Goal: Task Accomplishment & Management: Complete application form

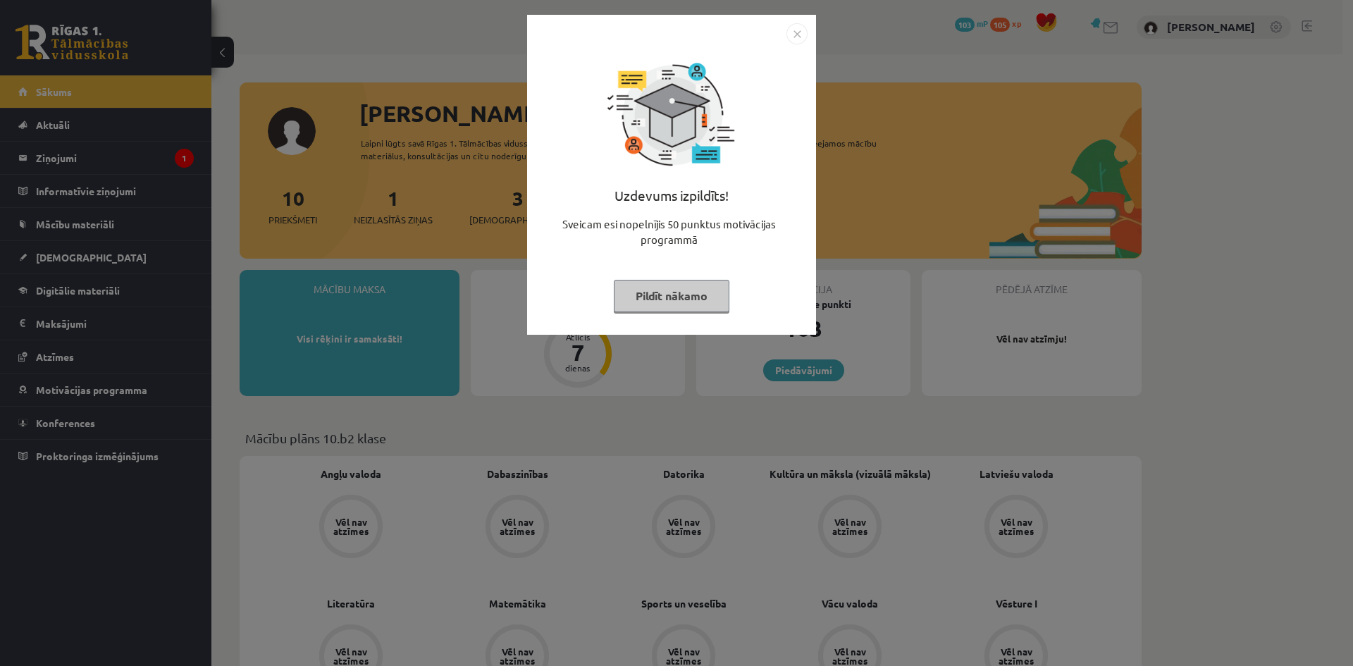
click at [793, 41] on img "Close" at bounding box center [797, 33] width 21 height 21
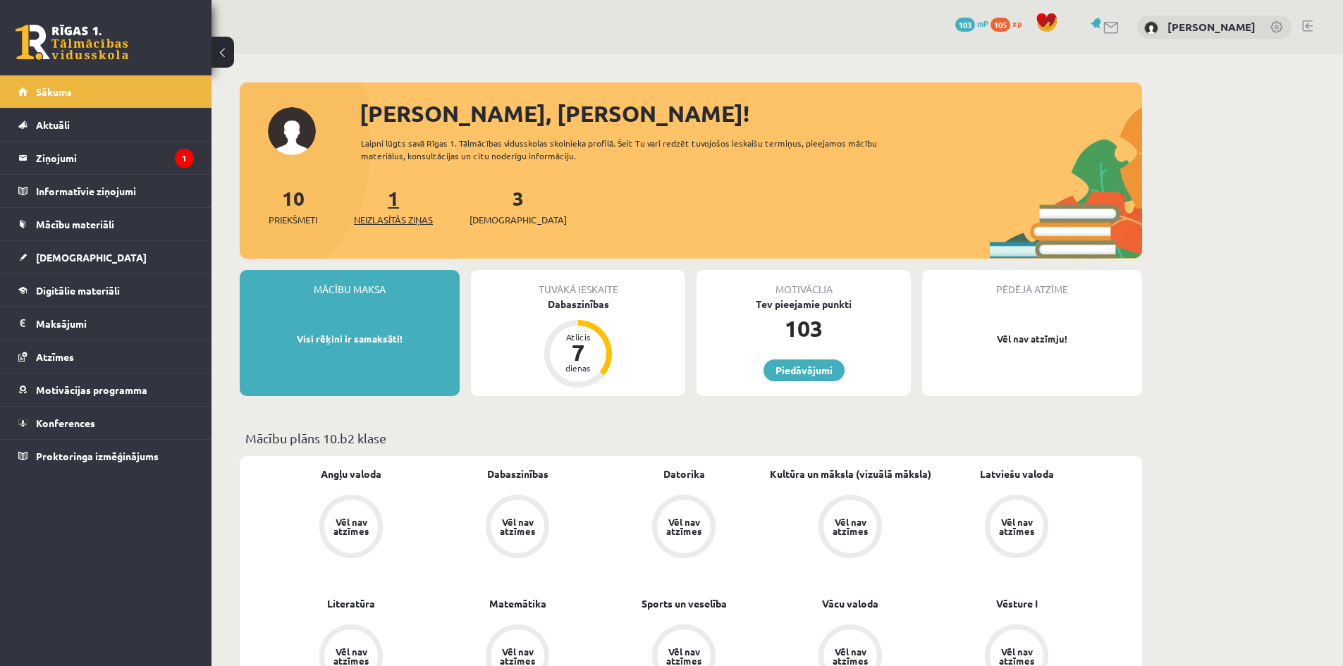
click at [412, 219] on span "Neizlasītās ziņas" at bounding box center [393, 220] width 79 height 14
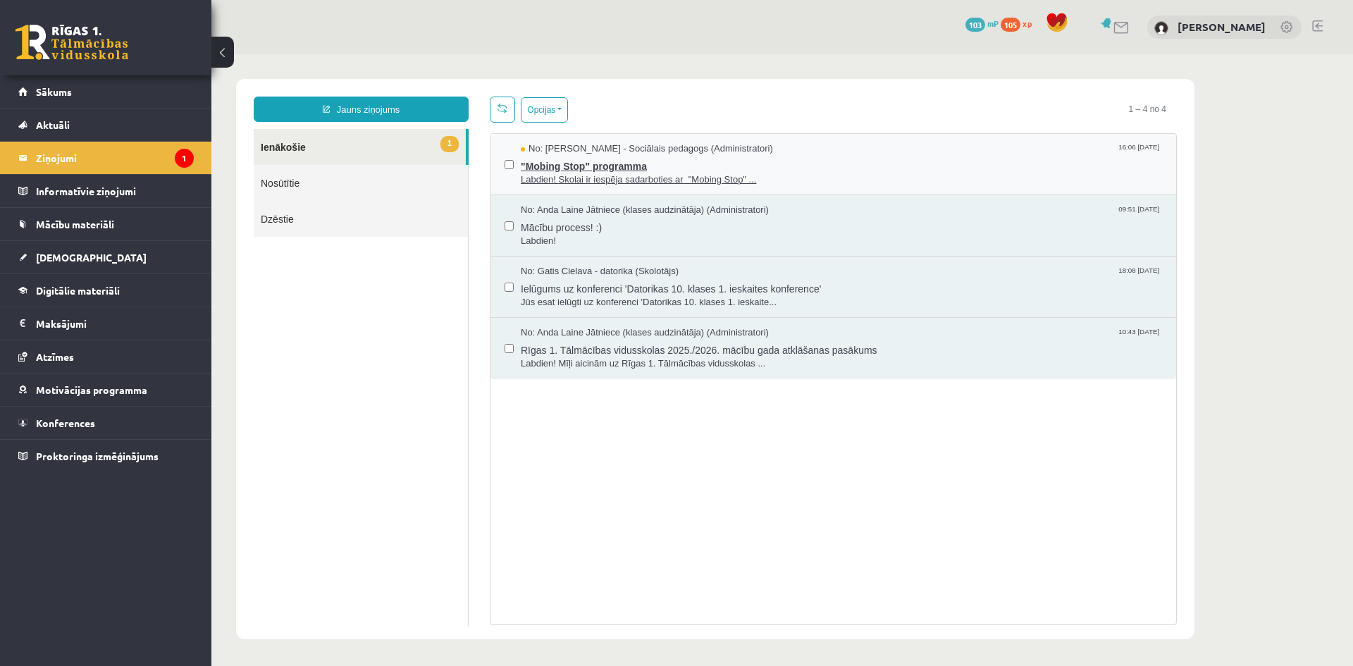
click at [737, 163] on span ""Mobing Stop" programma" at bounding box center [841, 165] width 641 height 18
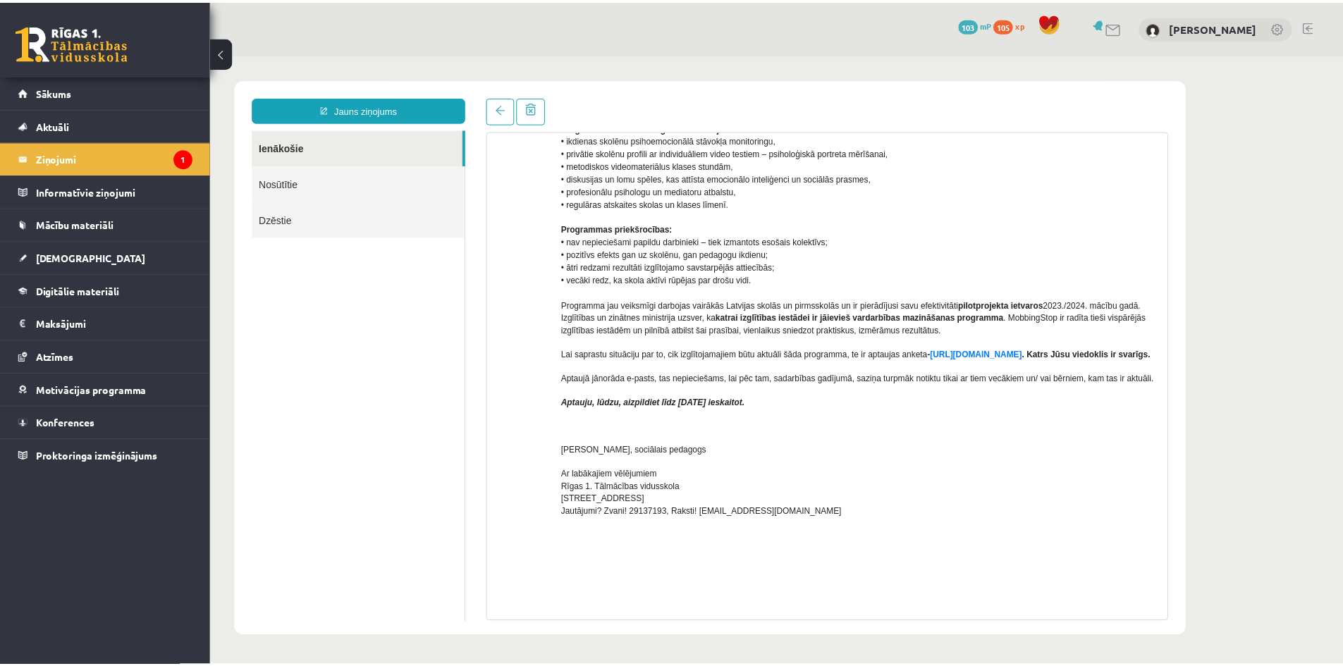
scroll to position [282, 0]
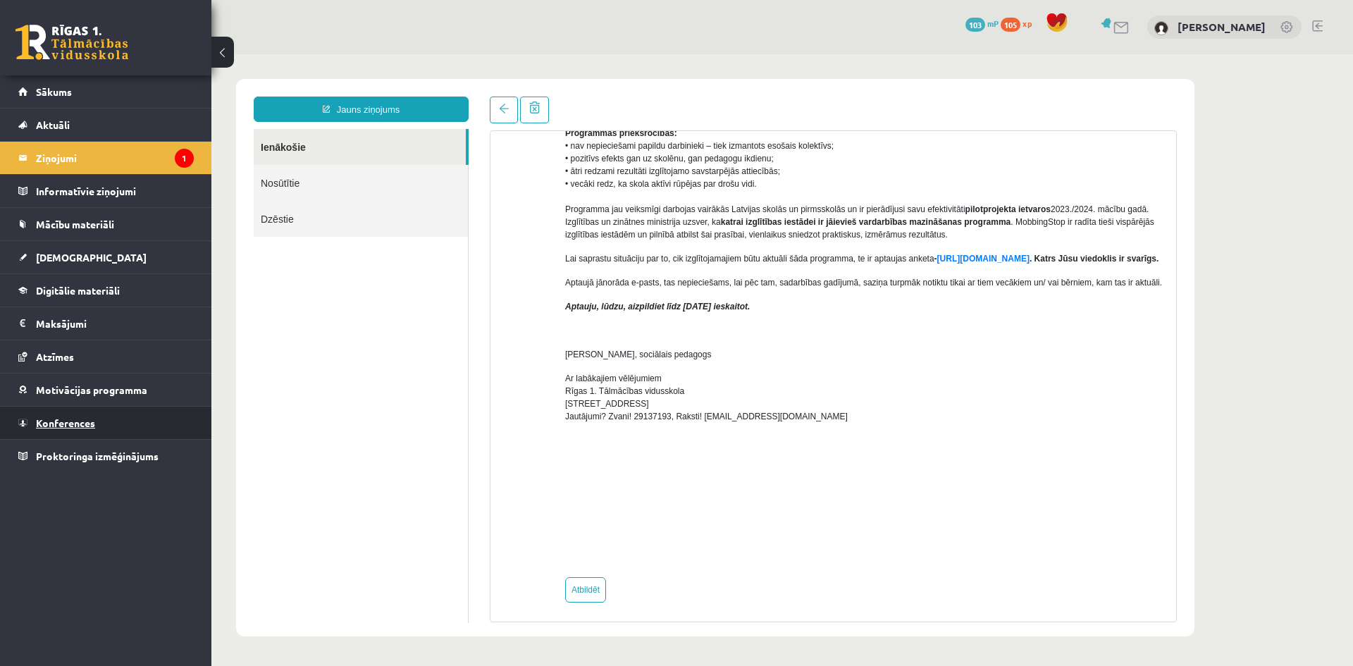
click at [62, 417] on span "Konferences" at bounding box center [65, 423] width 59 height 13
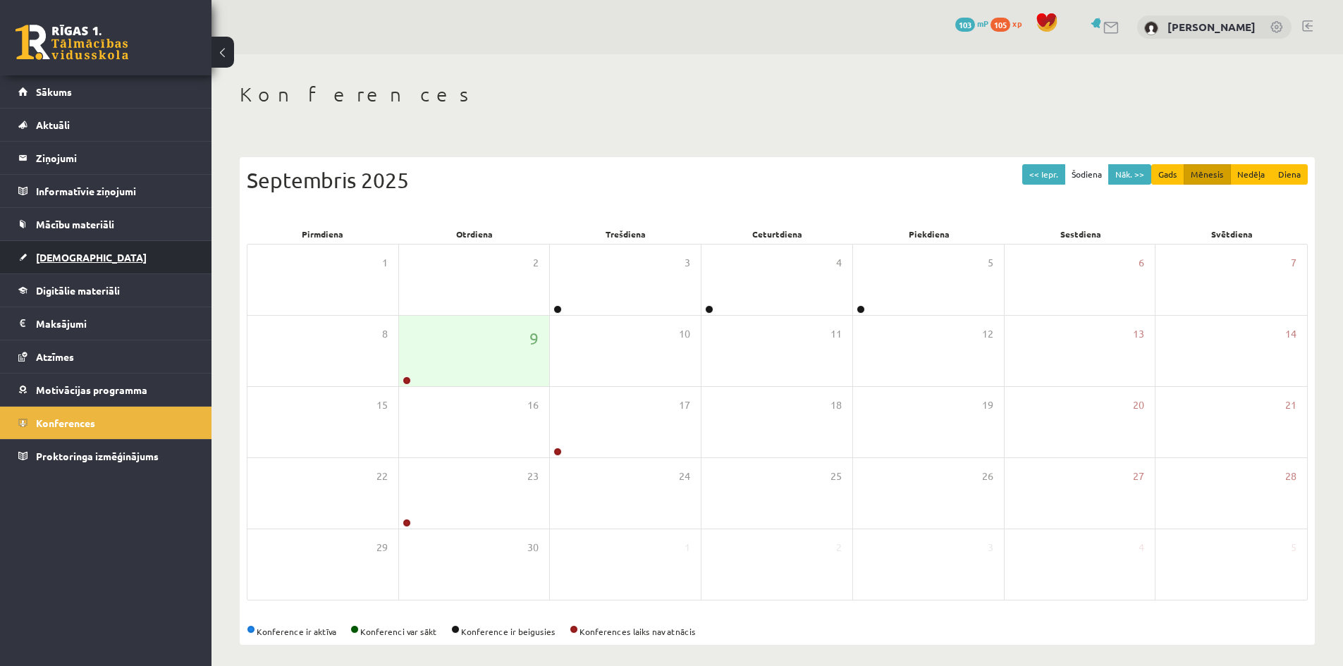
click at [56, 249] on link "[DEMOGRAPHIC_DATA]" at bounding box center [105, 257] width 175 height 32
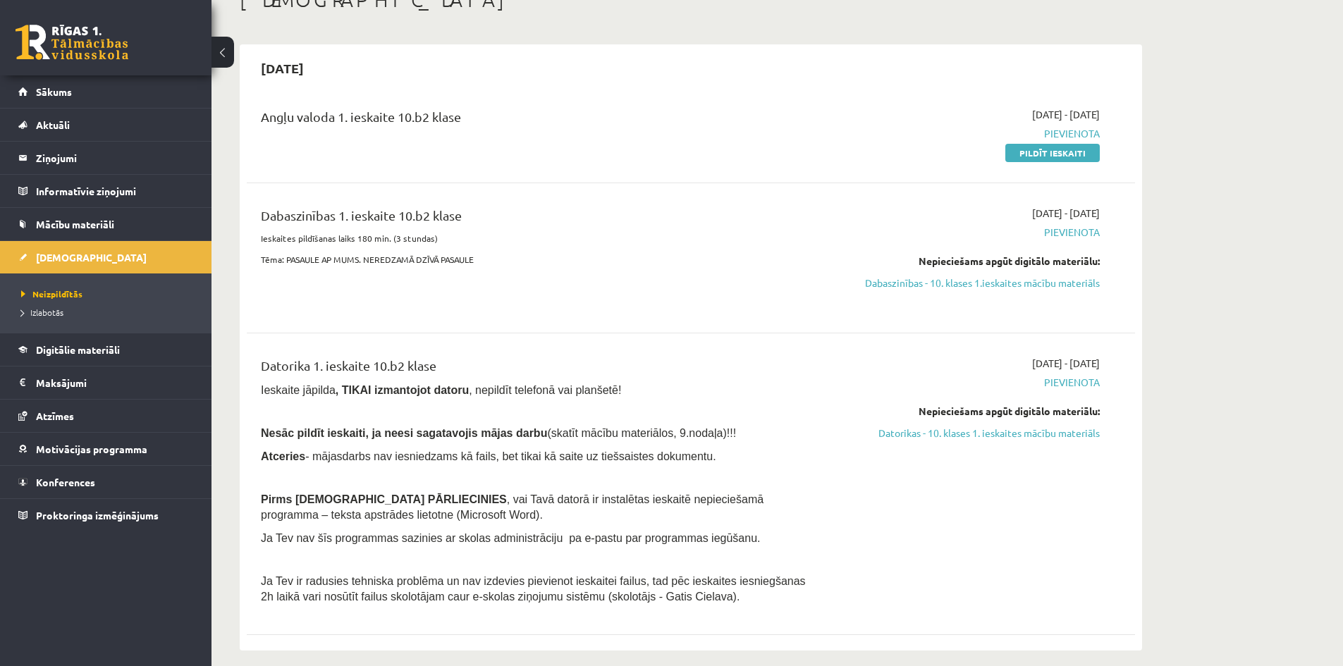
scroll to position [70, 0]
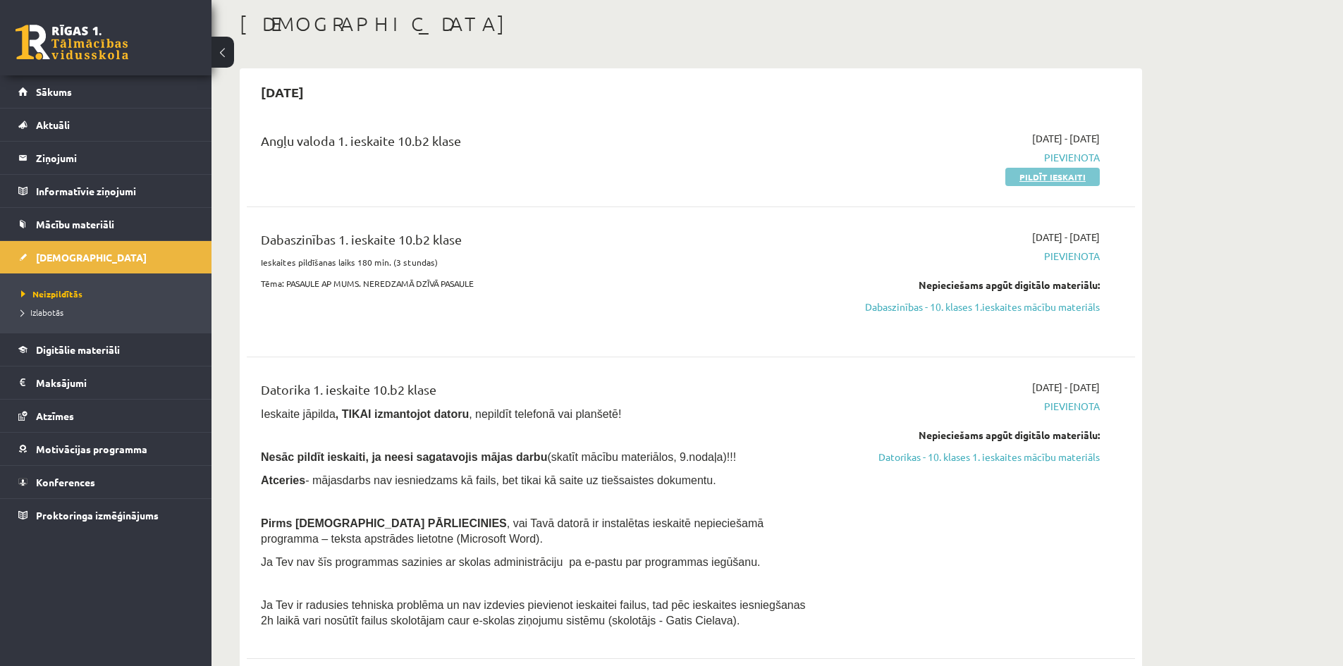
click at [1054, 171] on link "Pildīt ieskaiti" at bounding box center [1052, 177] width 94 height 18
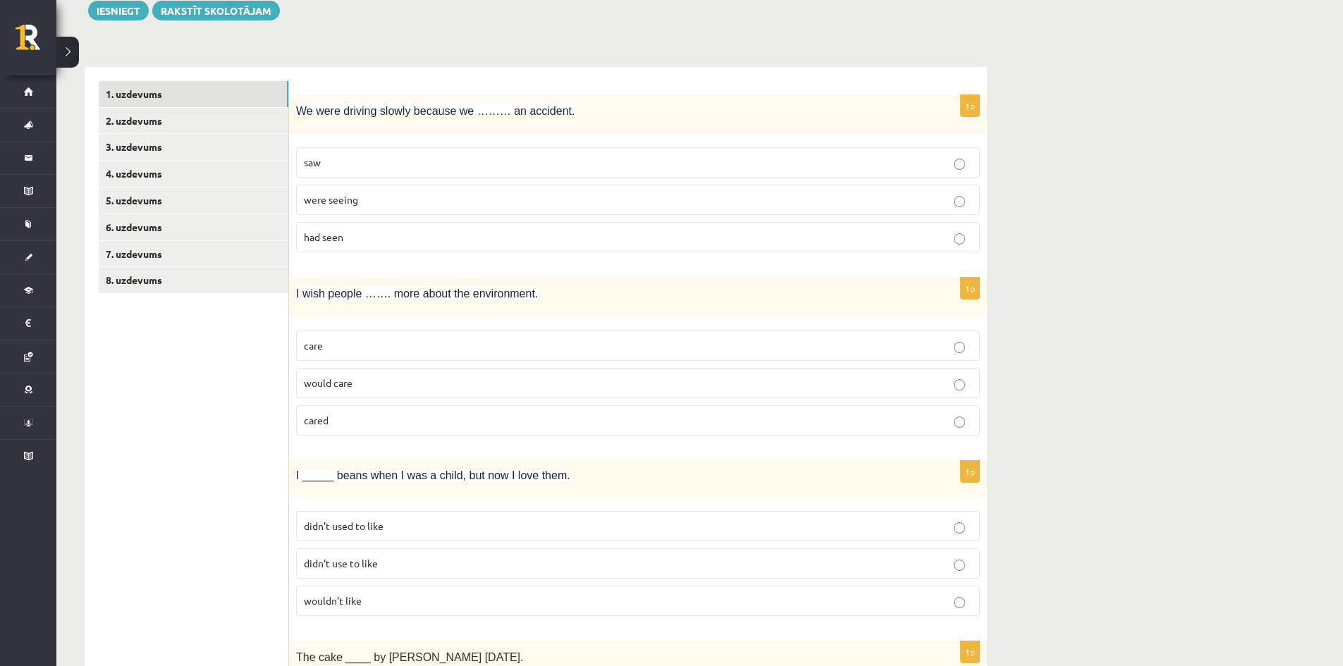
scroll to position [23, 0]
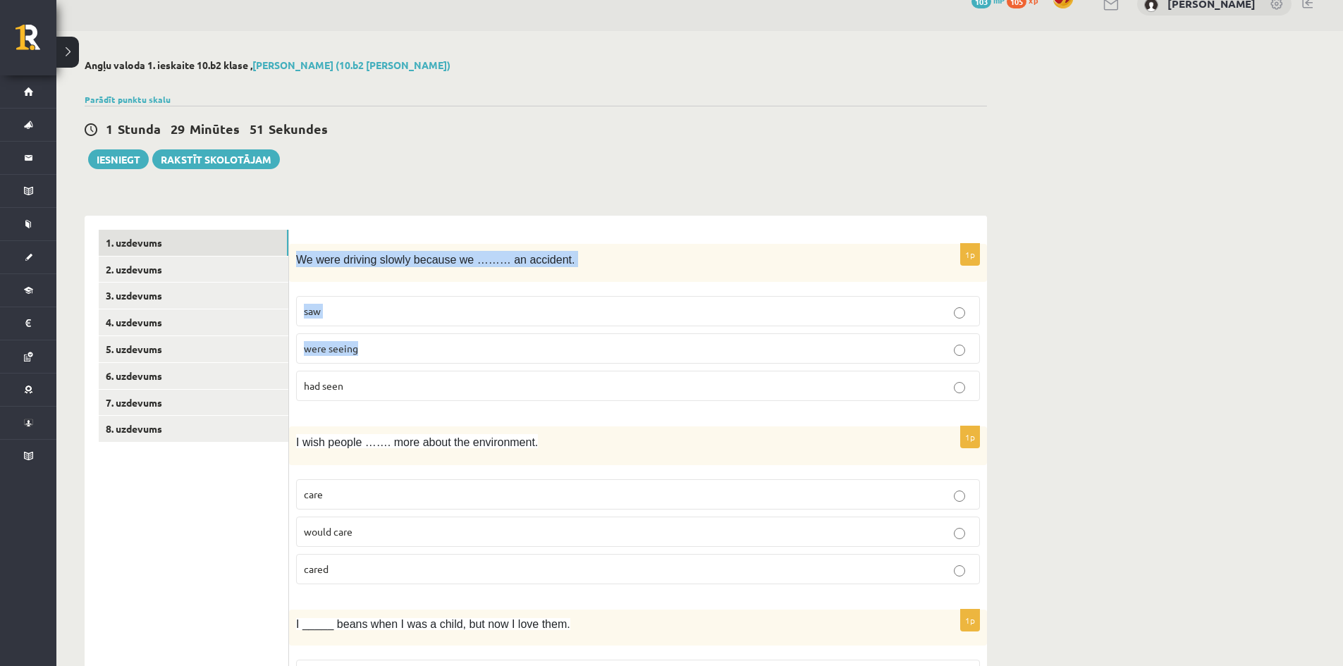
drag, startPoint x: 298, startPoint y: 261, endPoint x: 462, endPoint y: 371, distance: 197.4
click at [457, 369] on div "1p We were driving slowly because we ……… an accident. saw were seeing had seen" at bounding box center [638, 328] width 698 height 169
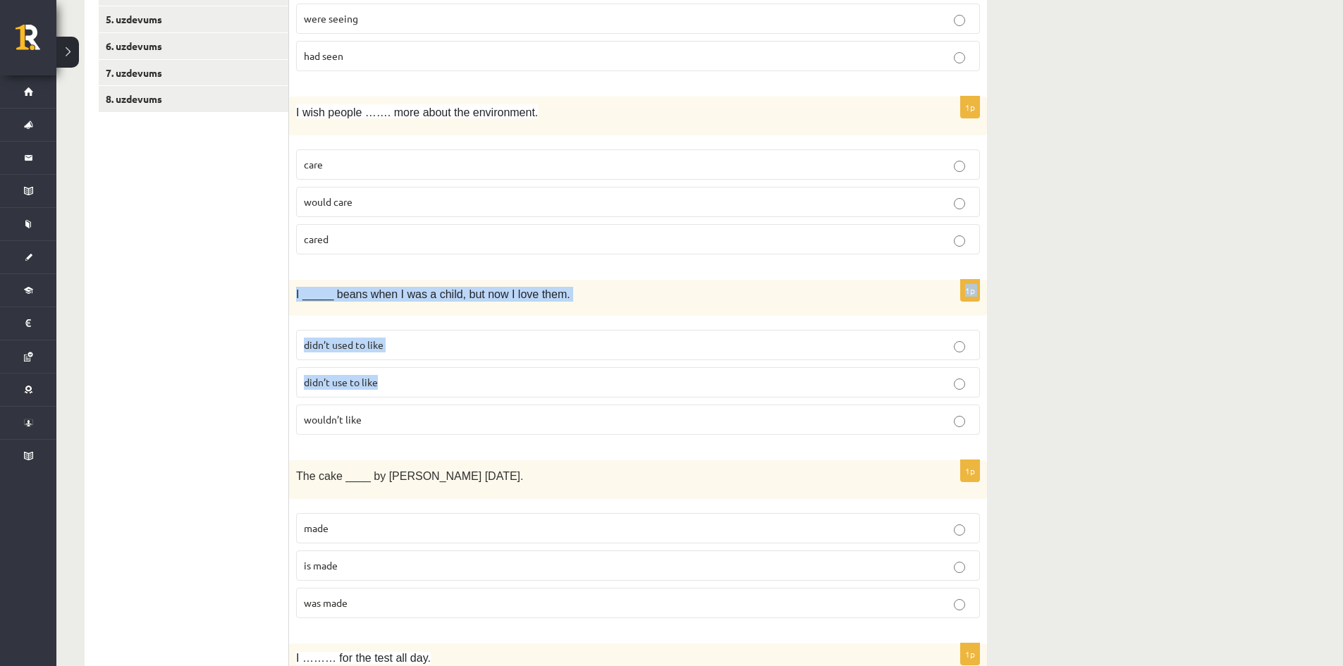
scroll to position [376, 0]
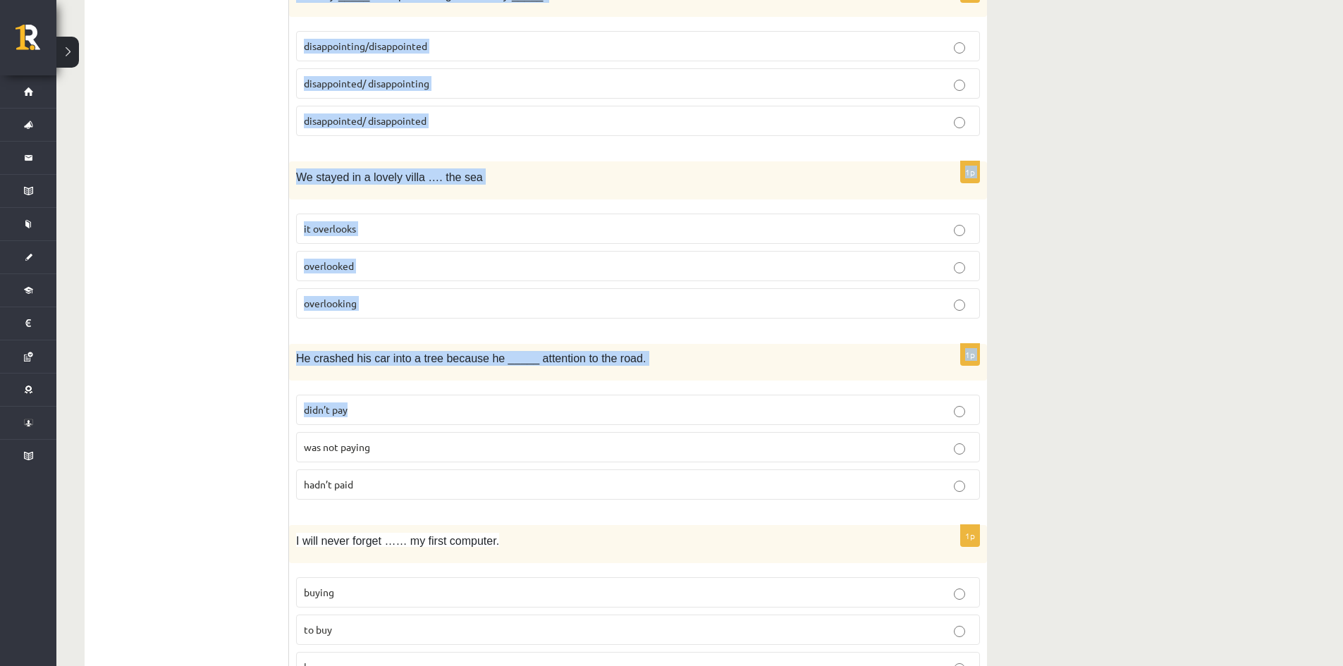
scroll to position [3265, 0]
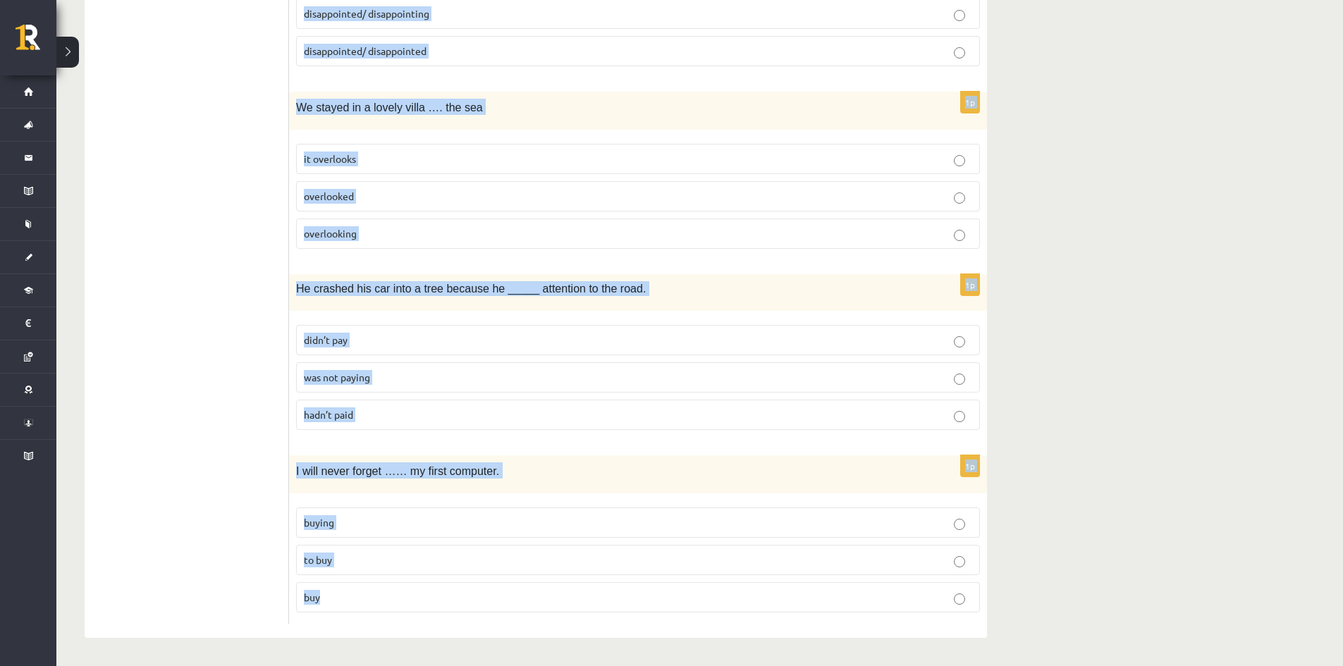
drag, startPoint x: 298, startPoint y: 283, endPoint x: 582, endPoint y: 602, distance: 427.3
copy form "We were driving slowly because we ……… an accident. saw were seeing had seen 1p …"
drag, startPoint x: 237, startPoint y: 192, endPoint x: 230, endPoint y: 185, distance: 9.5
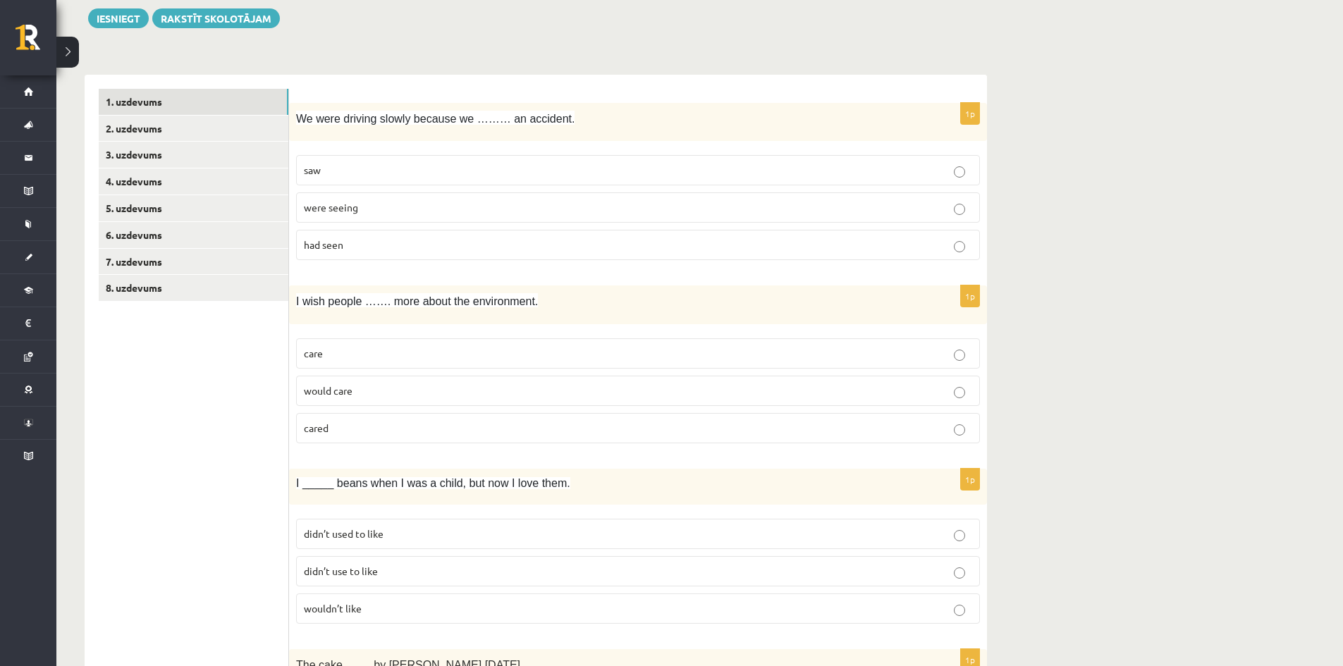
scroll to position [0, 0]
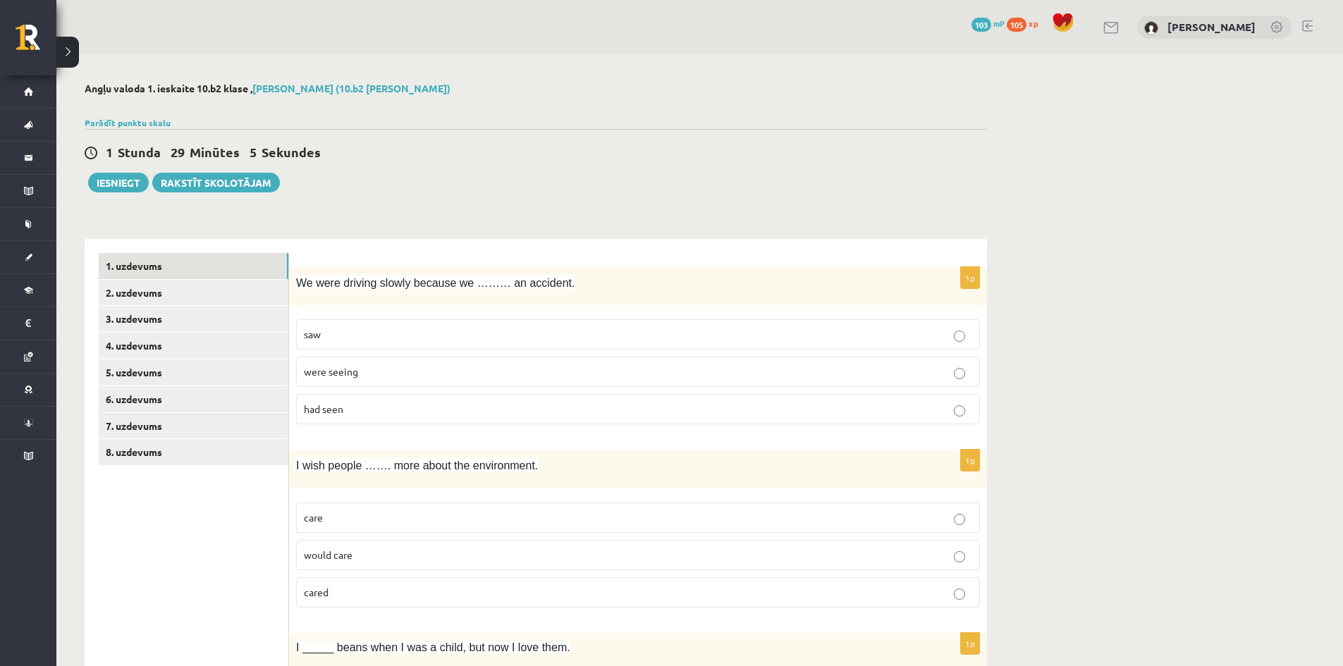
click at [428, 410] on p "had seen" at bounding box center [638, 409] width 668 height 15
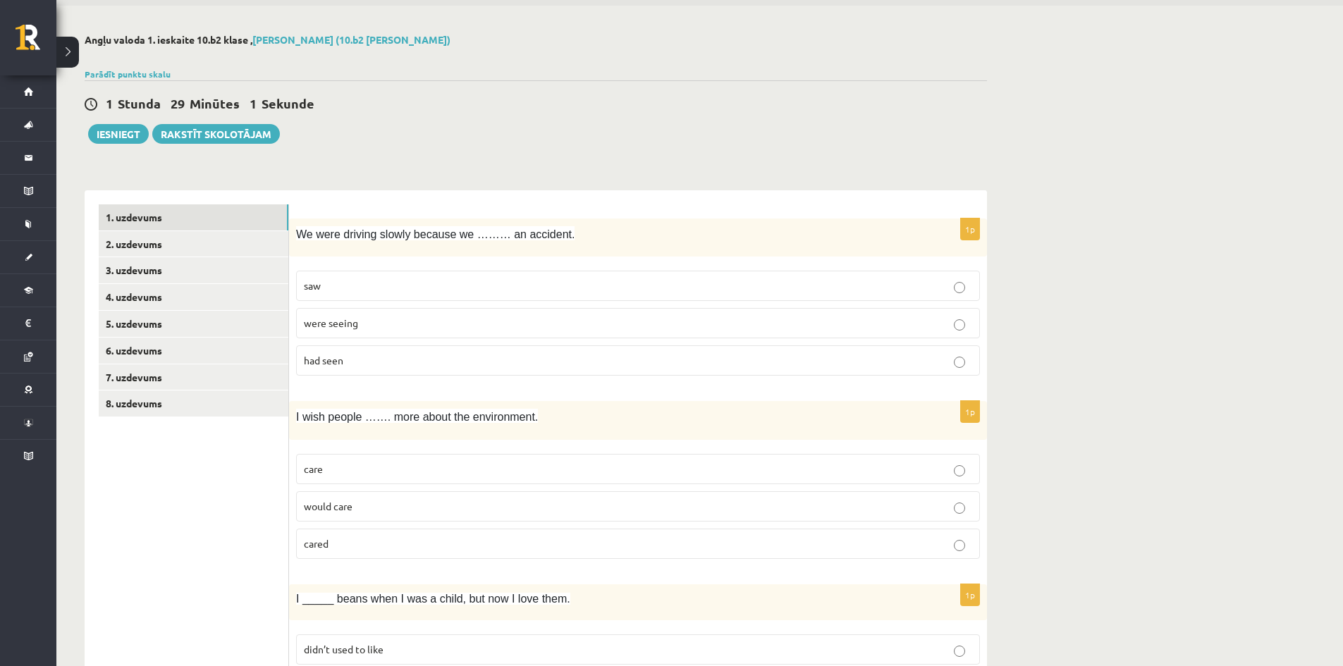
scroll to position [70, 0]
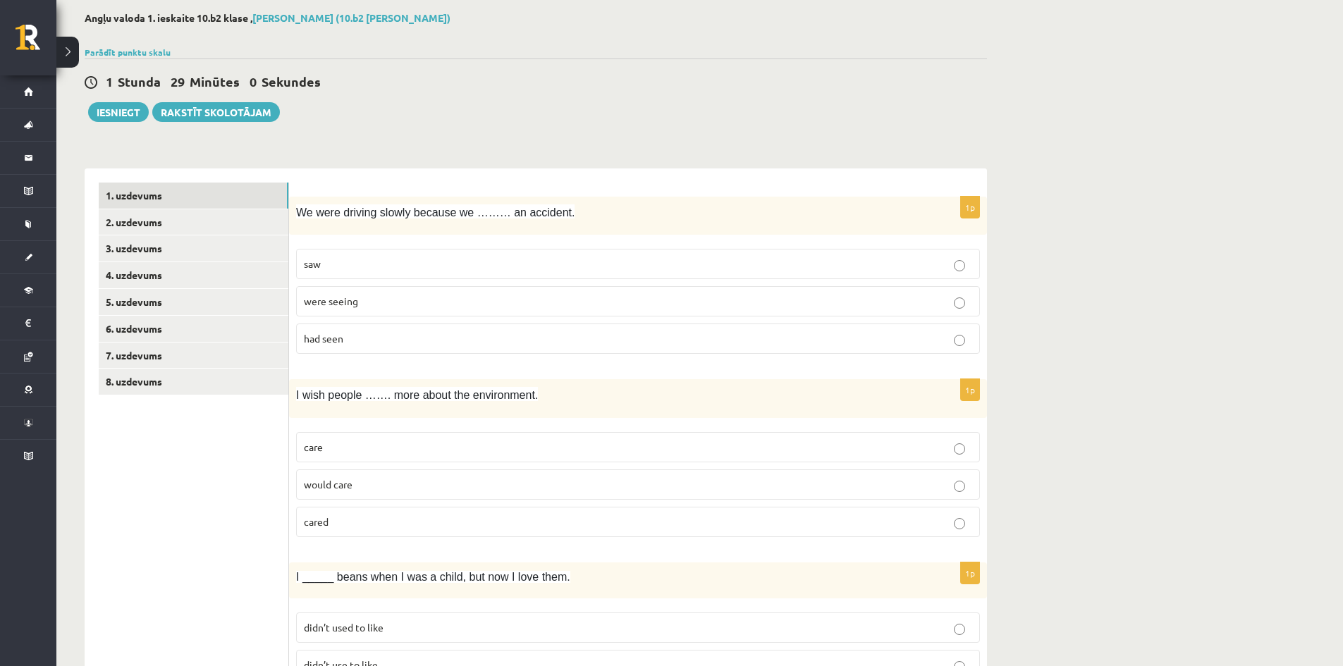
click at [325, 530] on label "cared" at bounding box center [638, 522] width 684 height 30
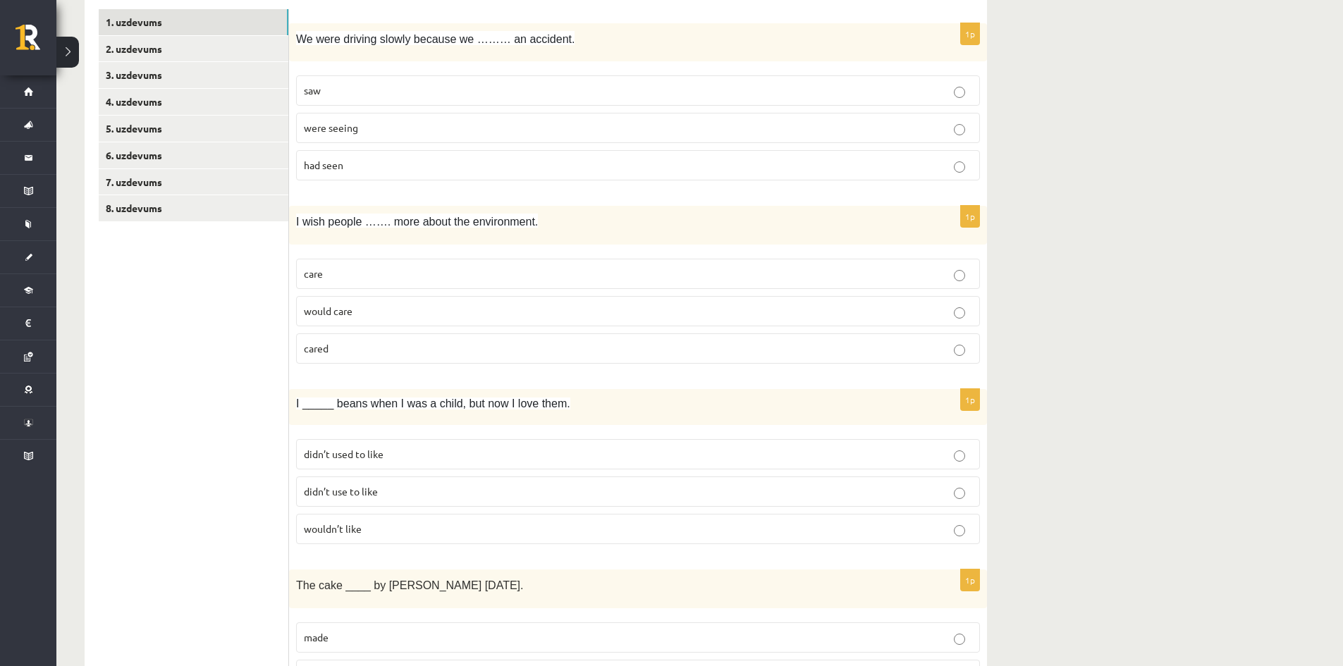
scroll to position [423, 0]
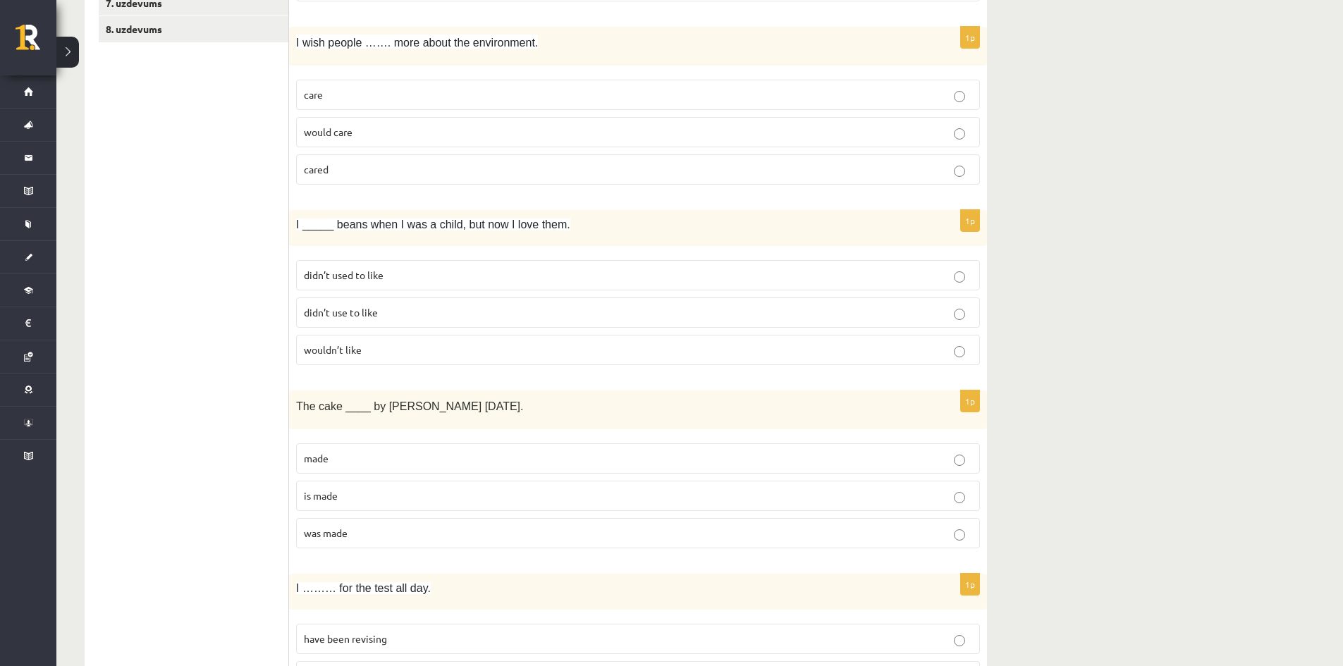
click at [377, 308] on span "didn’t use to like" at bounding box center [341, 312] width 74 height 13
click at [395, 530] on p "was made" at bounding box center [638, 533] width 668 height 15
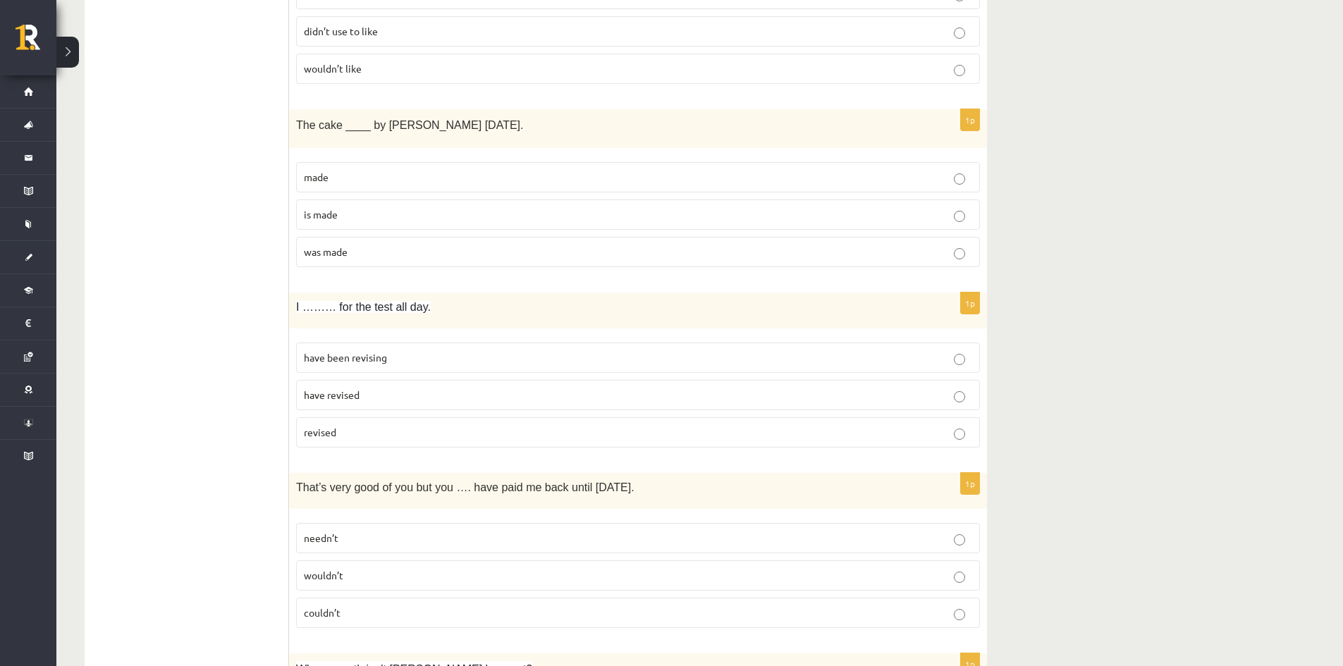
scroll to position [705, 0]
click at [365, 364] on p "have been revising" at bounding box center [638, 357] width 668 height 15
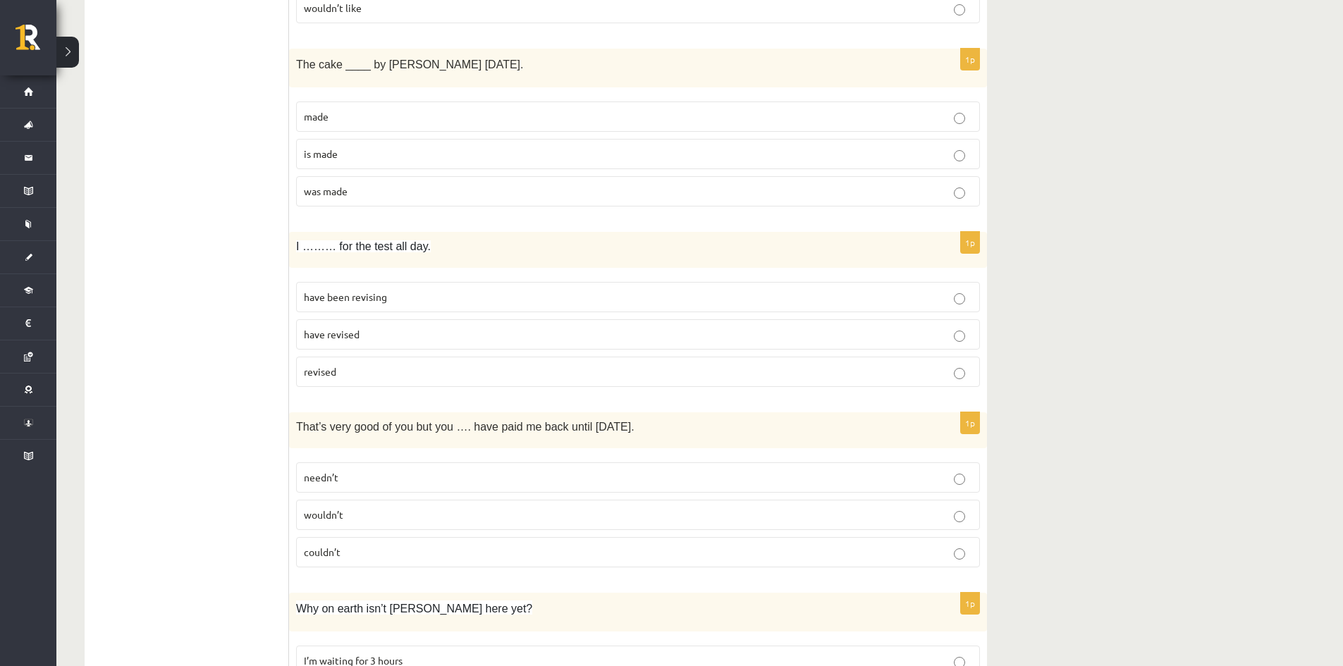
scroll to position [846, 0]
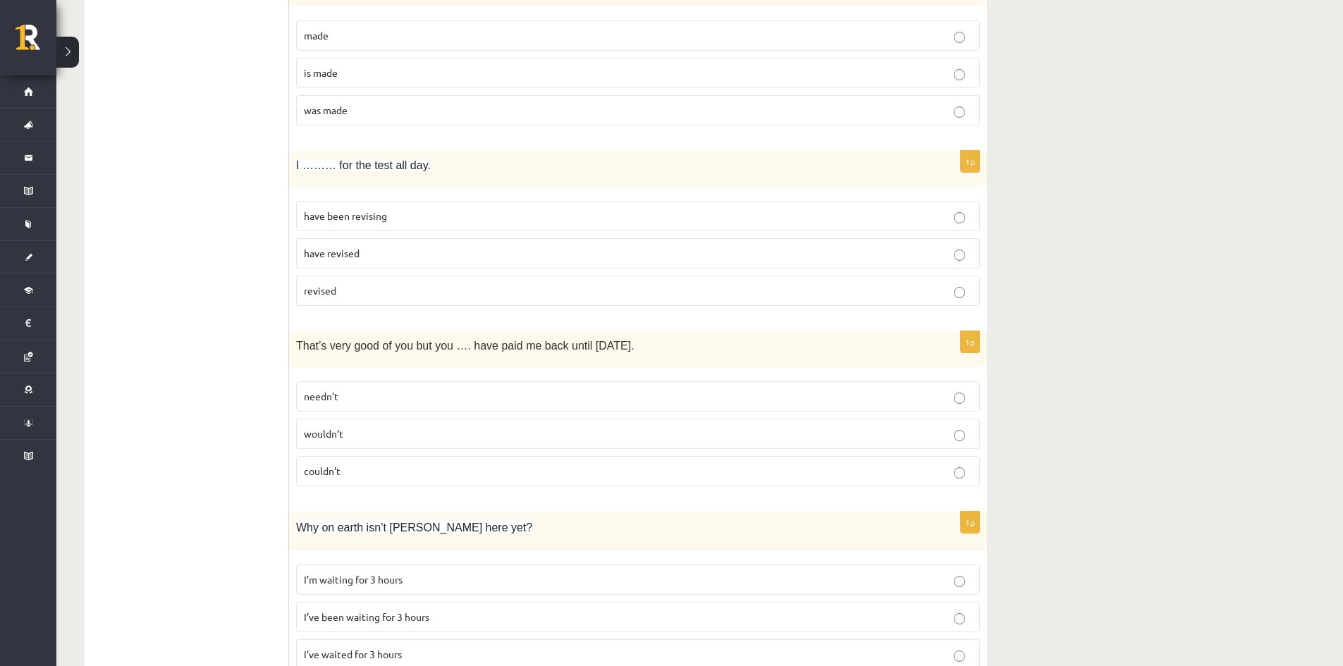
click at [373, 437] on p "wouldn’t" at bounding box center [638, 433] width 668 height 15
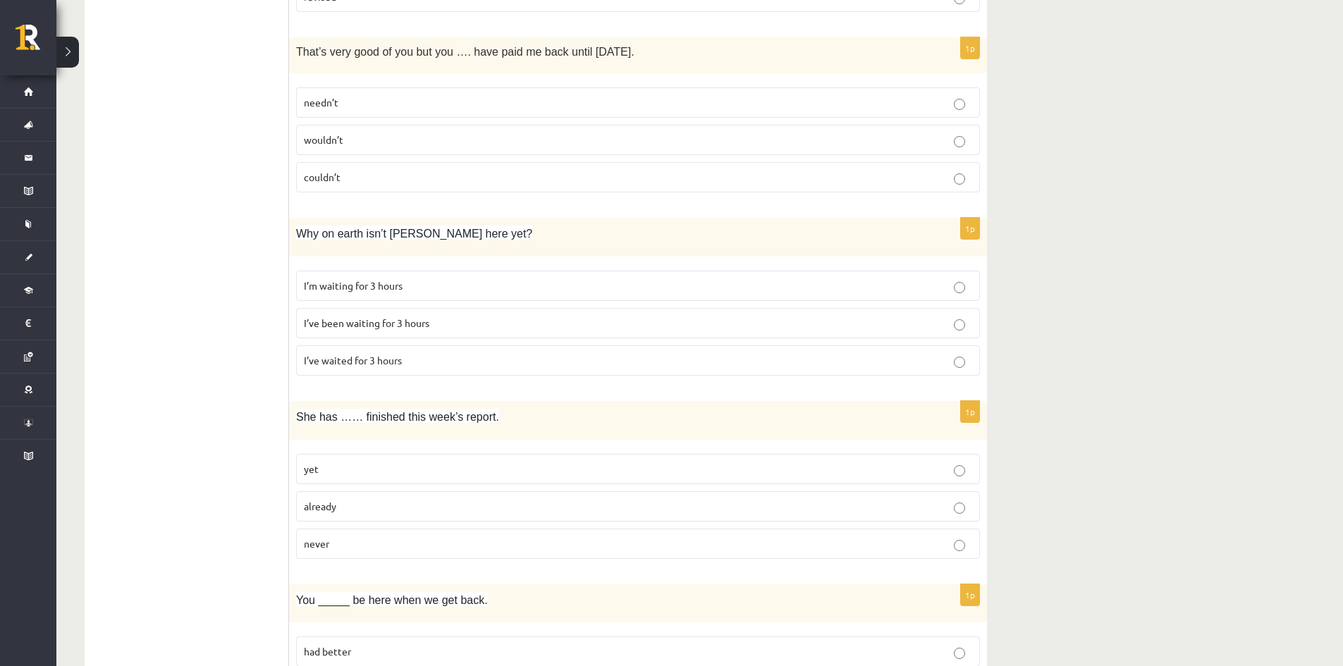
scroll to position [1151, 0]
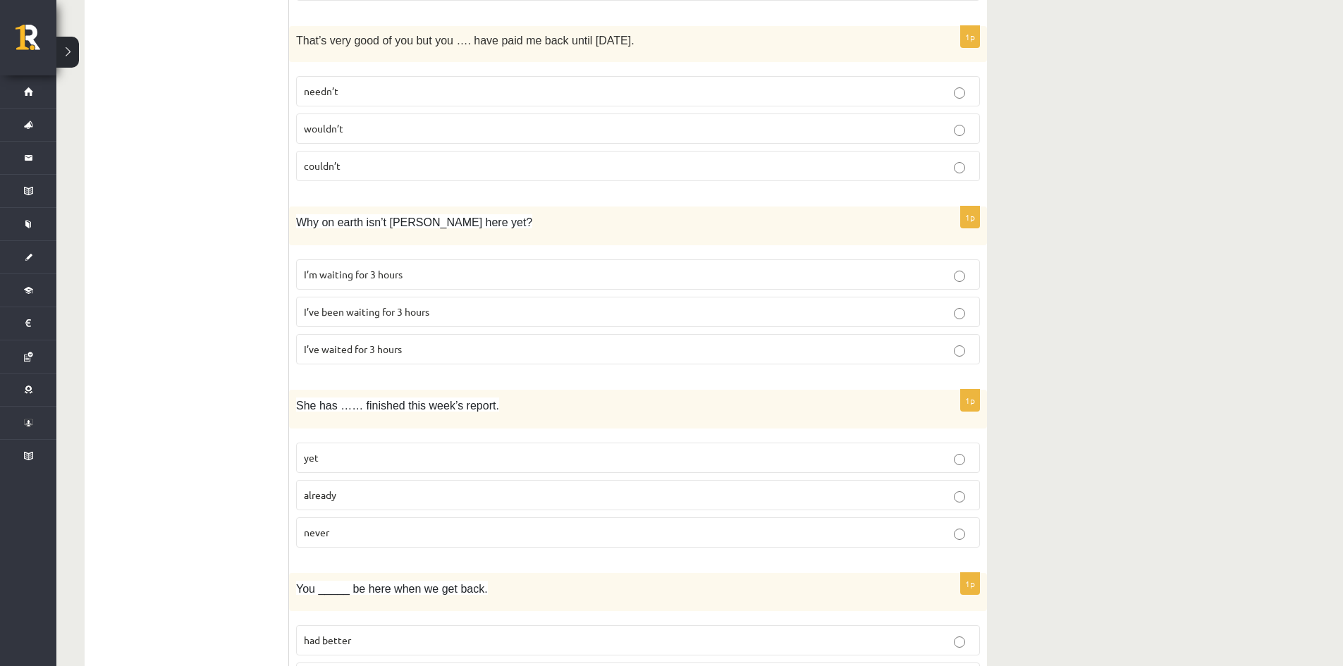
click at [399, 316] on span "I’ve been waiting for 3 hours" at bounding box center [366, 311] width 125 height 13
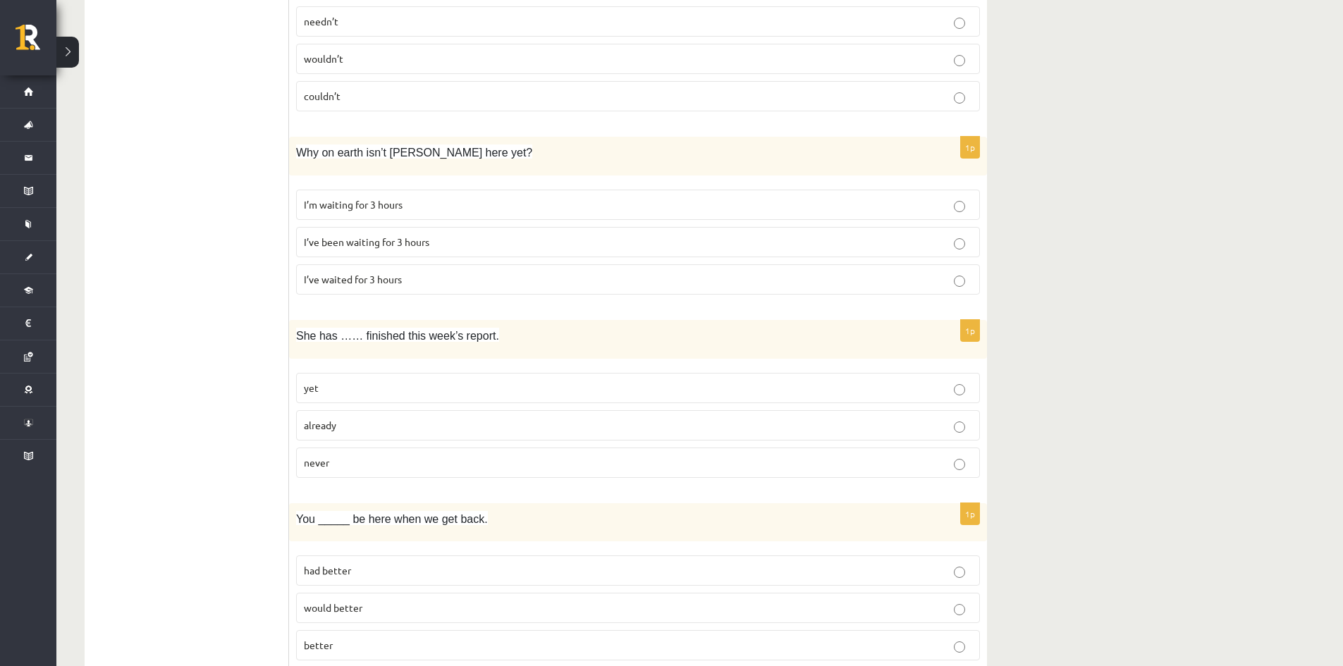
scroll to position [1221, 0]
click at [357, 431] on p "already" at bounding box center [638, 424] width 668 height 15
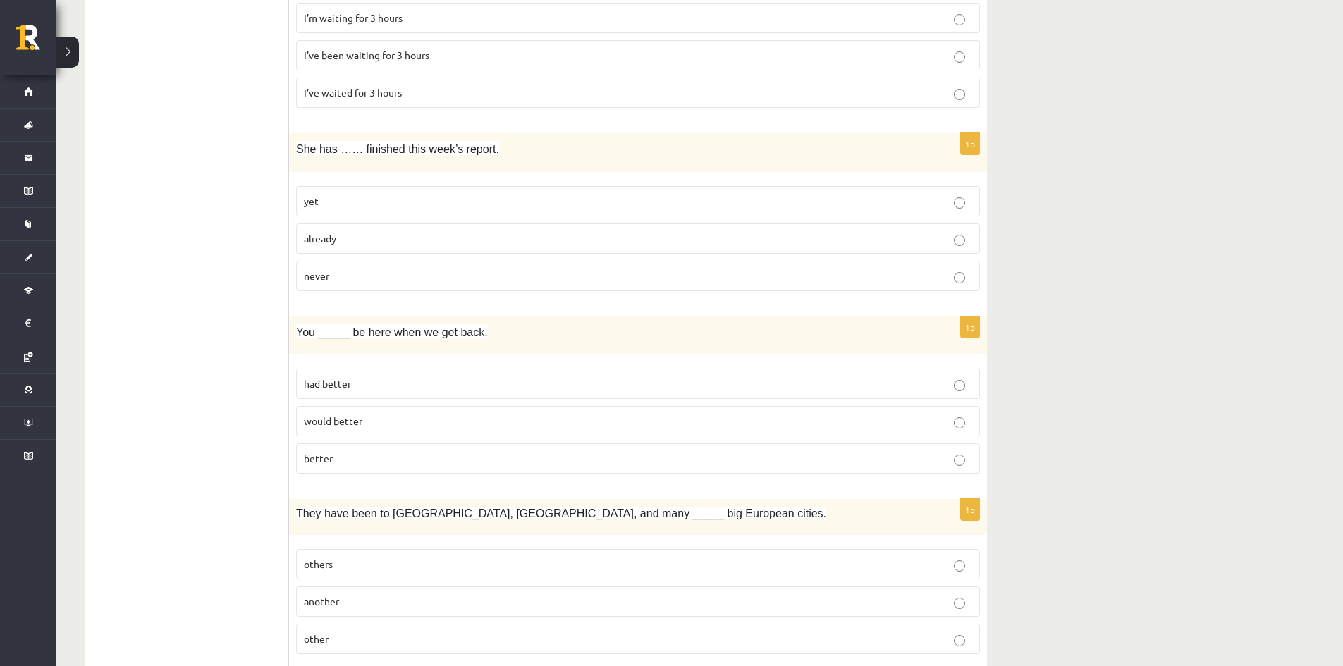
scroll to position [1433, 0]
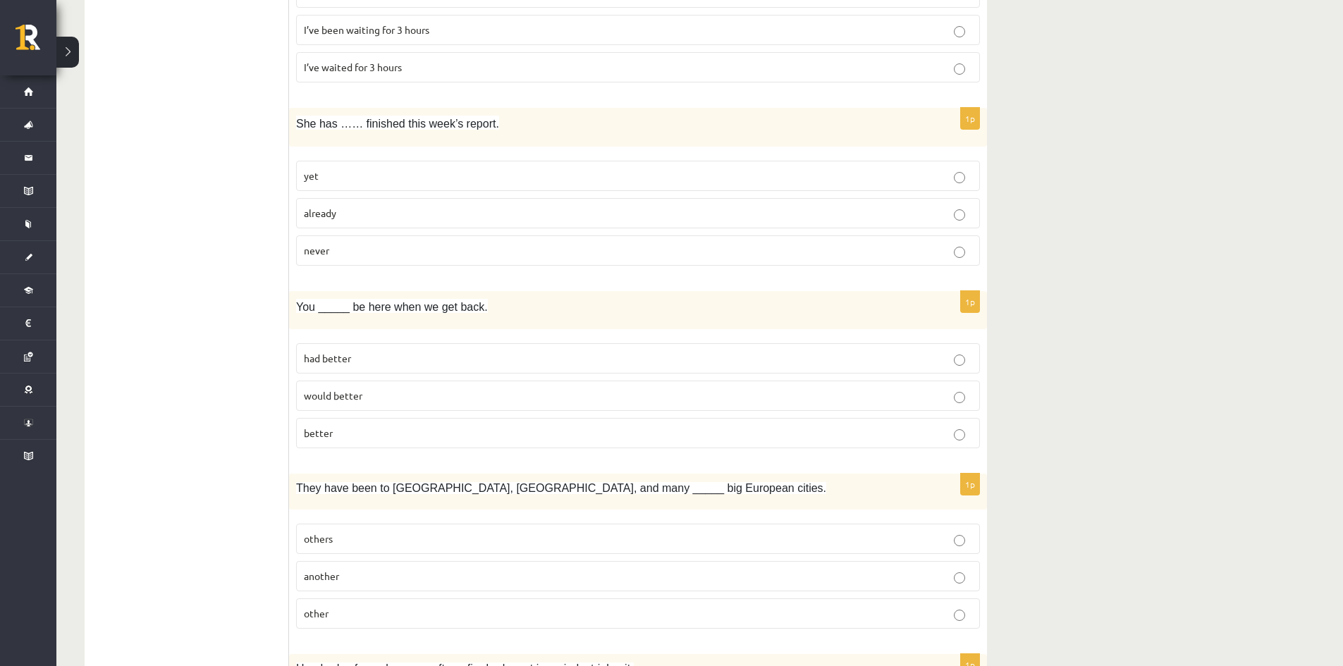
click at [355, 433] on p "better" at bounding box center [638, 433] width 668 height 15
click at [247, 451] on ul "1. uzdevums 2. uzdevums 3. uzdevums 4. uzdevums 5. uzdevums 6. uzdevums 7. uzde…" at bounding box center [194, 637] width 190 height 3635
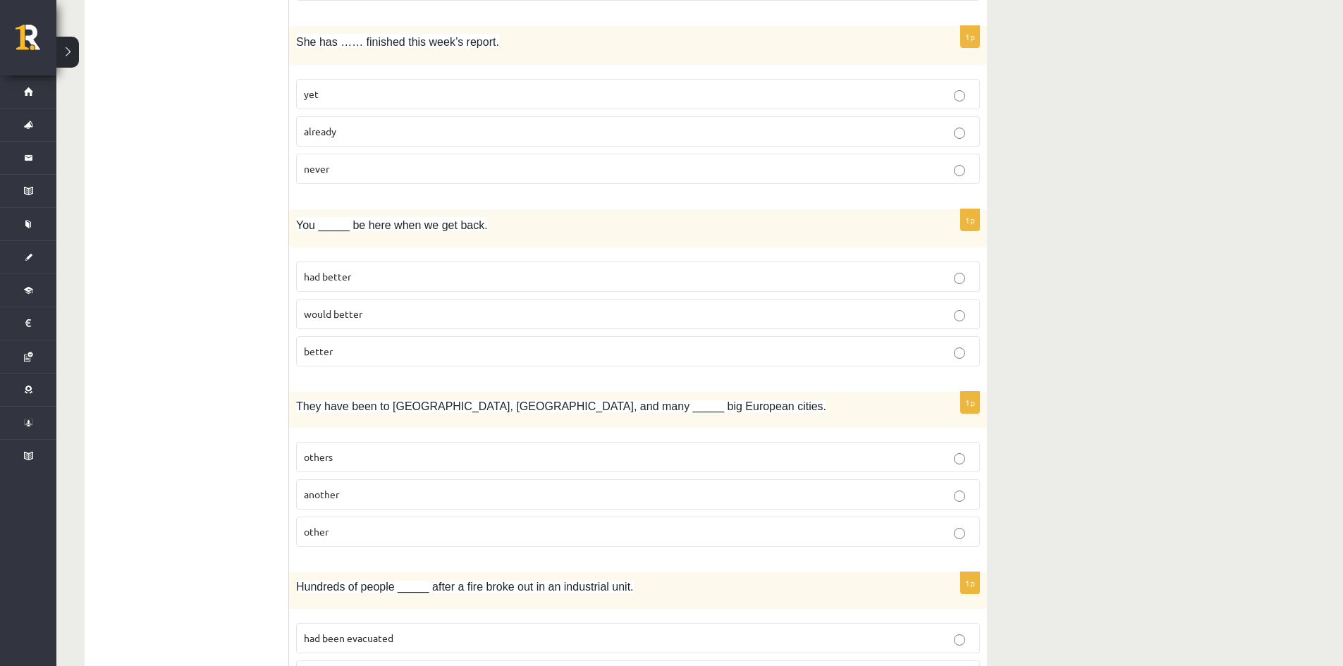
scroll to position [1715, 0]
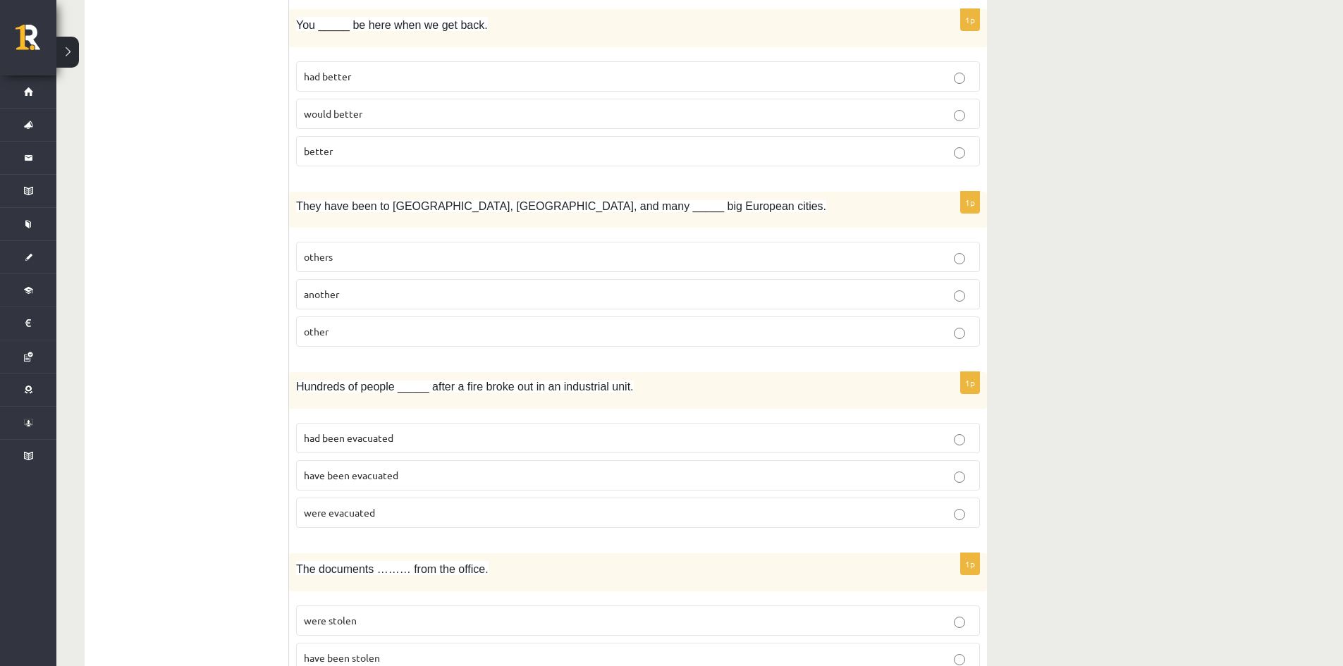
click at [360, 331] on p "other" at bounding box center [638, 331] width 668 height 15
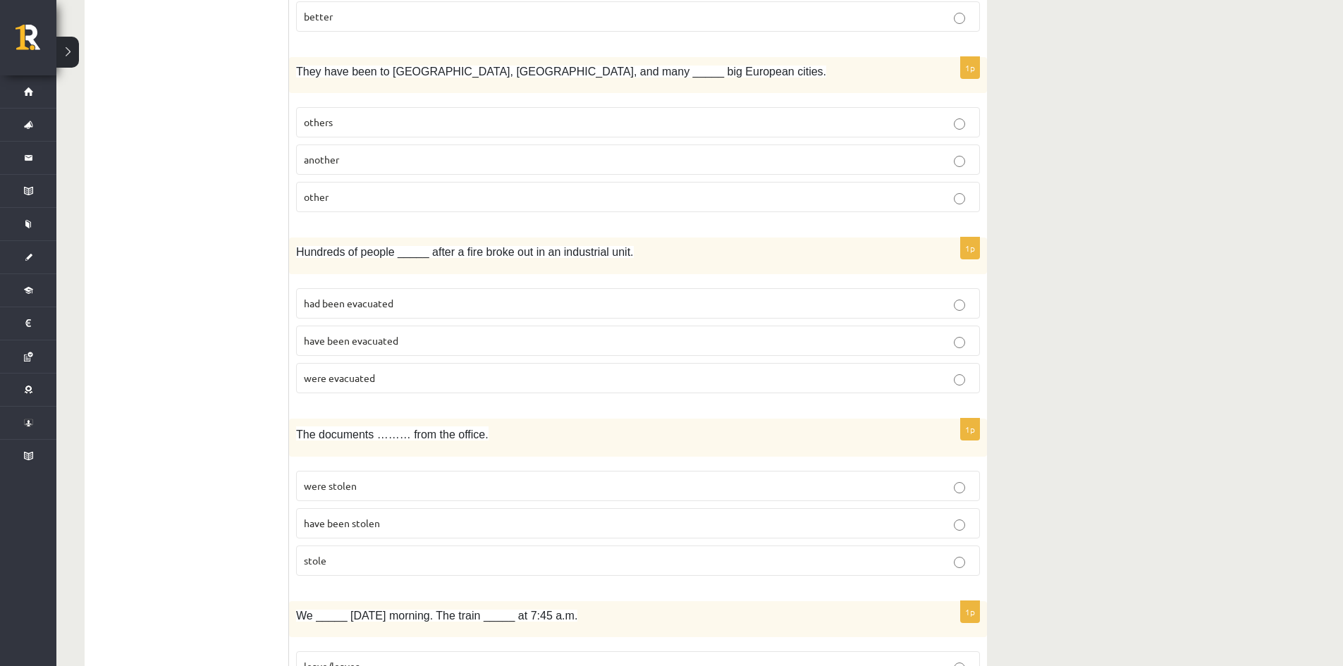
scroll to position [1856, 0]
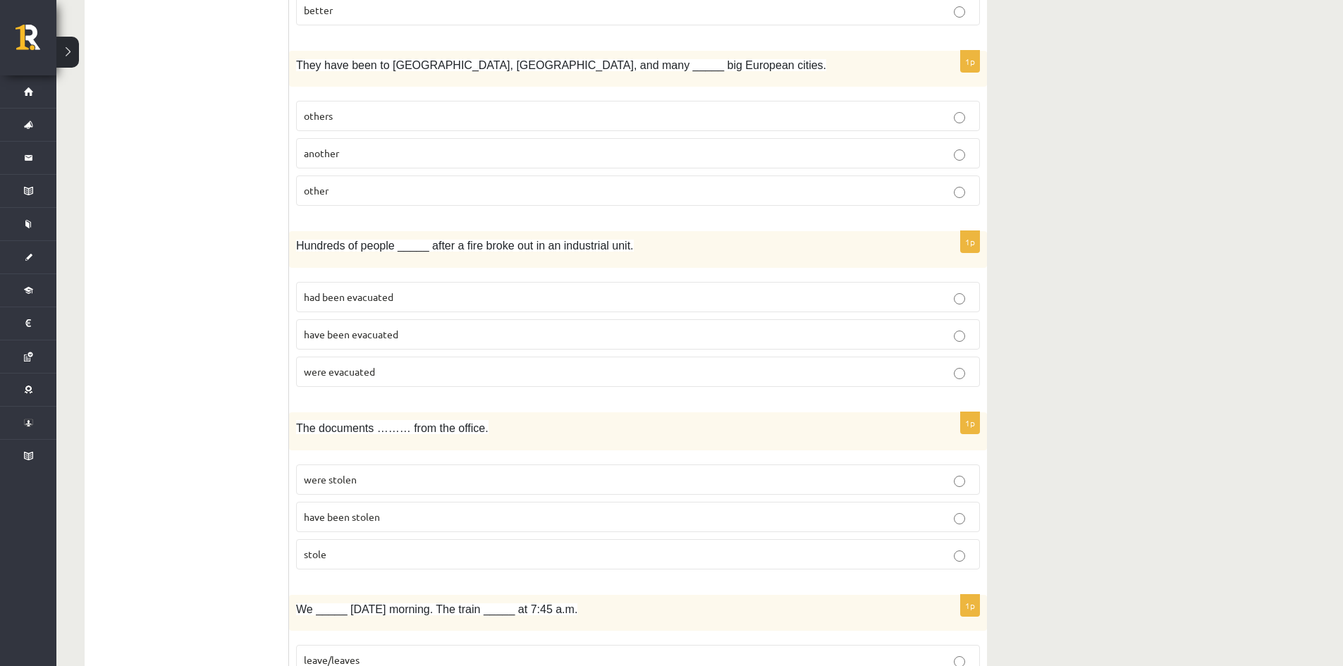
click at [425, 371] on p "were evacuated" at bounding box center [638, 371] width 668 height 15
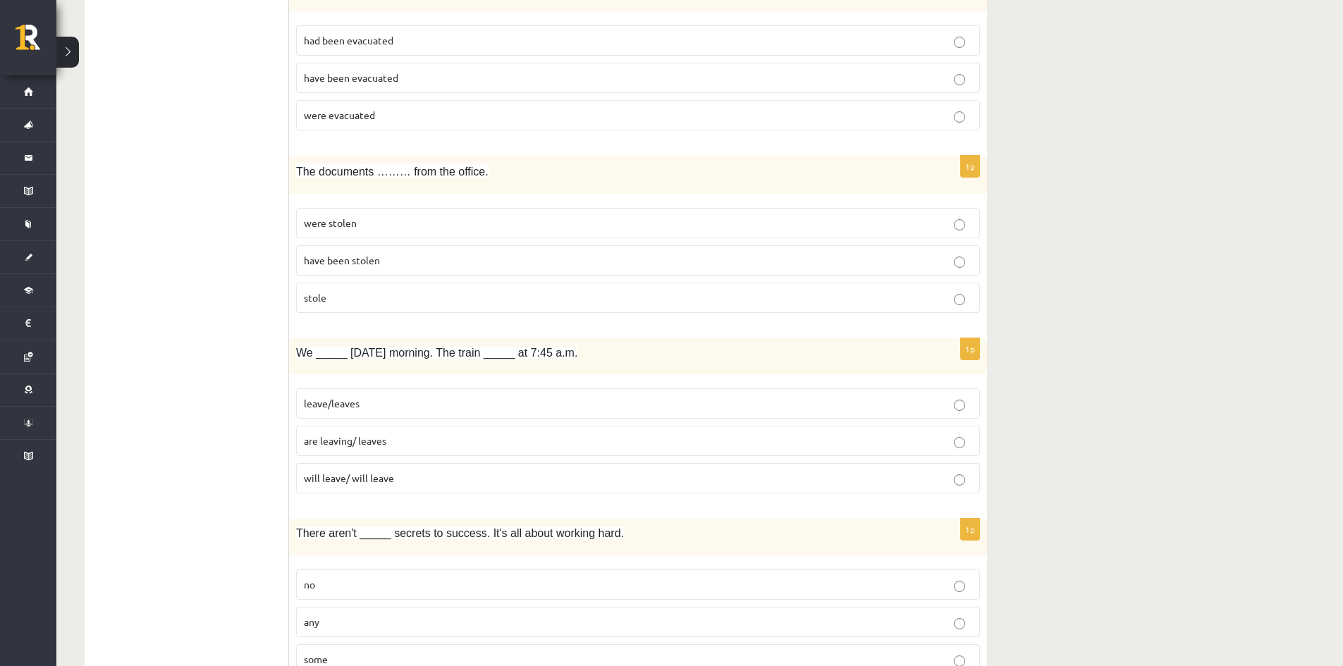
scroll to position [2138, 0]
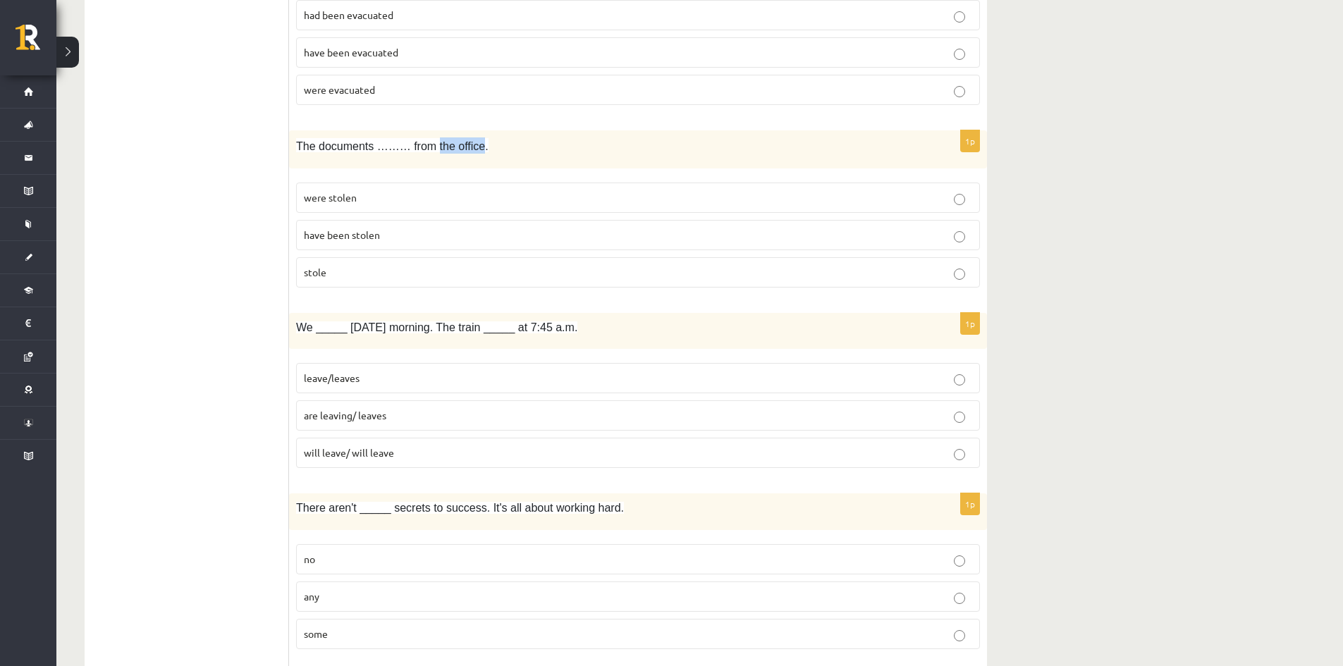
drag, startPoint x: 421, startPoint y: 149, endPoint x: 455, endPoint y: 152, distance: 33.2
click at [464, 150] on span "The documents ……… from the office." at bounding box center [392, 146] width 192 height 12
click at [380, 229] on p "have been stolen" at bounding box center [638, 235] width 668 height 15
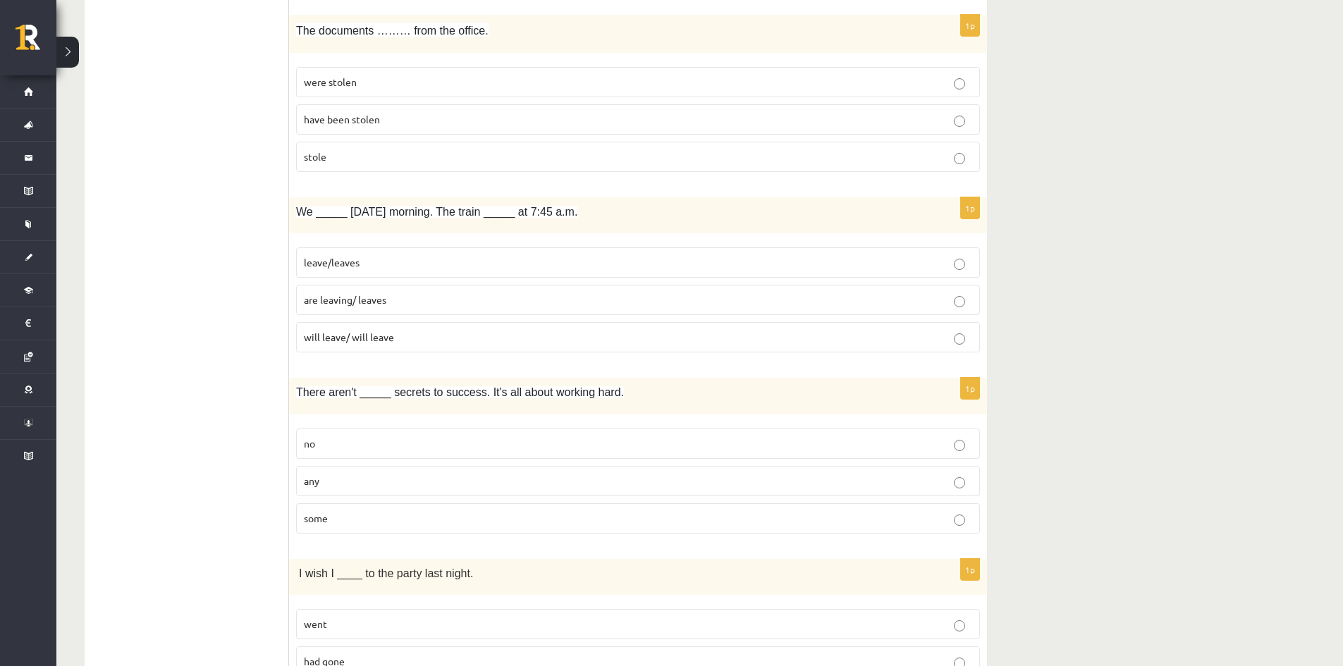
scroll to position [2279, 0]
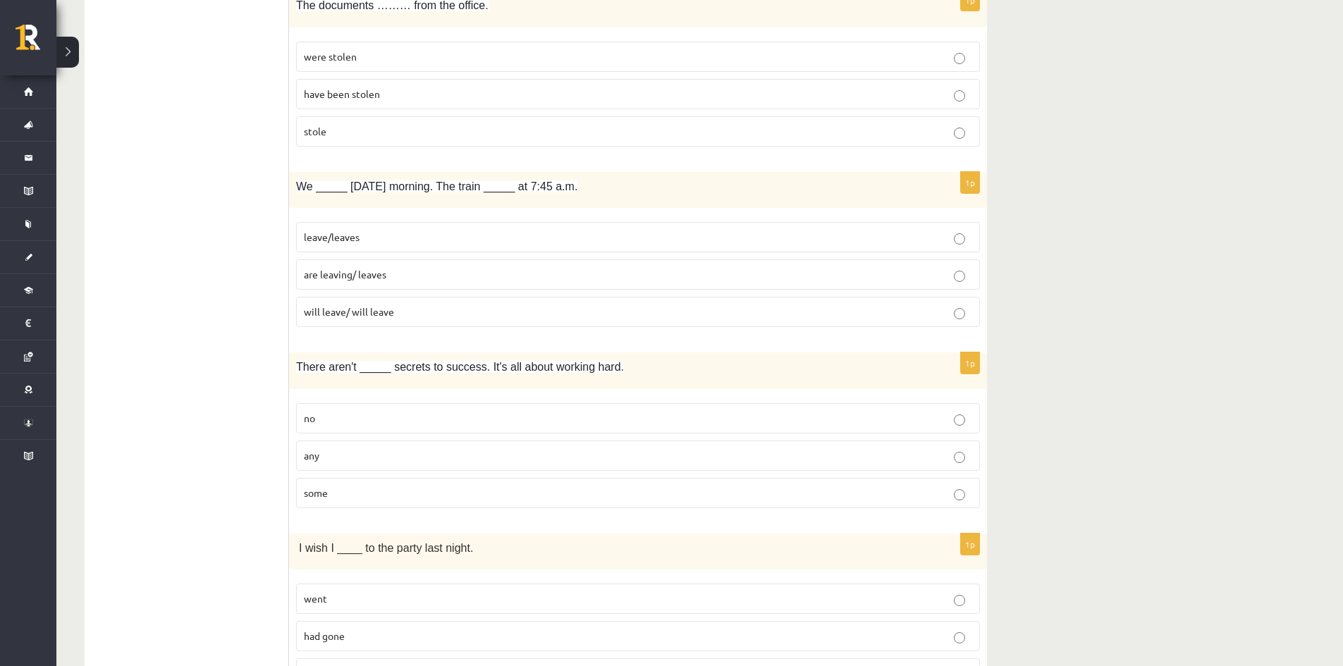
click at [398, 275] on p "are leaving/ leaves" at bounding box center [638, 274] width 668 height 15
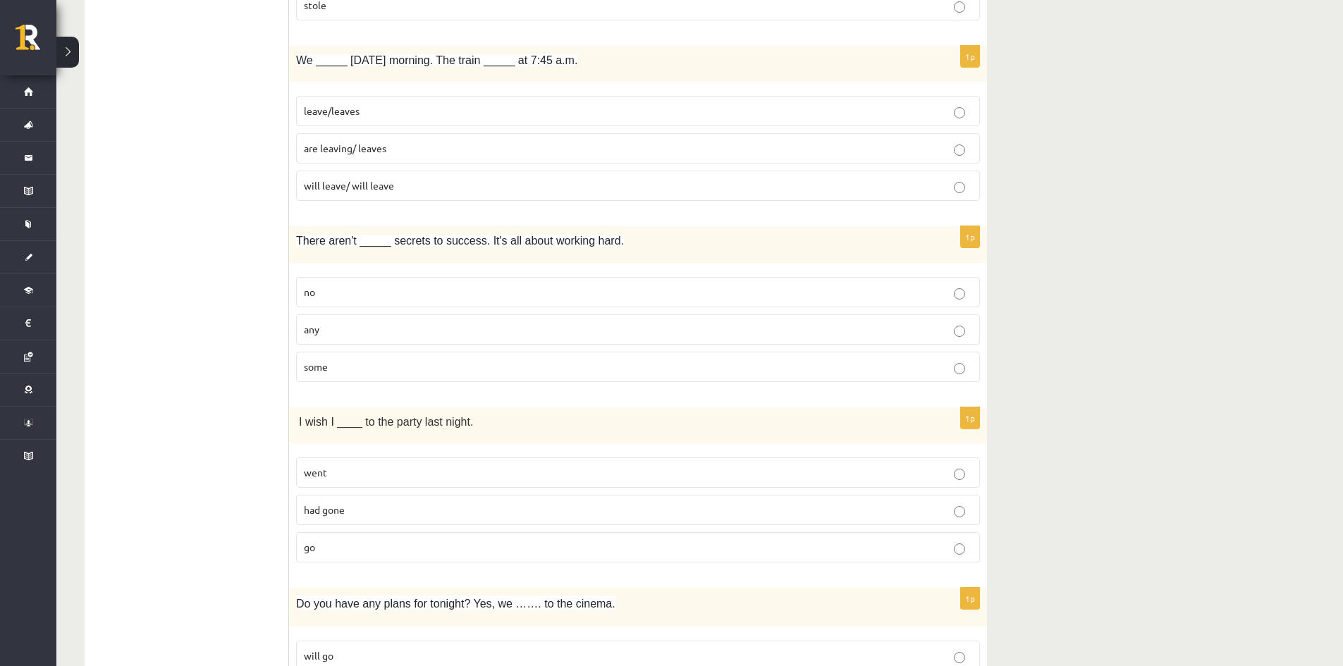
scroll to position [2490, 0]
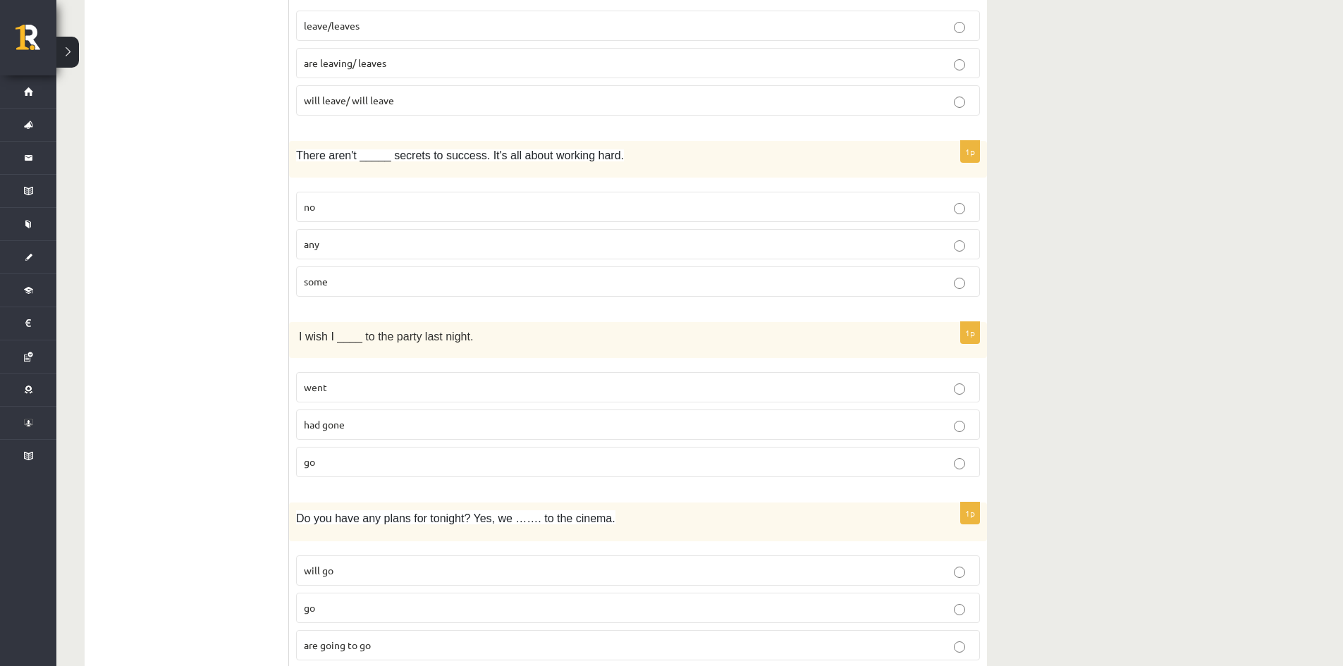
drag, startPoint x: 366, startPoint y: 237, endPoint x: 371, endPoint y: 245, distance: 9.5
click at [366, 236] on label "any" at bounding box center [638, 244] width 684 height 30
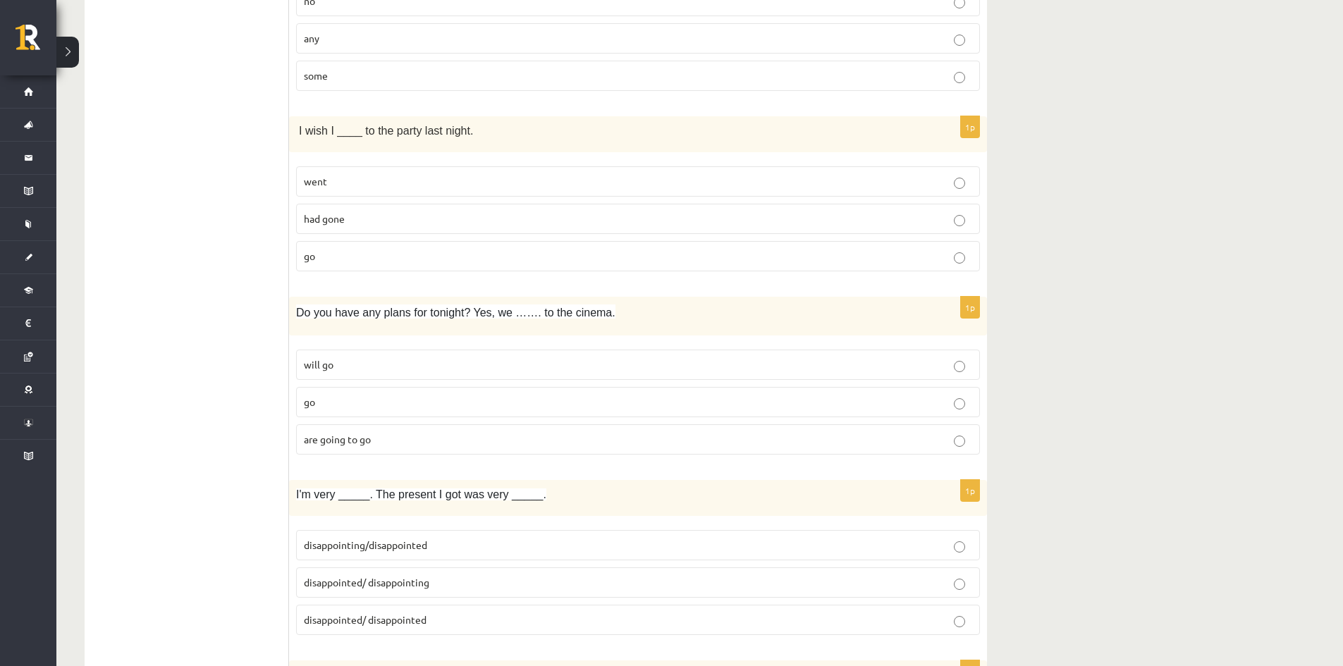
scroll to position [2561, 0]
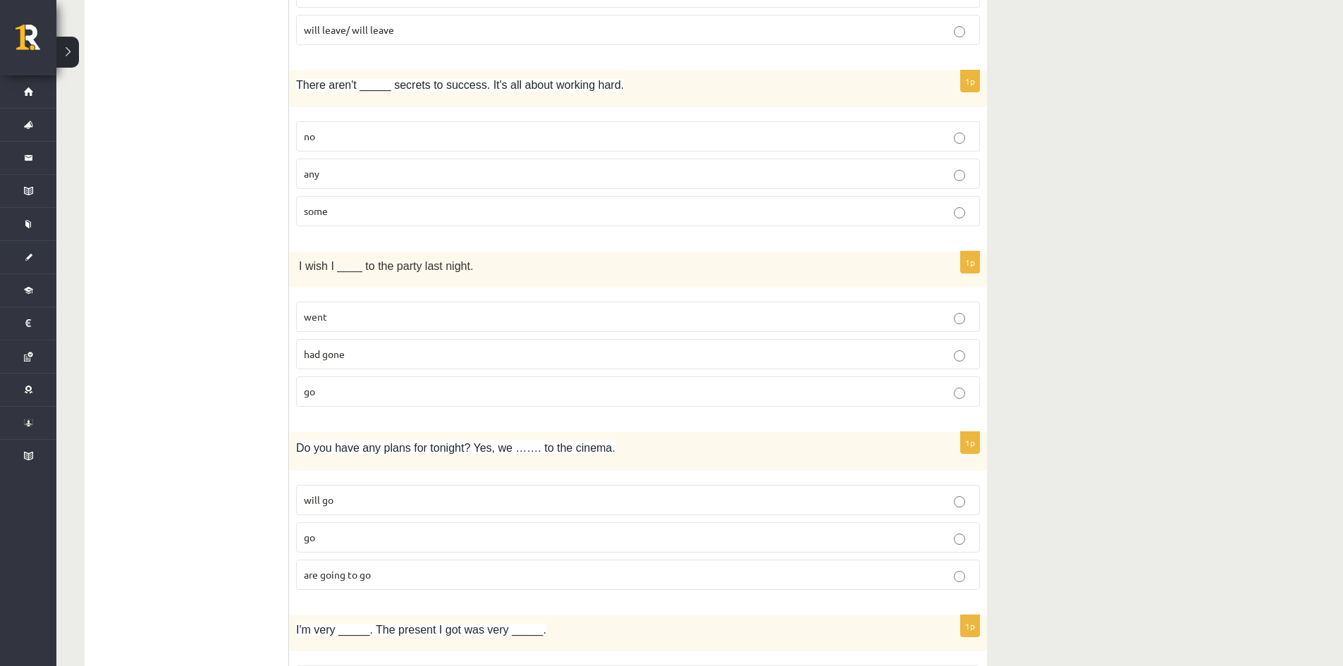
click at [351, 347] on p "had gone" at bounding box center [638, 354] width 668 height 15
click at [438, 317] on p "went" at bounding box center [638, 316] width 668 height 15
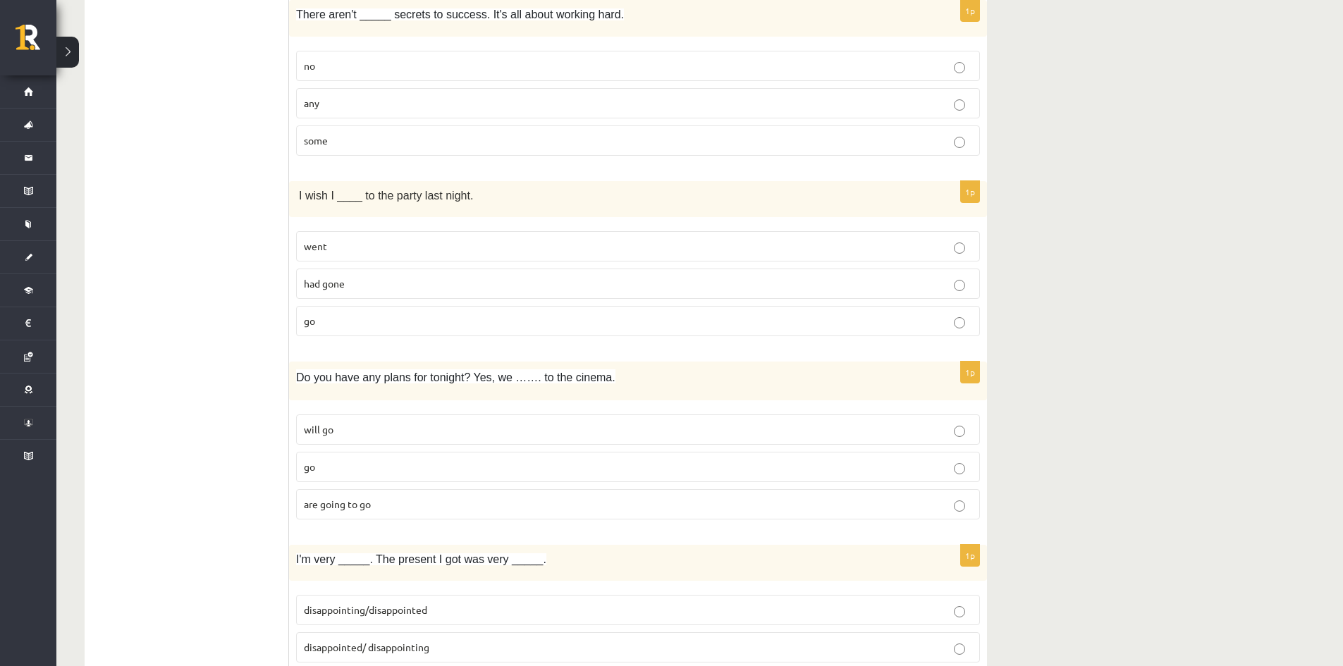
scroll to position [2772, 0]
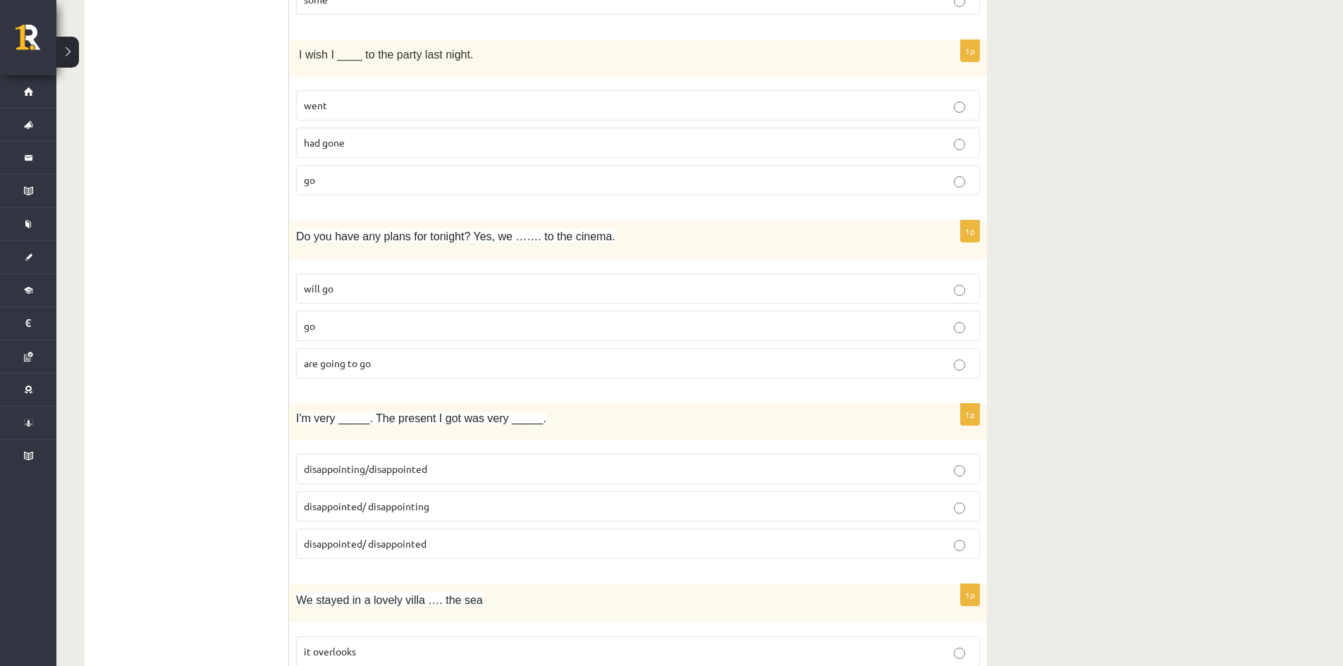
click at [365, 364] on span "are going to go" at bounding box center [337, 363] width 67 height 13
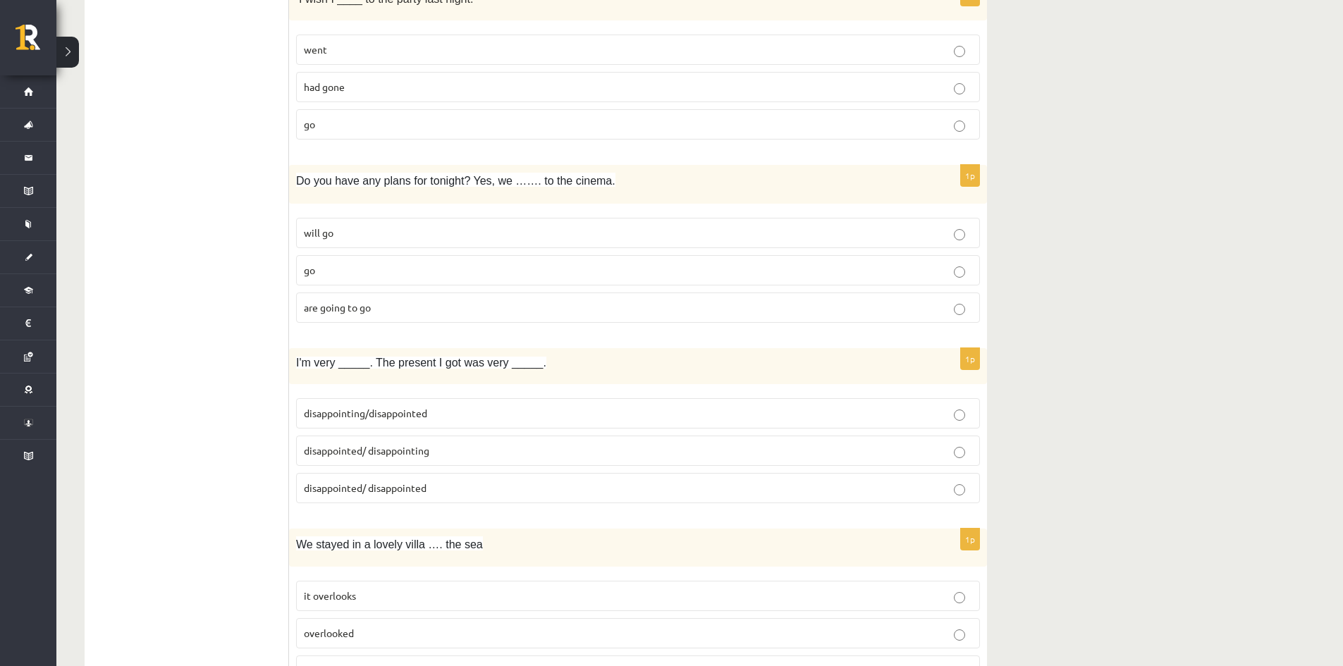
scroll to position [2913, 0]
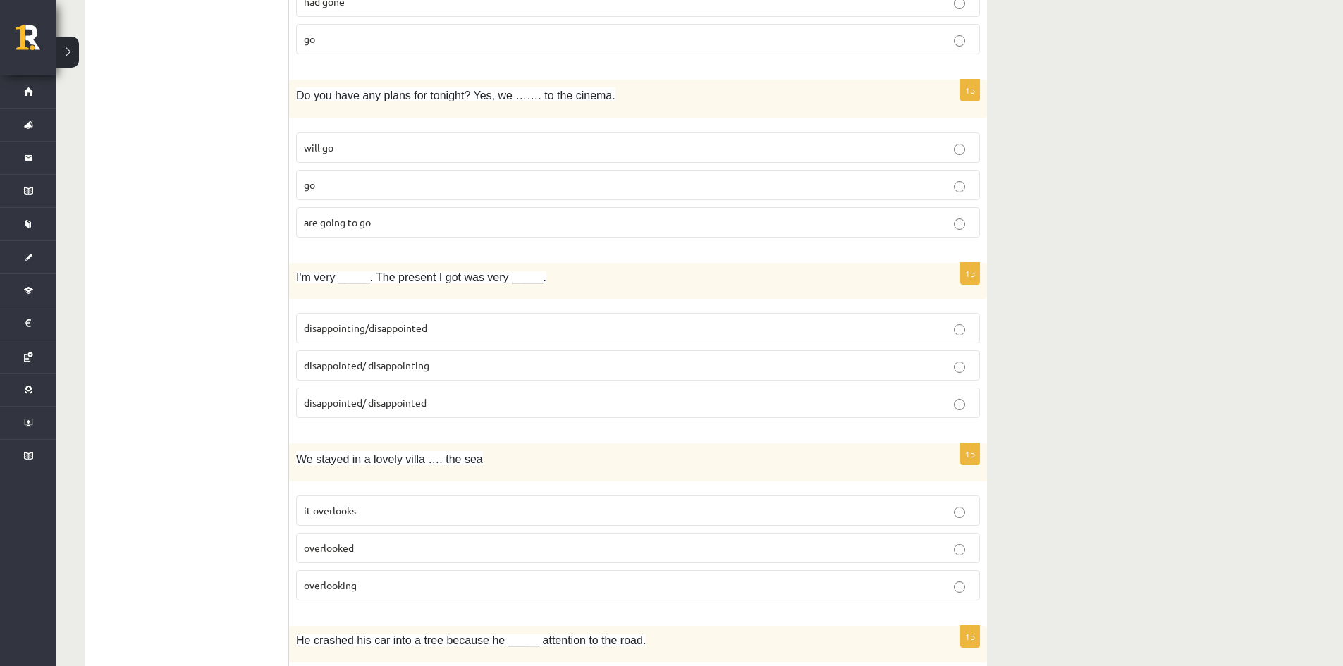
click at [416, 363] on span "disappointed/ disappointing" at bounding box center [366, 365] width 125 height 13
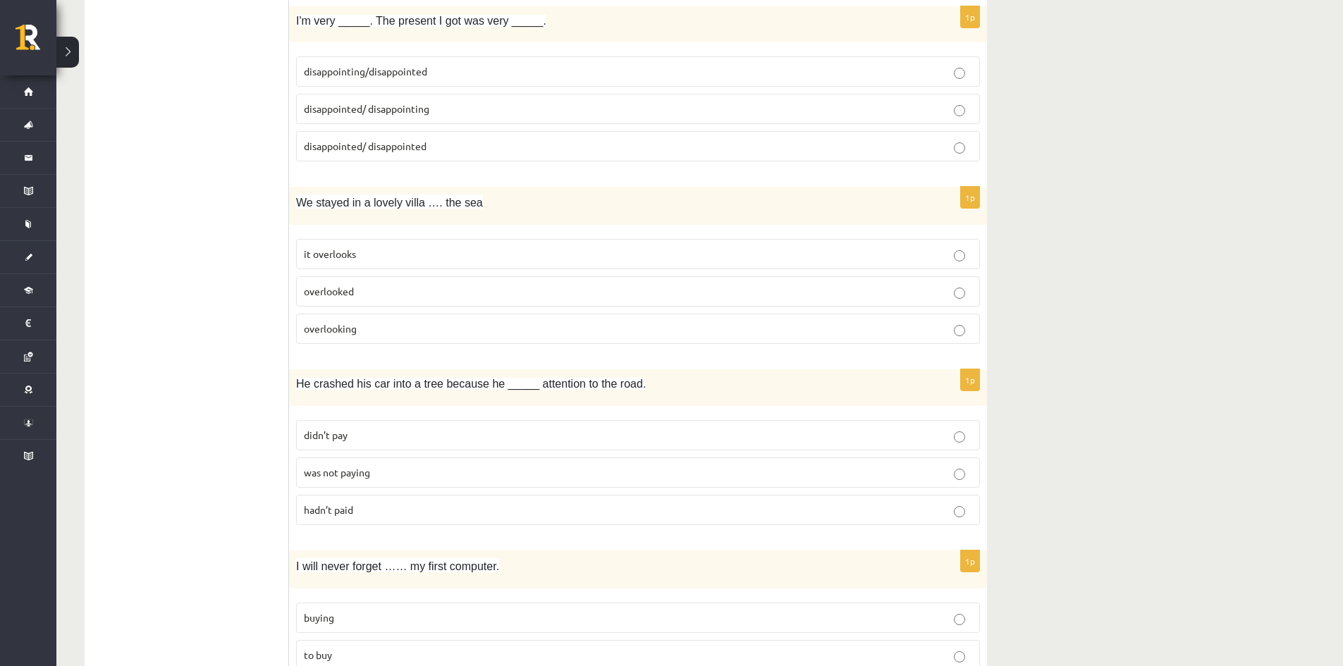
scroll to position [3195, 0]
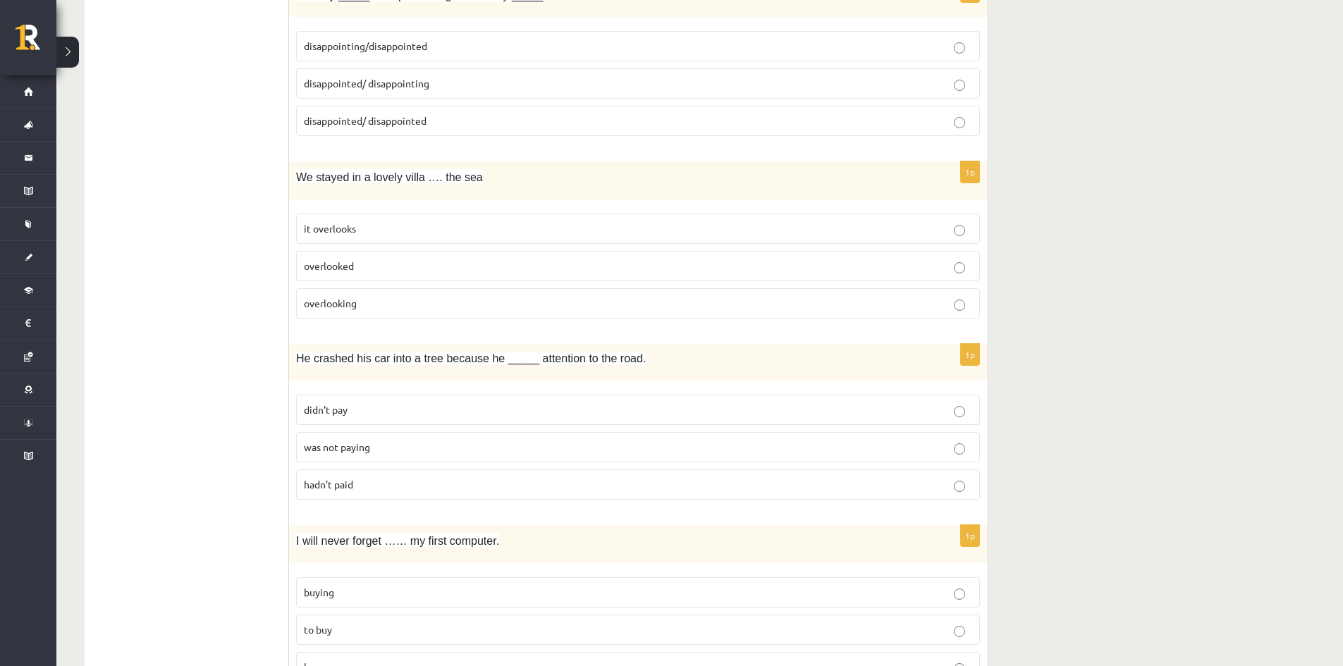
click at [369, 297] on p "overlooking" at bounding box center [638, 303] width 668 height 15
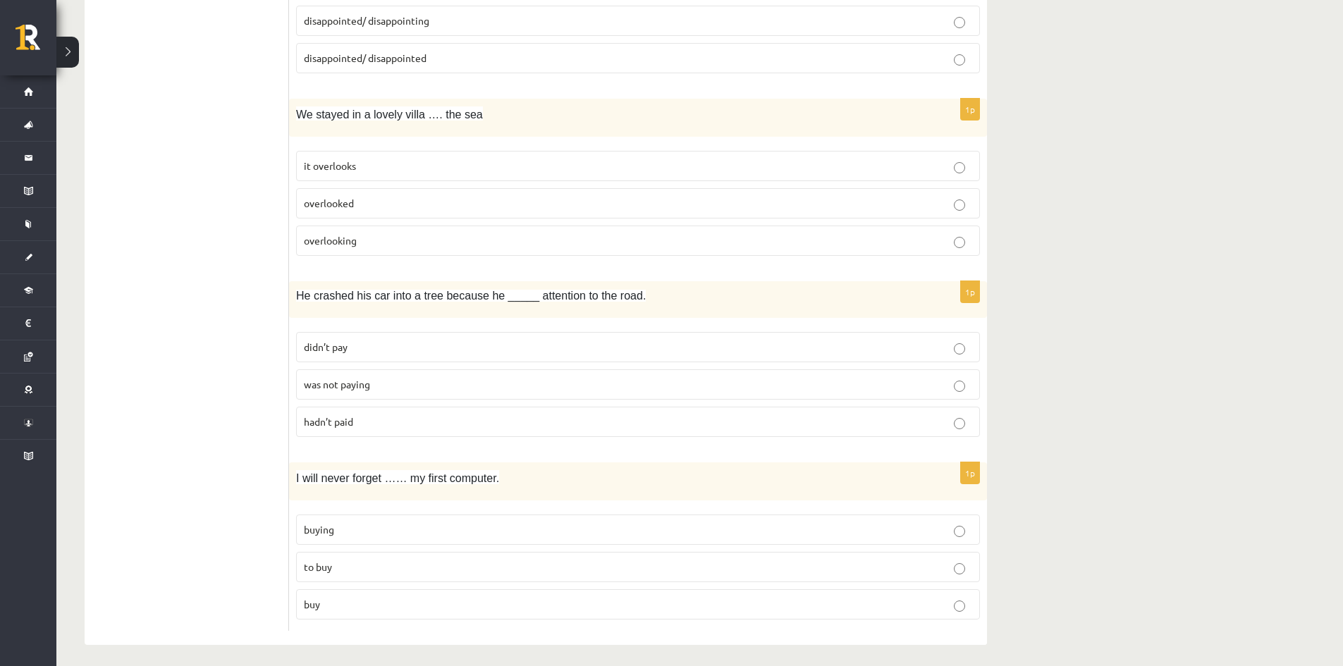
scroll to position [3265, 0]
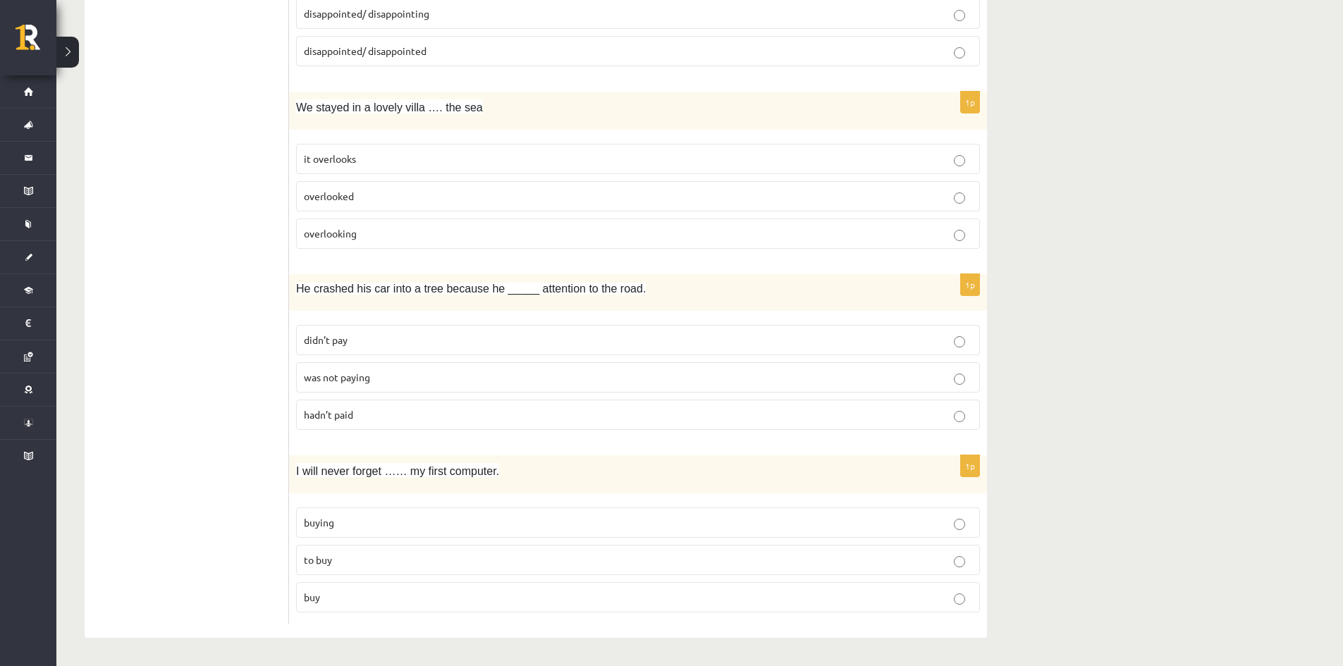
click at [388, 204] on p "overlooked" at bounding box center [638, 196] width 668 height 15
click at [381, 345] on p "didn’t pay" at bounding box center [638, 340] width 668 height 15
click at [393, 568] on label "to buy" at bounding box center [638, 560] width 684 height 30
click at [380, 531] on label "buying" at bounding box center [638, 522] width 684 height 30
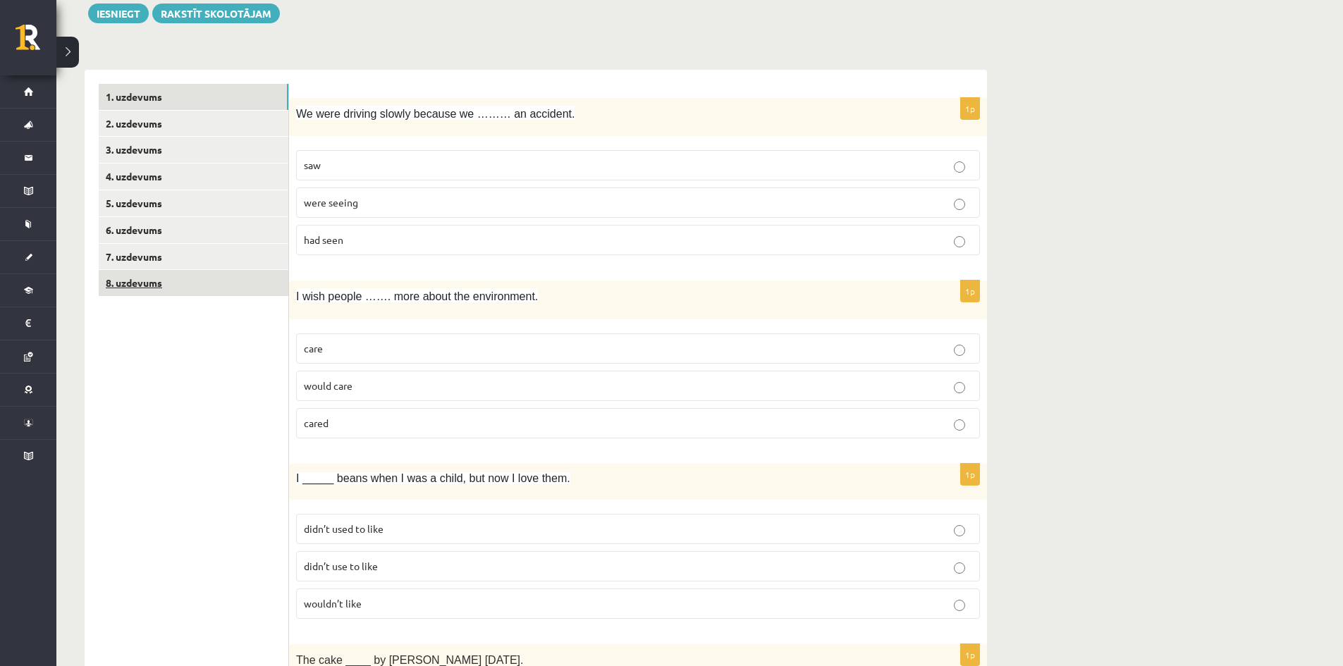
scroll to position [0, 0]
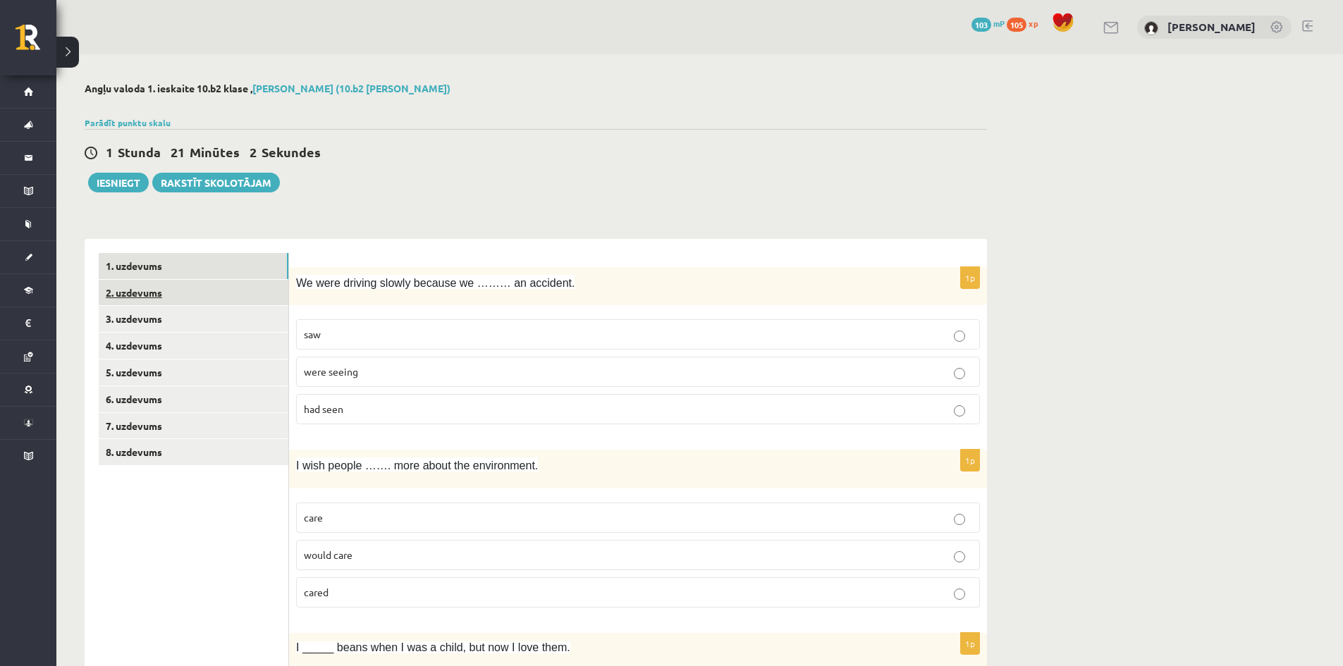
click at [177, 294] on link "2. uzdevums" at bounding box center [194, 293] width 190 height 26
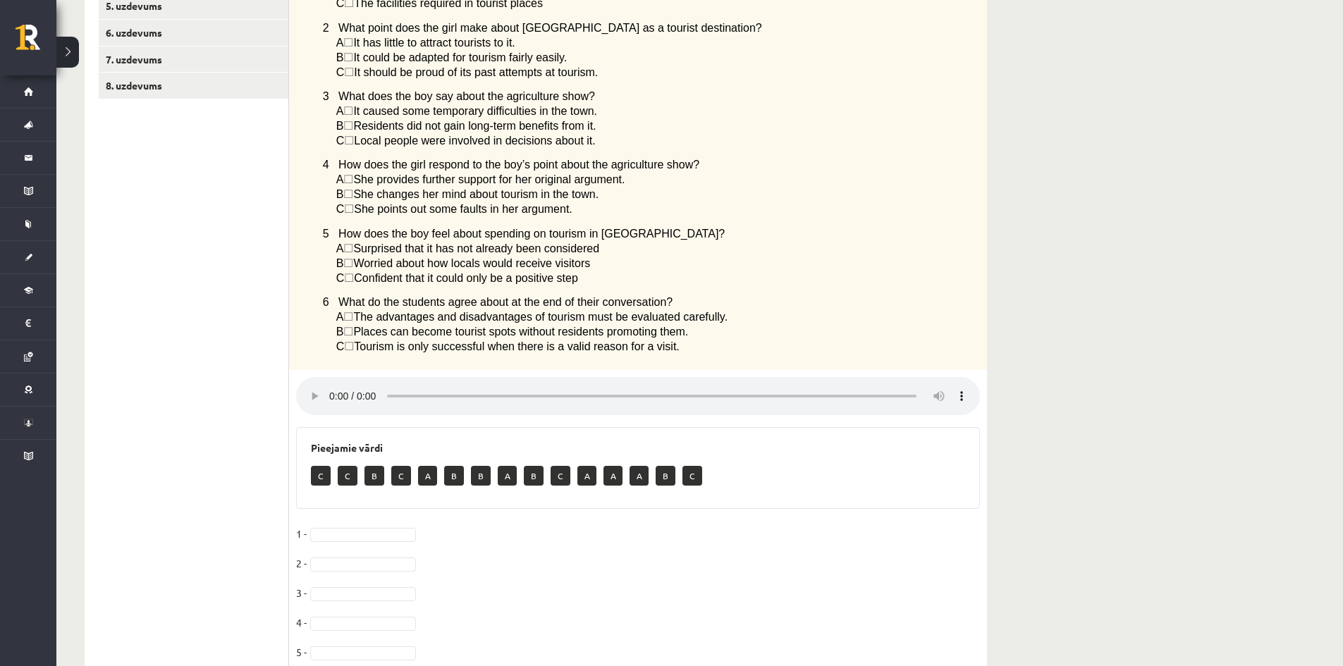
scroll to position [175, 0]
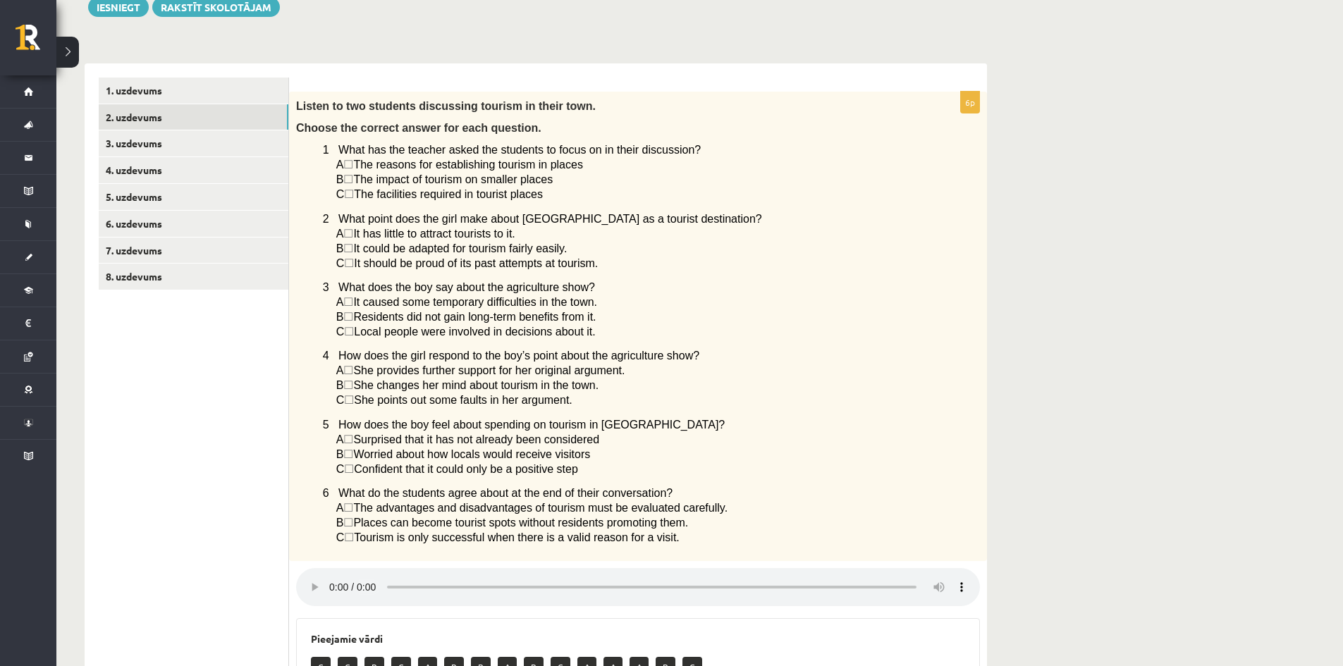
click at [353, 199] on span "☐" at bounding box center [349, 194] width 10 height 12
click at [354, 198] on span "☐" at bounding box center [349, 194] width 10 height 12
click at [354, 189] on span "☐" at bounding box center [349, 194] width 10 height 12
click at [353, 182] on span "☐" at bounding box center [348, 179] width 10 height 12
drag, startPoint x: 333, startPoint y: 187, endPoint x: 321, endPoint y: 195, distance: 14.7
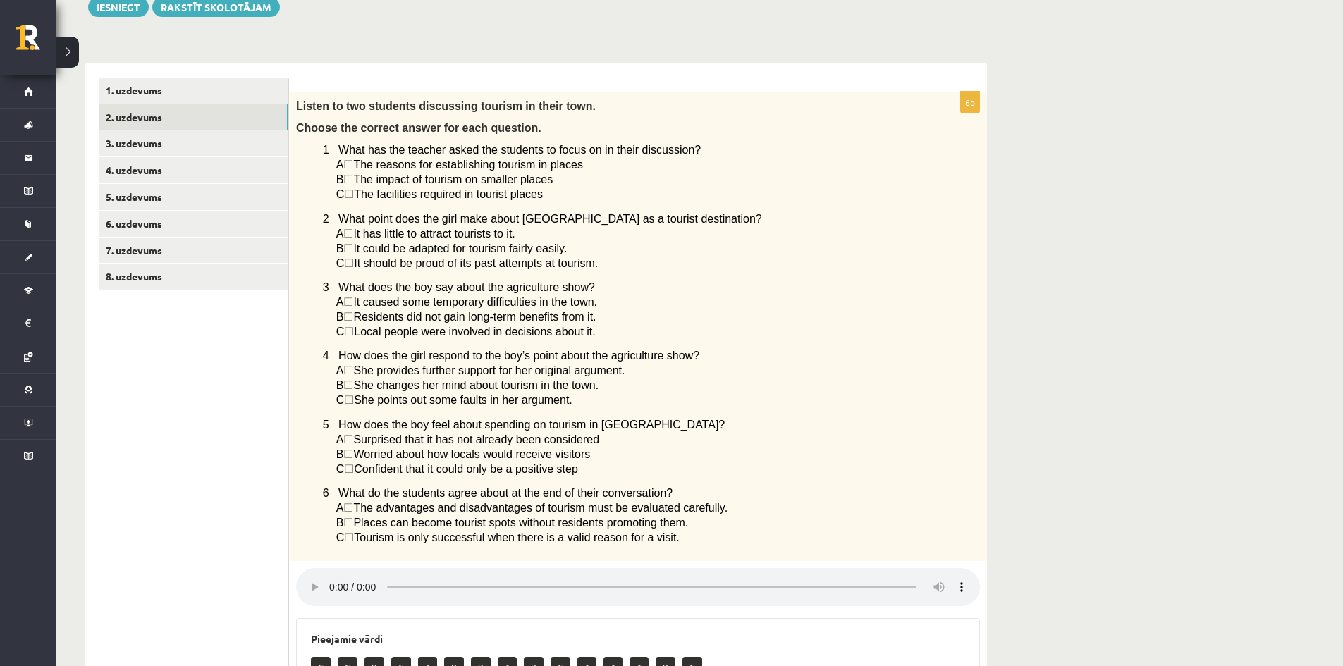
click at [331, 186] on div "Listen to two students discussing tourism in their town. Choose the correct ans…" at bounding box center [638, 326] width 698 height 469
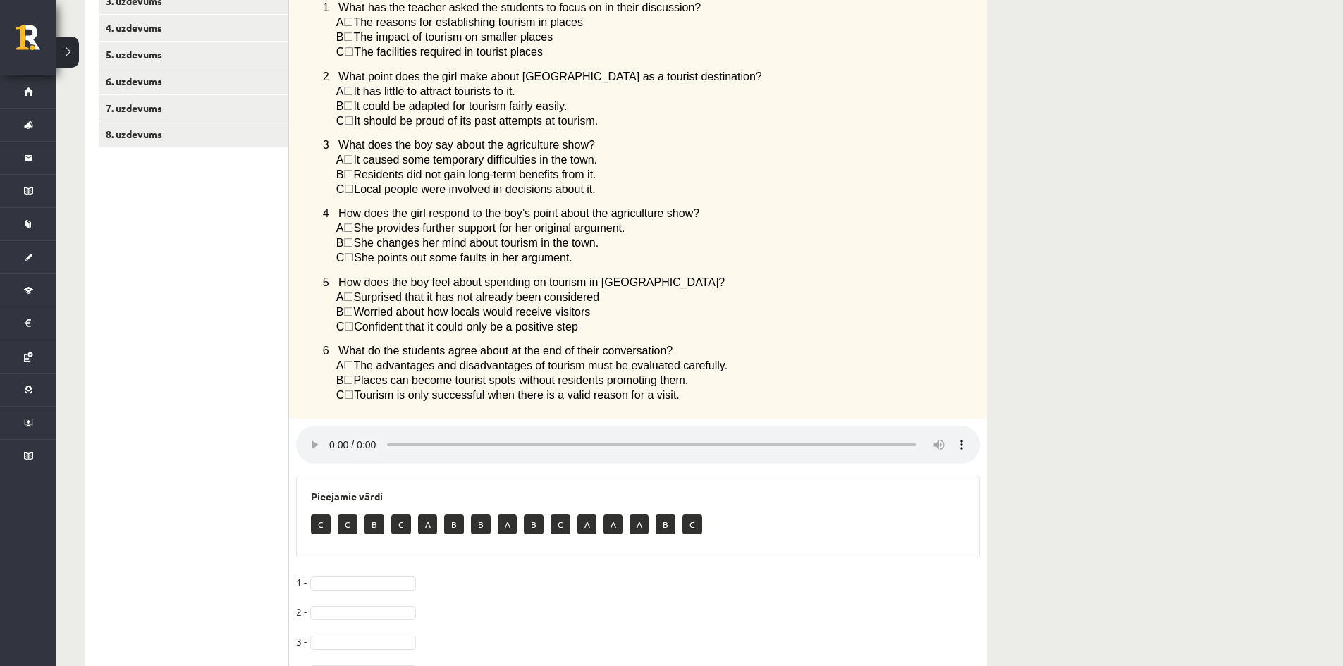
scroll to position [316, 0]
click at [769, 504] on h3 "Pieejamie vārdi" at bounding box center [638, 498] width 654 height 12
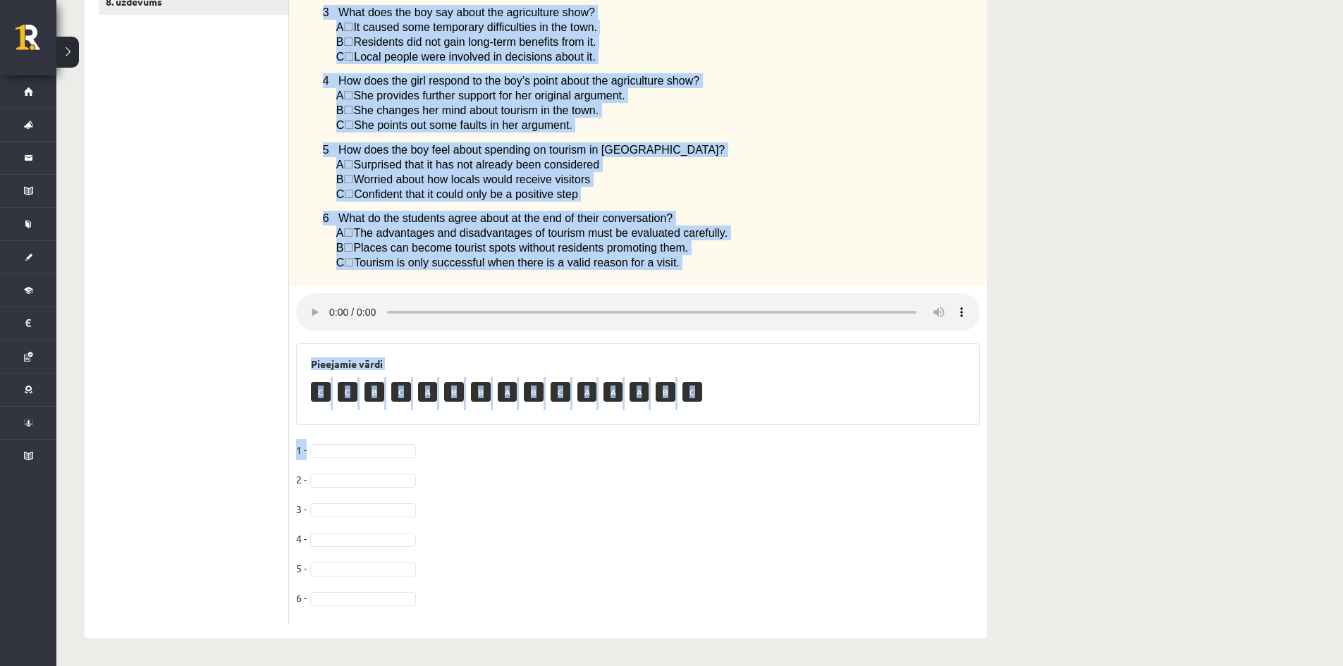
scroll to position [457, 0]
drag, startPoint x: 295, startPoint y: 179, endPoint x: 688, endPoint y: 271, distance: 403.1
click at [688, 271] on div "Listen to two students discussing tourism in their town. Choose the correct ans…" at bounding box center [638, 51] width 698 height 469
copy div "Listen to two students discussing tourism in their town. Choose the correct ans…"
click at [796, 216] on p "6 What do the students agree about at the end of their conversation?" at bounding box center [616, 218] width 586 height 15
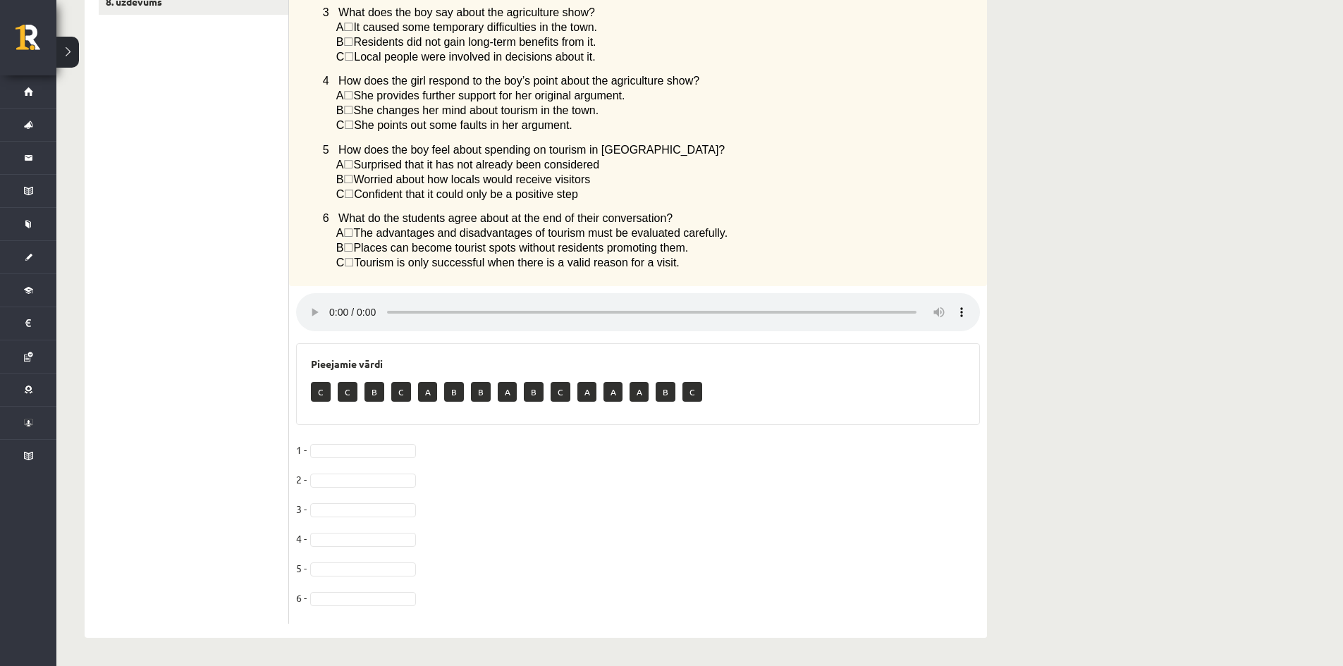
click at [373, 398] on p "B" at bounding box center [374, 392] width 20 height 20
drag, startPoint x: 376, startPoint y: 394, endPoint x: 374, endPoint y: 418, distance: 24.1
click at [374, 418] on div "Pieejamie vārdi C C B C A B B A B C A A A B C" at bounding box center [638, 384] width 684 height 82
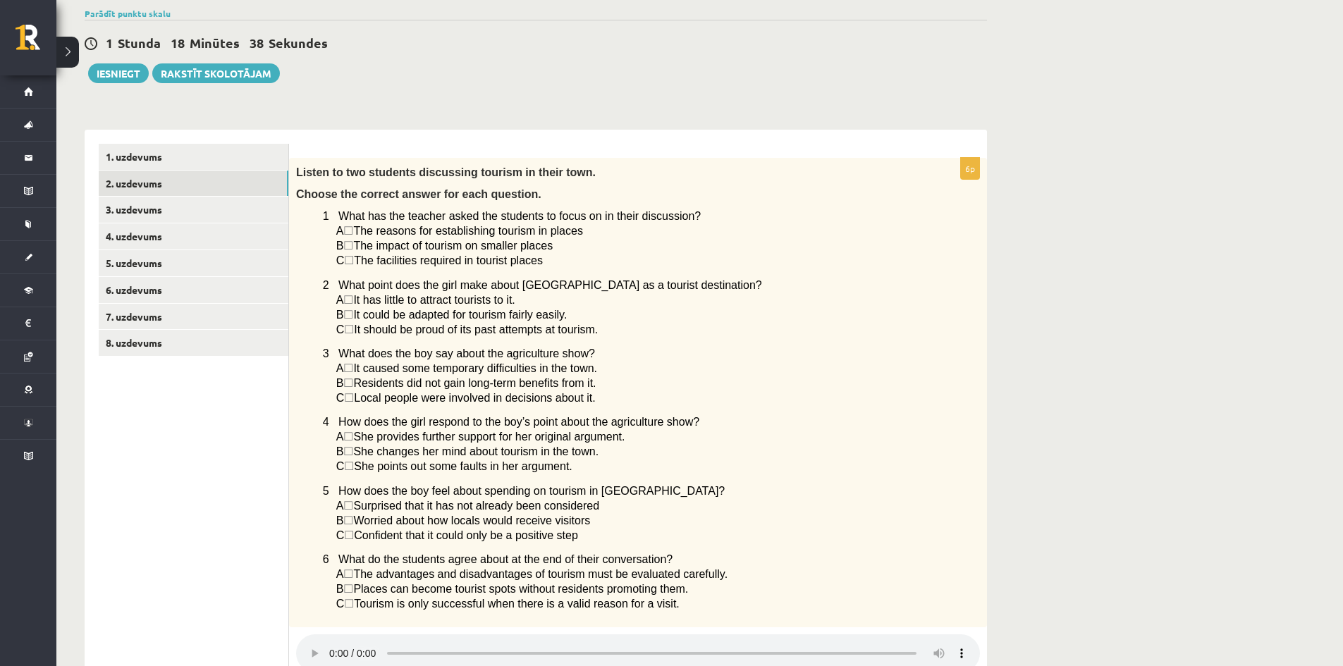
scroll to position [0, 0]
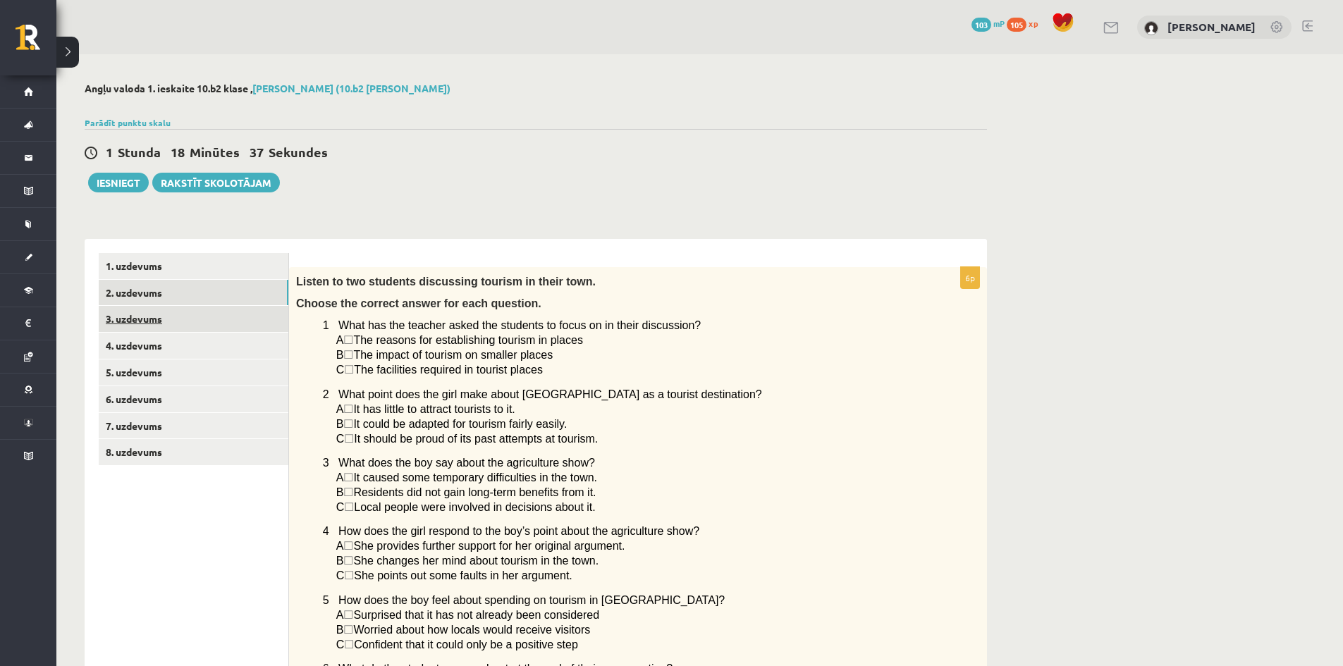
click at [151, 319] on link "3. uzdevums" at bounding box center [194, 319] width 190 height 26
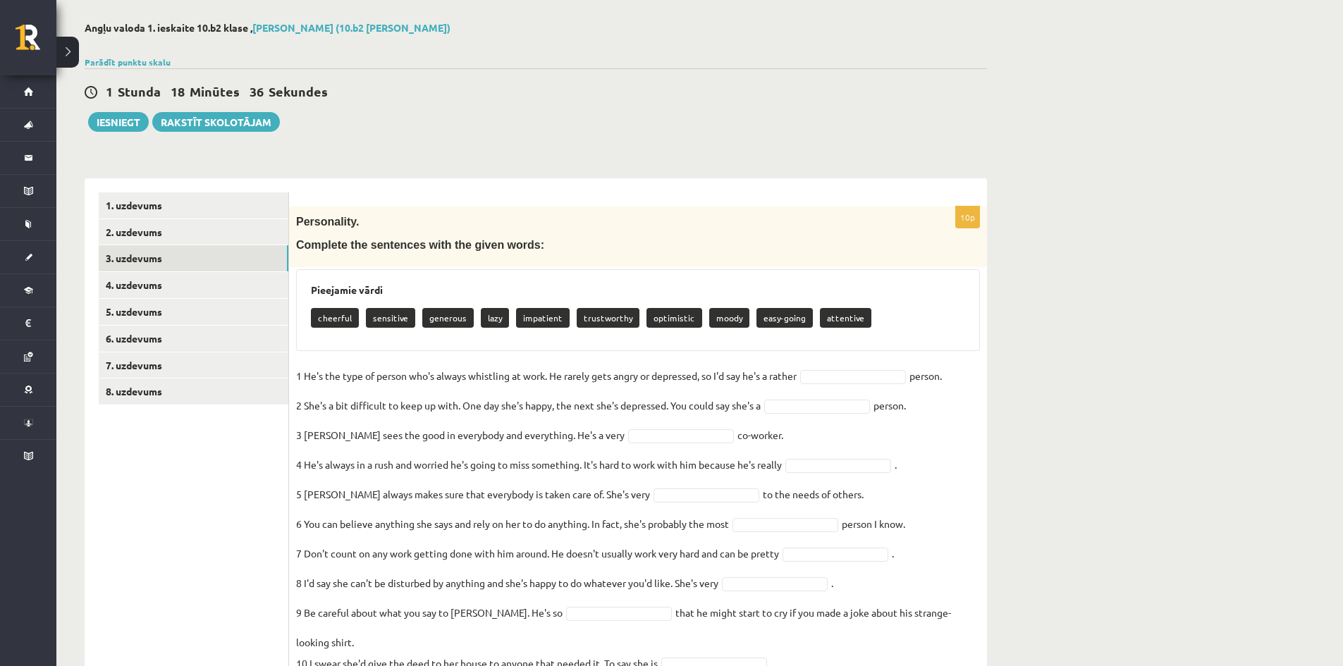
scroll to position [106, 0]
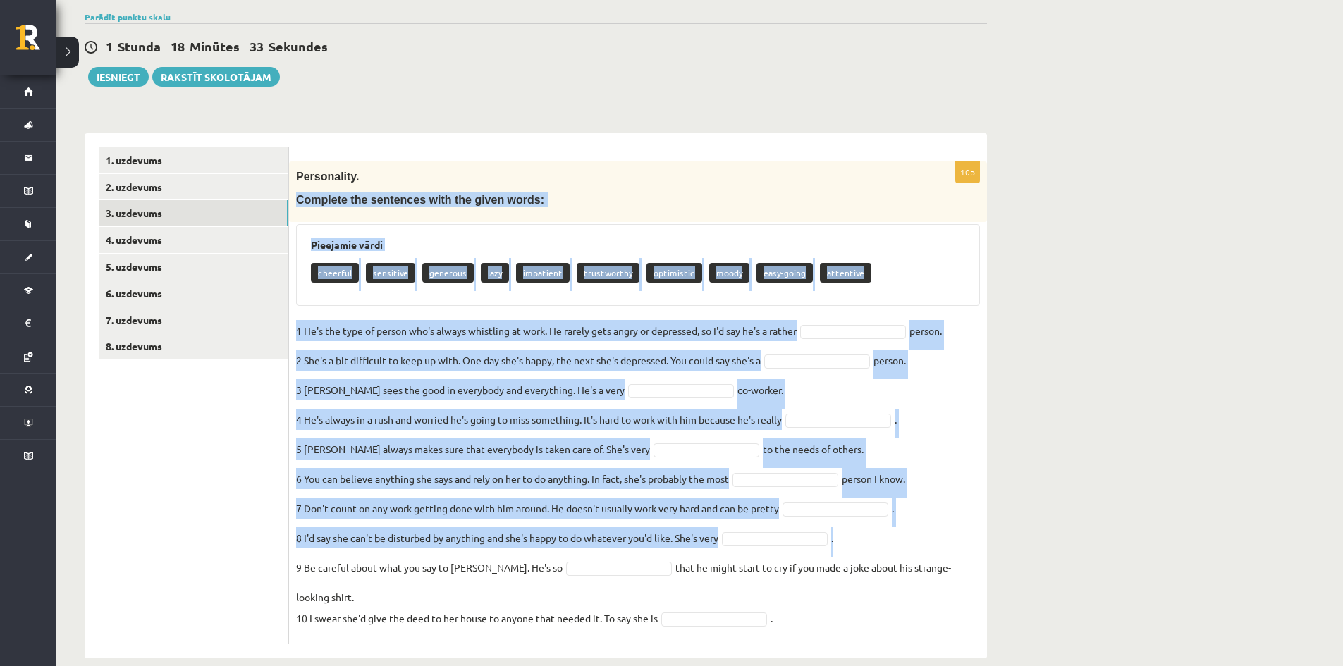
drag, startPoint x: 297, startPoint y: 203, endPoint x: 900, endPoint y: 546, distance: 693.5
click at [900, 546] on div "10p Personality. Complete the sentences with the given words: Pieejamie vārdi c…" at bounding box center [638, 402] width 698 height 483
click at [885, 281] on div "cheerful sensitive generous lazy impatient trustworthy optimistic moody easy-go…" at bounding box center [638, 274] width 654 height 33
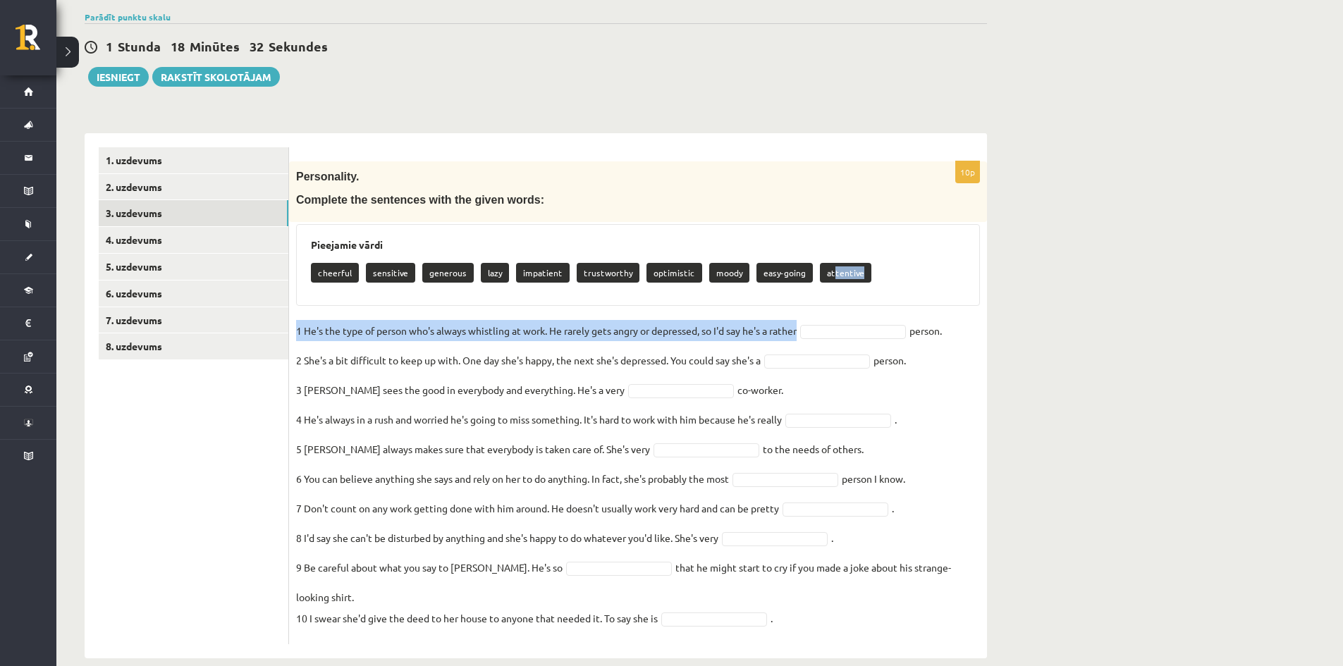
drag, startPoint x: 820, startPoint y: 276, endPoint x: 834, endPoint y: 315, distance: 41.5
click at [834, 315] on div "10p Personality. Complete the sentences with the given words: Pieejamie vārdi c…" at bounding box center [638, 402] width 698 height 483
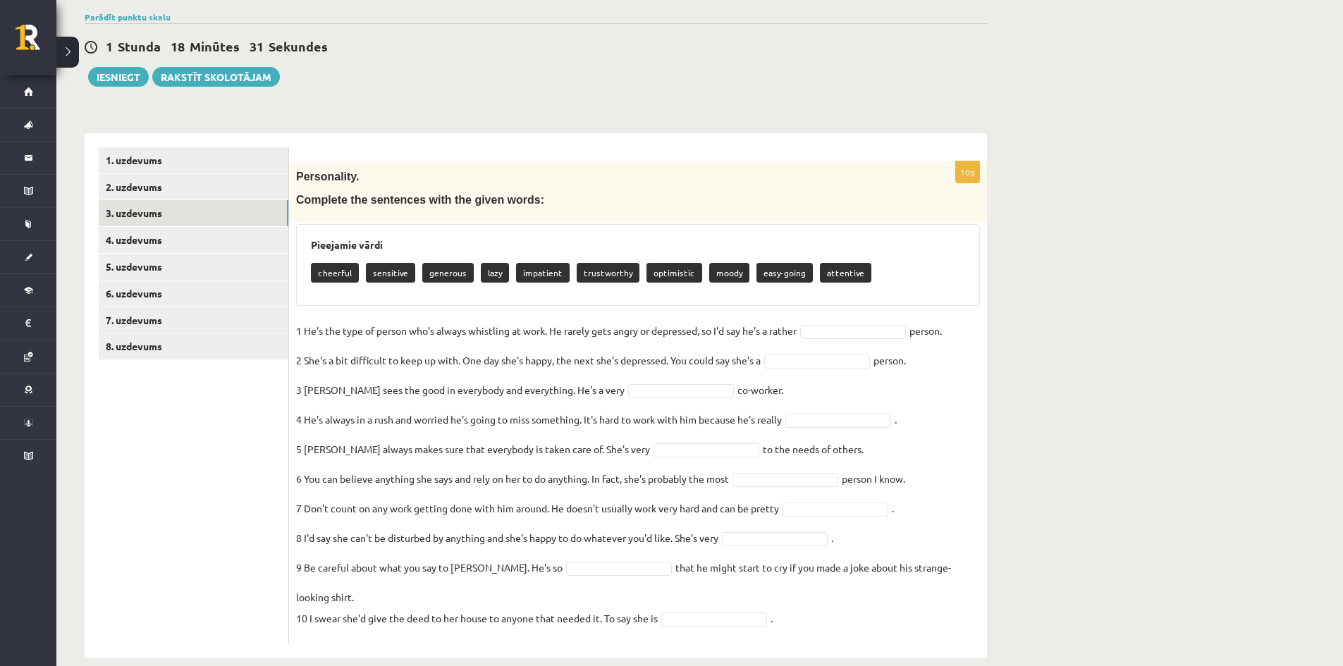
click at [831, 324] on fieldset "1 He's the type of person who's always whistling at work. He rarely gets angry …" at bounding box center [638, 478] width 684 height 317
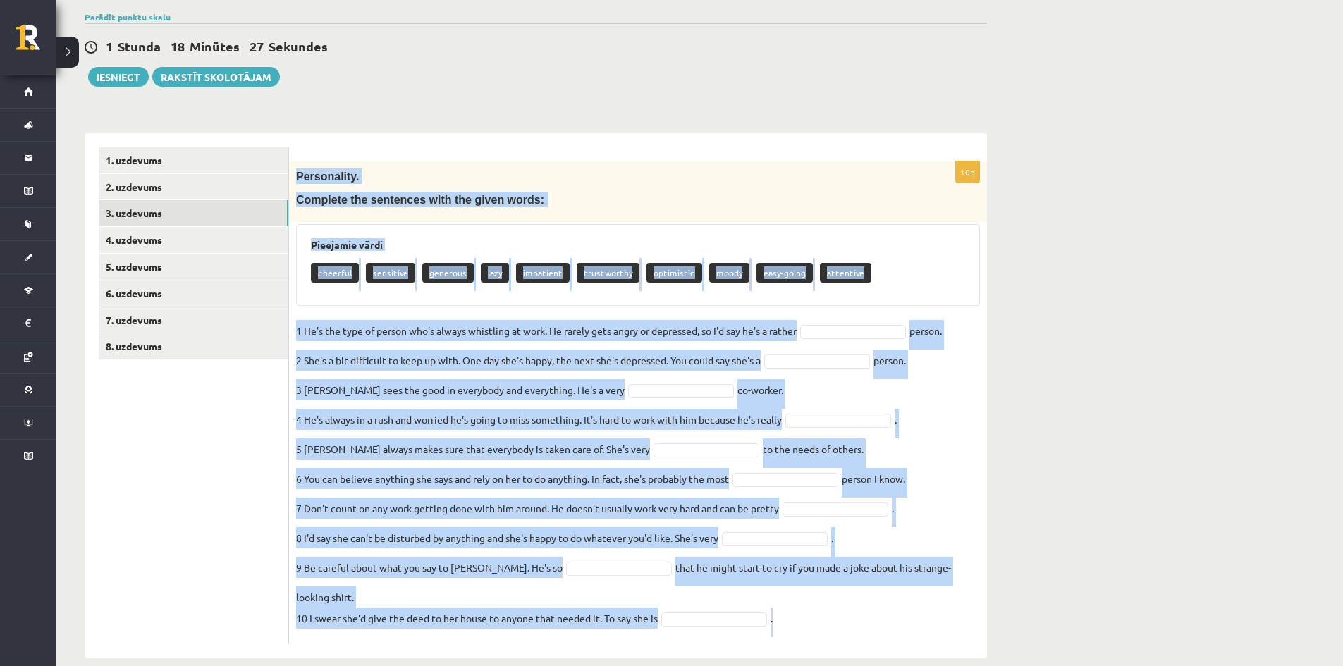
drag, startPoint x: 297, startPoint y: 177, endPoint x: 844, endPoint y: 593, distance: 687.0
click at [844, 593] on div "10p Personality. Complete the sentences with the given words: Pieejamie vārdi c…" at bounding box center [638, 402] width 698 height 483
copy div "Personality. Complete the sentences with the given words: Pieejamie vārdi cheer…"
click at [917, 271] on div "cheerful sensitive generous lazy impatient trustworthy optimistic moody easy-go…" at bounding box center [638, 274] width 654 height 33
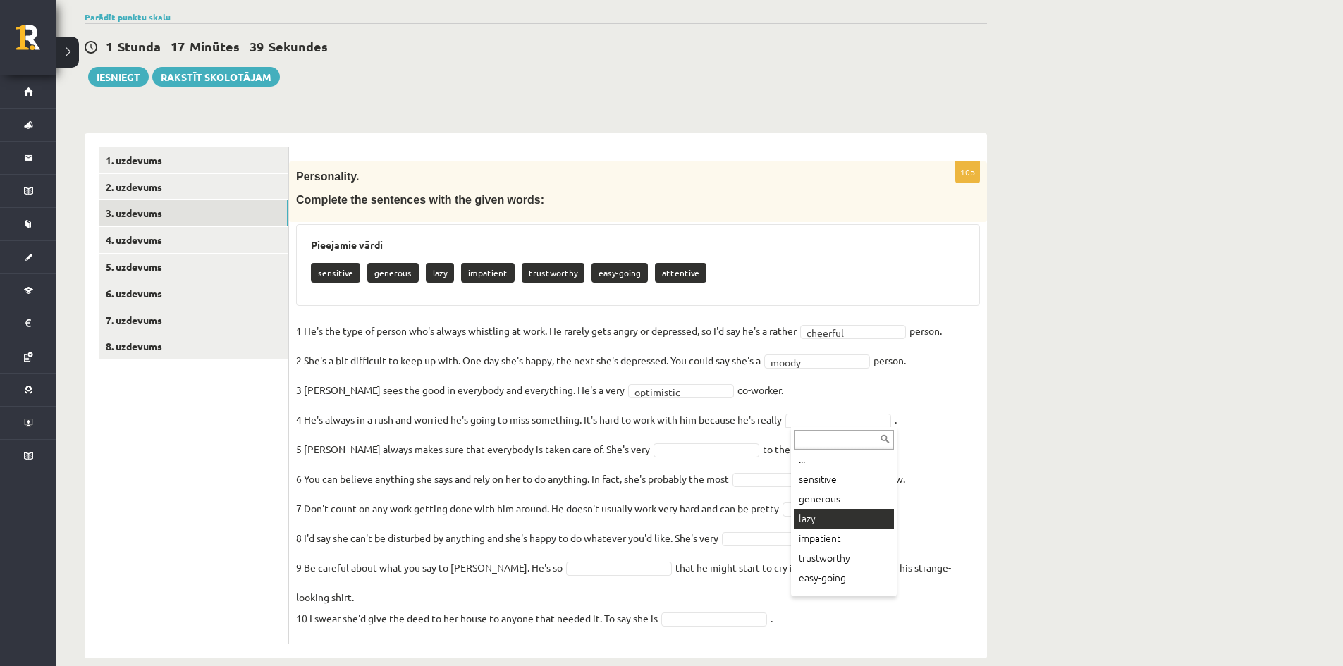
scroll to position [0, 0]
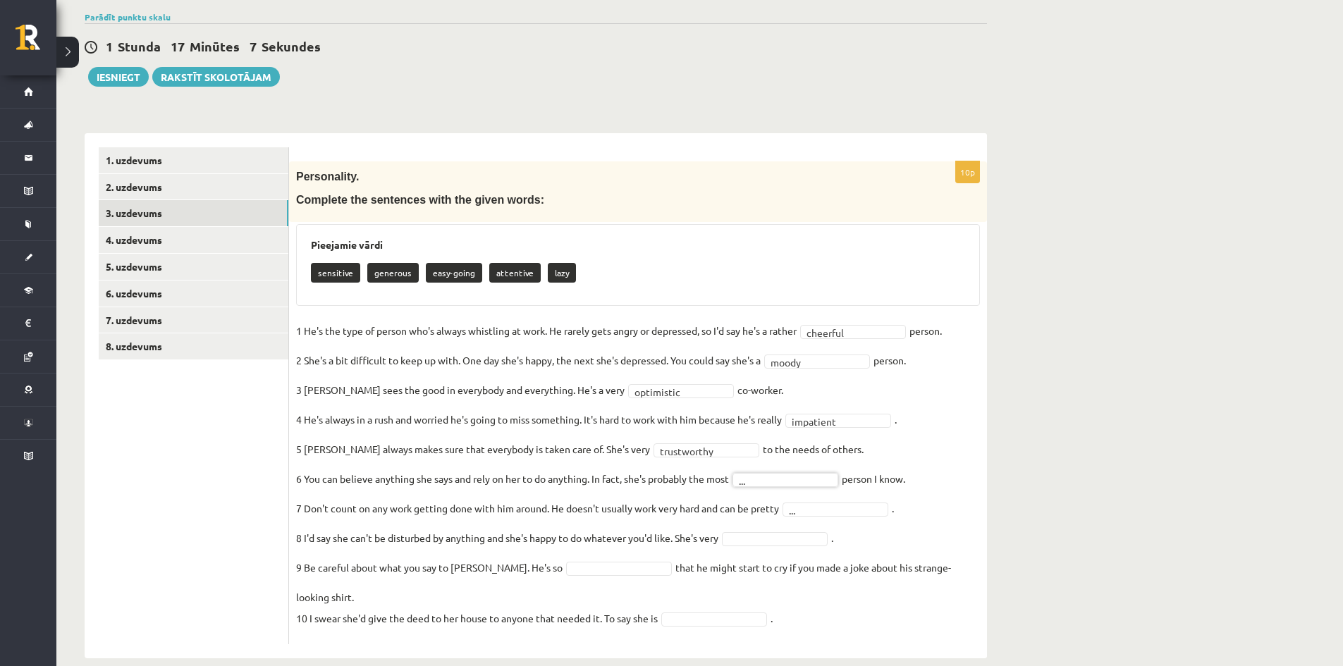
drag, startPoint x: 832, startPoint y: 504, endPoint x: 832, endPoint y: 525, distance: 21.1
drag, startPoint x: 295, startPoint y: 479, endPoint x: 622, endPoint y: 477, distance: 327.0
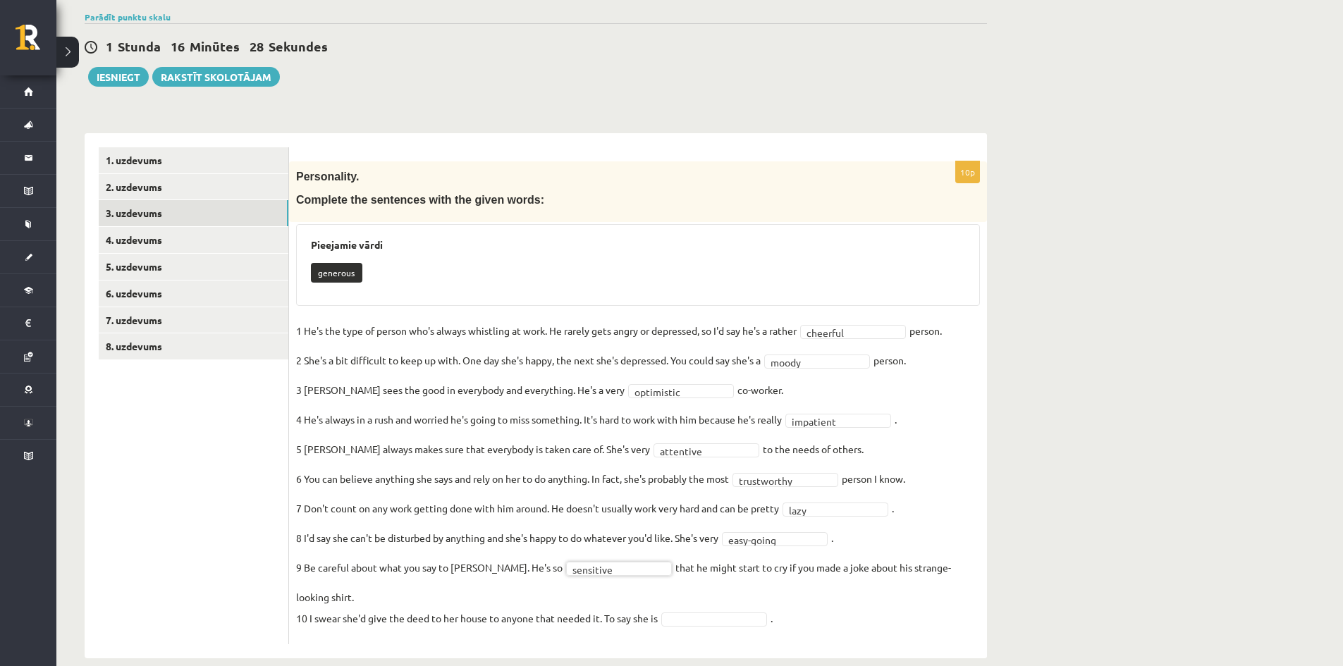
drag, startPoint x: 678, startPoint y: 593, endPoint x: 677, endPoint y: 602, distance: 9.2
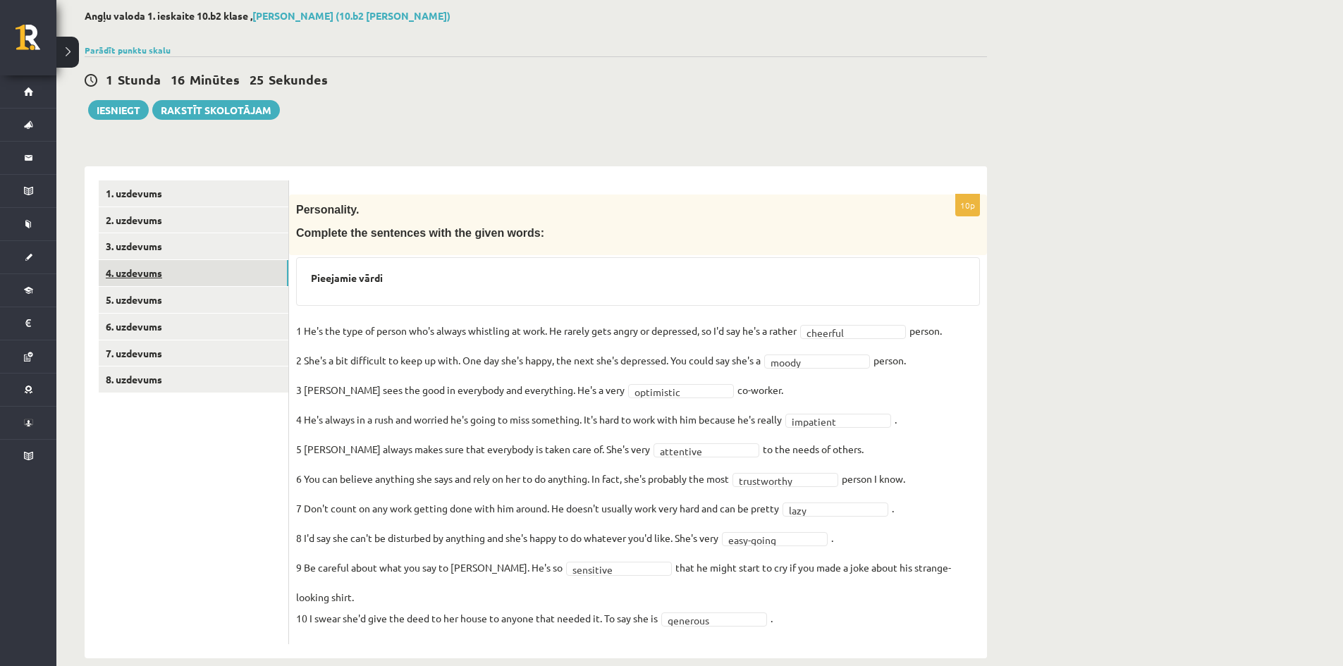
click at [151, 275] on link "4. uzdevums" at bounding box center [194, 273] width 190 height 26
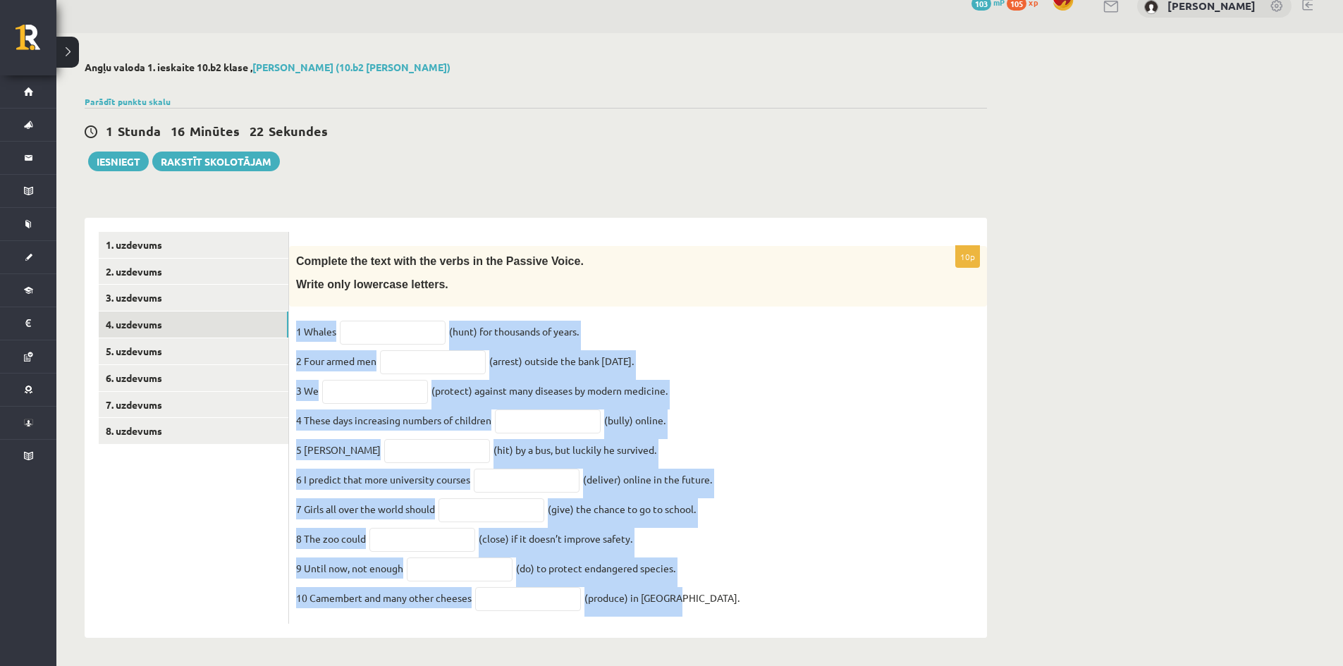
drag, startPoint x: 297, startPoint y: 320, endPoint x: 781, endPoint y: 623, distance: 570.6
click at [781, 623] on div "10p Complete the text with the verbs in the Passive Voice. Write only lowercase…" at bounding box center [638, 435] width 698 height 378
drag, startPoint x: 525, startPoint y: 445, endPoint x: 712, endPoint y: 364, distance: 203.9
click at [712, 364] on fieldset "1 Whales (hunt) for thousands of years. 2 Four armed men (arrest) outside the b…" at bounding box center [638, 469] width 684 height 296
drag, startPoint x: 298, startPoint y: 248, endPoint x: 760, endPoint y: 611, distance: 587.8
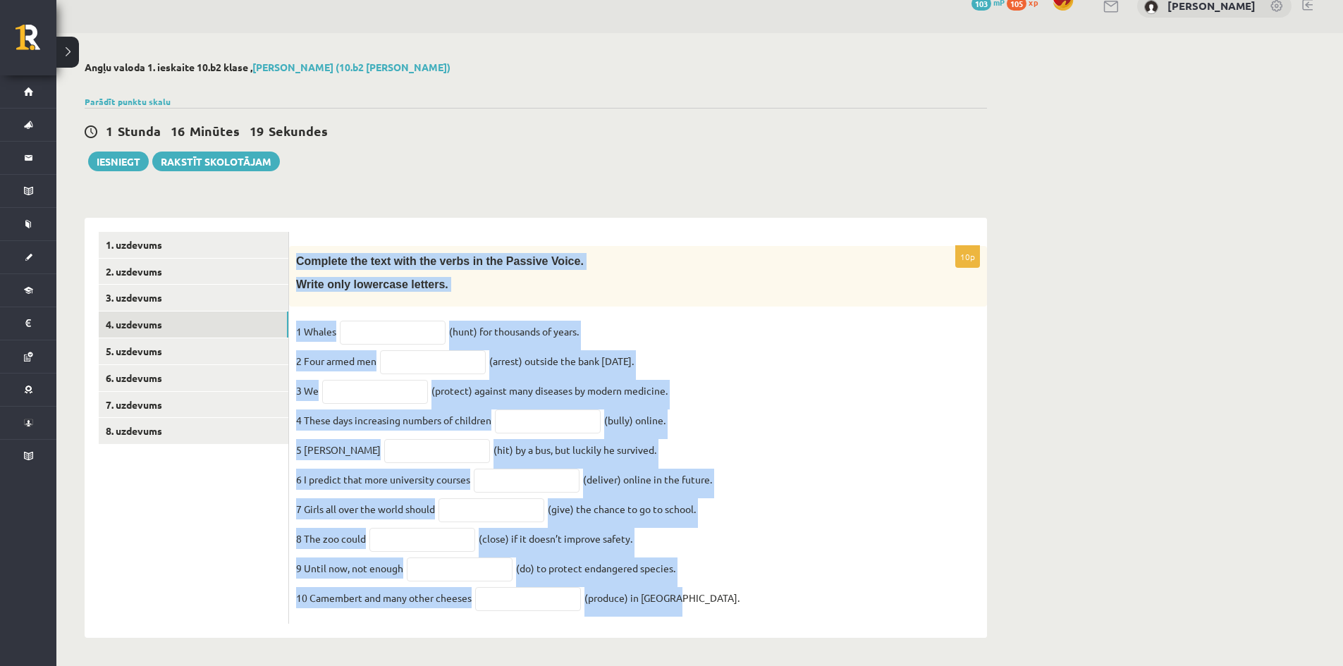
click at [760, 611] on div "10p Complete the text with the verbs in the Passive Voice. Write only lowercase…" at bounding box center [638, 435] width 698 height 378
copy div "Complete the text with the verbs in the Passive Voice. Write only lowercase let…"
click at [388, 325] on input "text" at bounding box center [393, 333] width 106 height 24
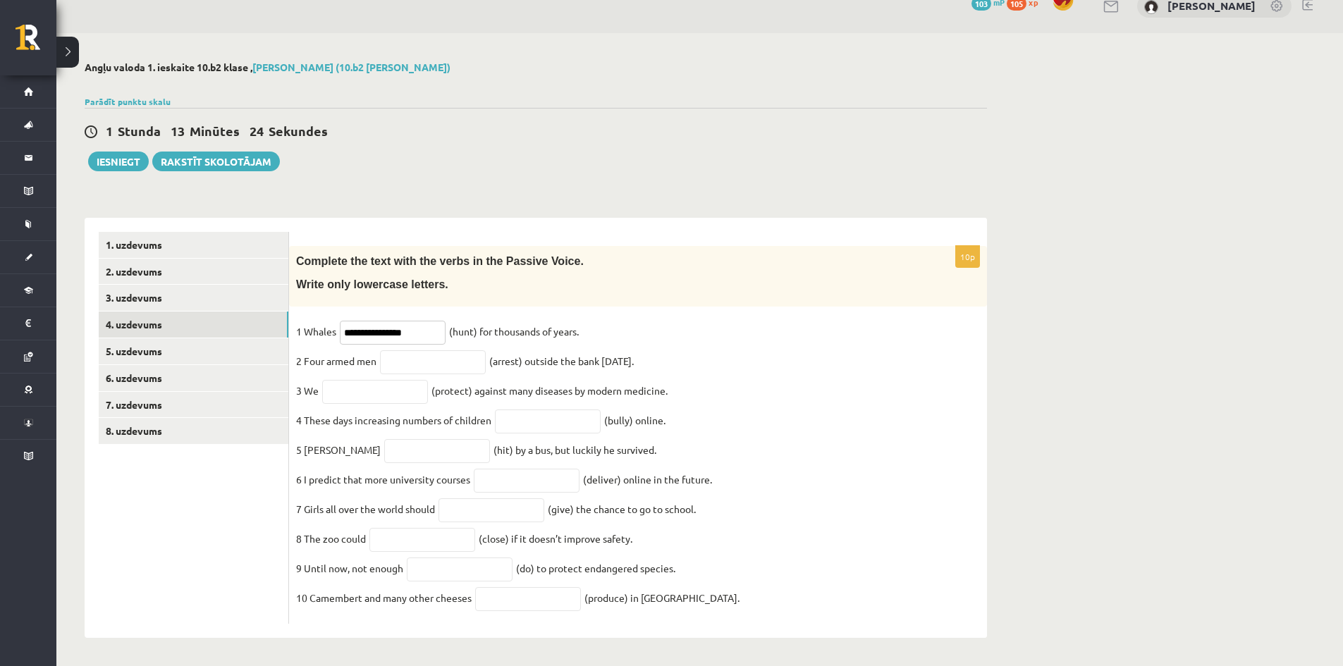
type input "**********"
click at [470, 350] on input "text" at bounding box center [433, 362] width 106 height 24
type input "**********"
click at [421, 384] on input "text" at bounding box center [375, 392] width 106 height 24
type input "*"
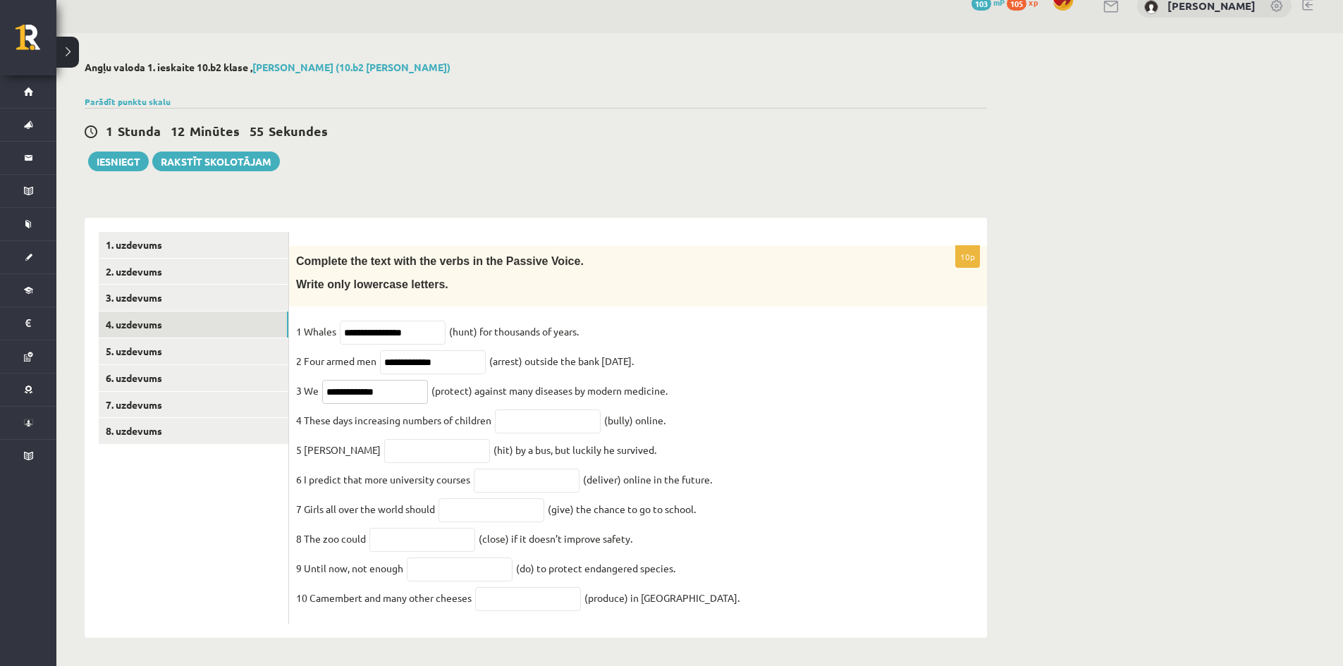
click at [419, 390] on input "**********" at bounding box center [375, 392] width 106 height 24
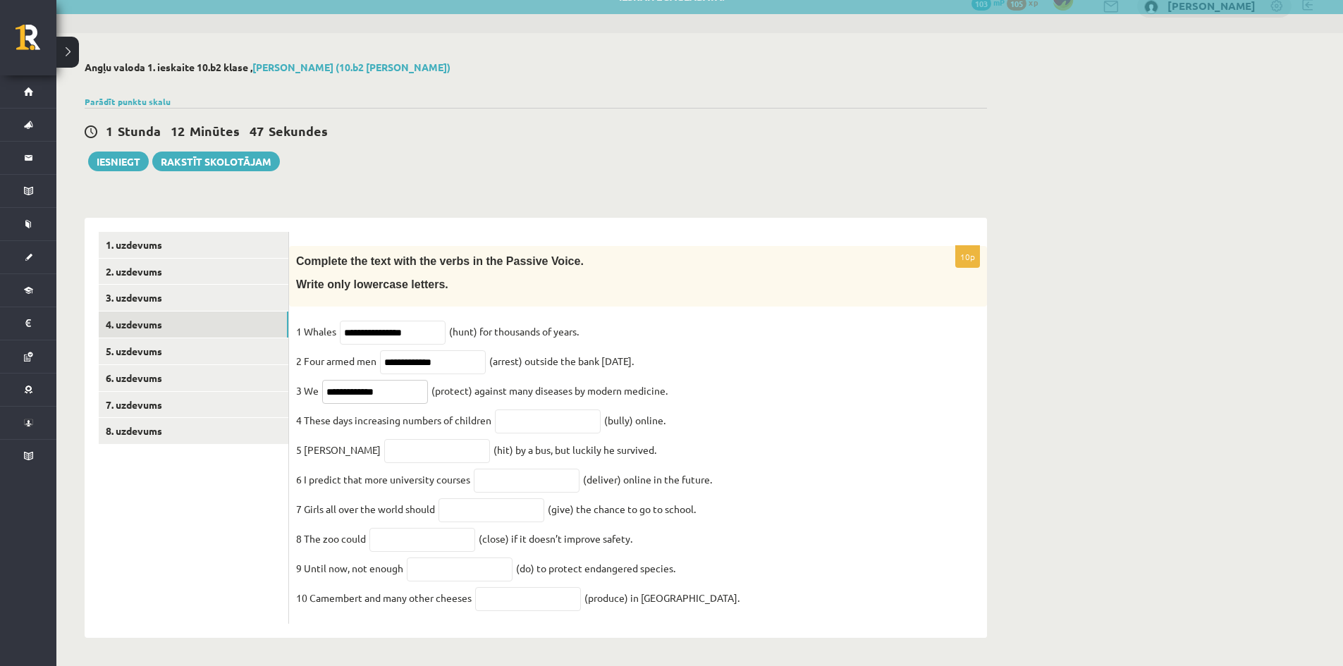
type input "****"
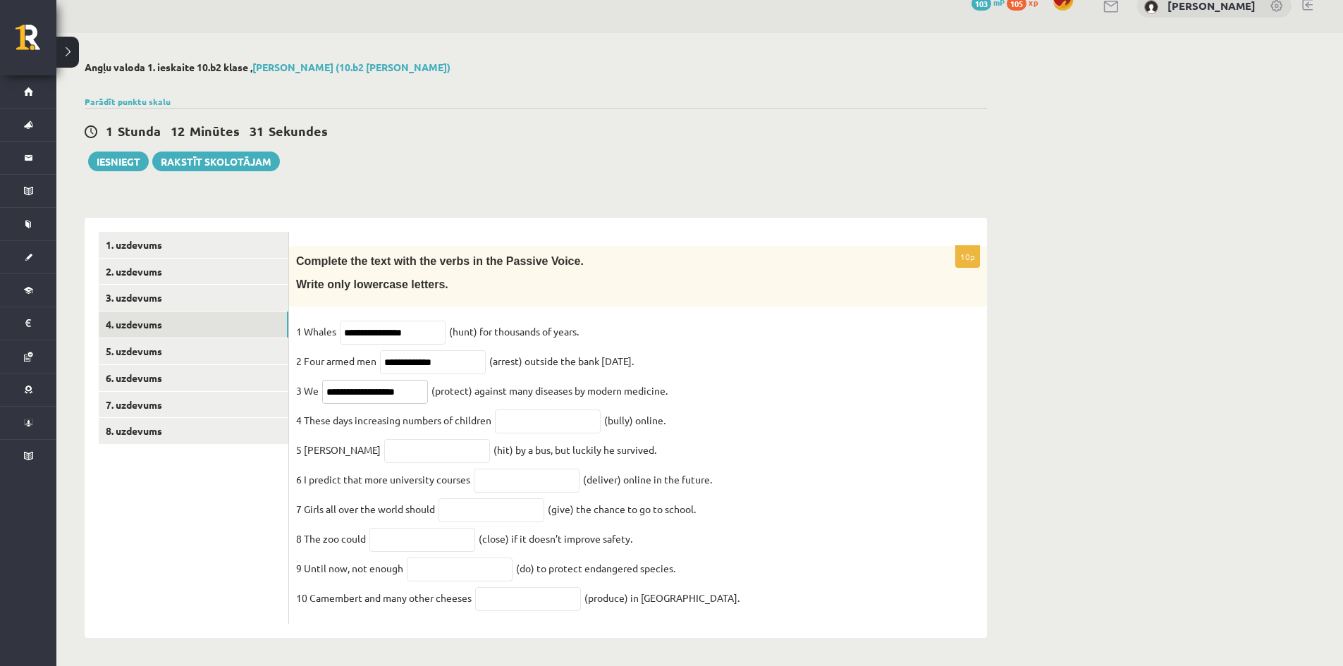
type input "**********"
drag, startPoint x: 483, startPoint y: 406, endPoint x: 509, endPoint y: 426, distance: 32.1
click at [495, 421] on fieldset "**********" at bounding box center [638, 469] width 684 height 296
click at [519, 424] on fieldset "**********" at bounding box center [638, 469] width 684 height 296
click at [531, 411] on input "text" at bounding box center [548, 421] width 106 height 24
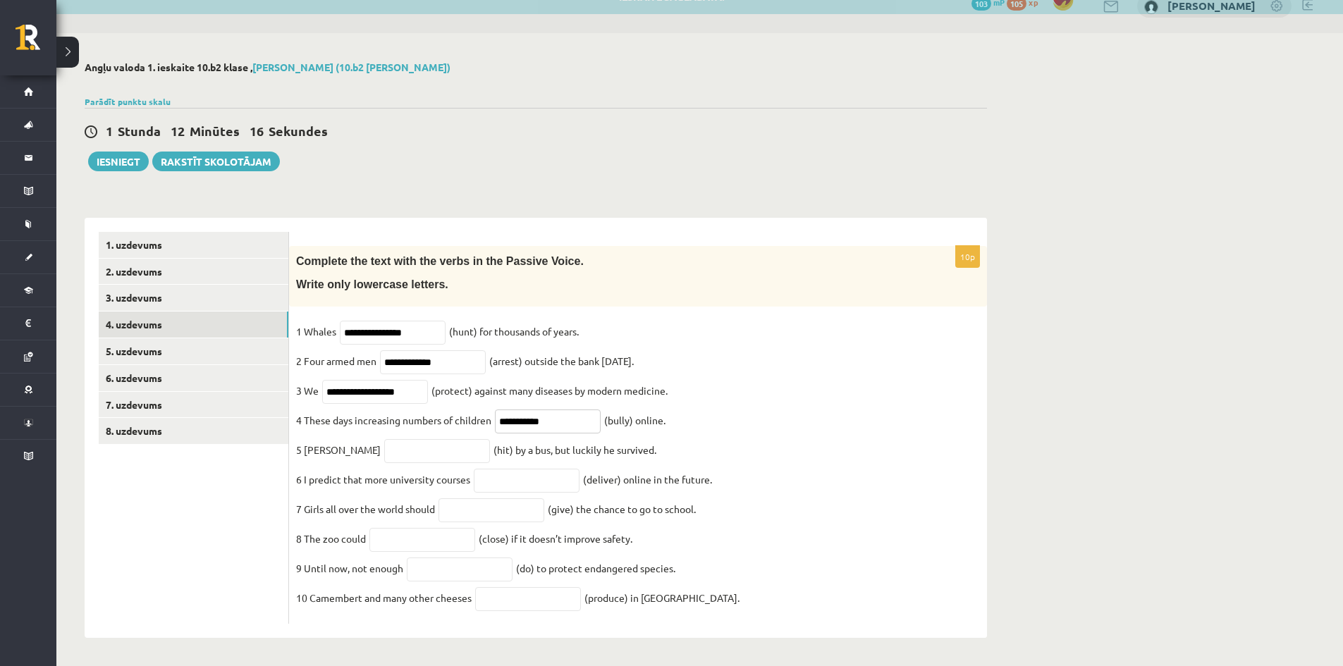
type input "**********"
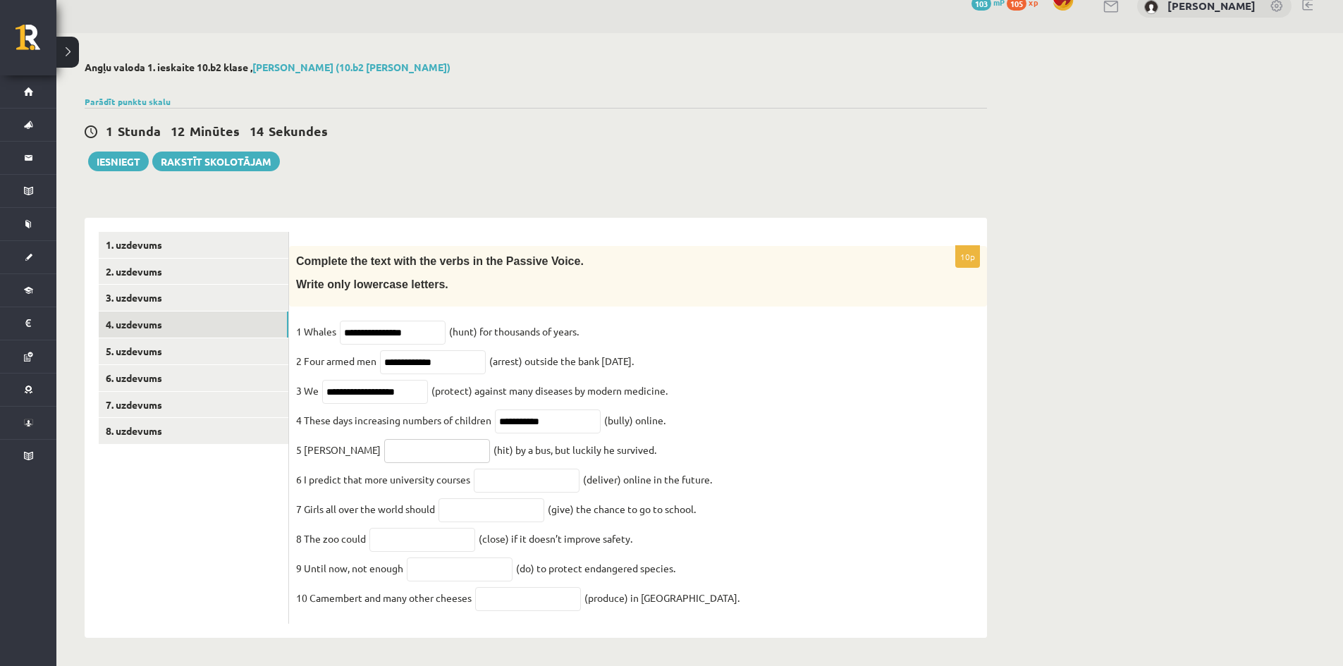
click at [391, 446] on input "text" at bounding box center [437, 451] width 106 height 24
type input "**********"
click at [500, 469] on input "text" at bounding box center [527, 481] width 106 height 24
type input "**********"
click at [501, 509] on input "text" at bounding box center [491, 510] width 106 height 24
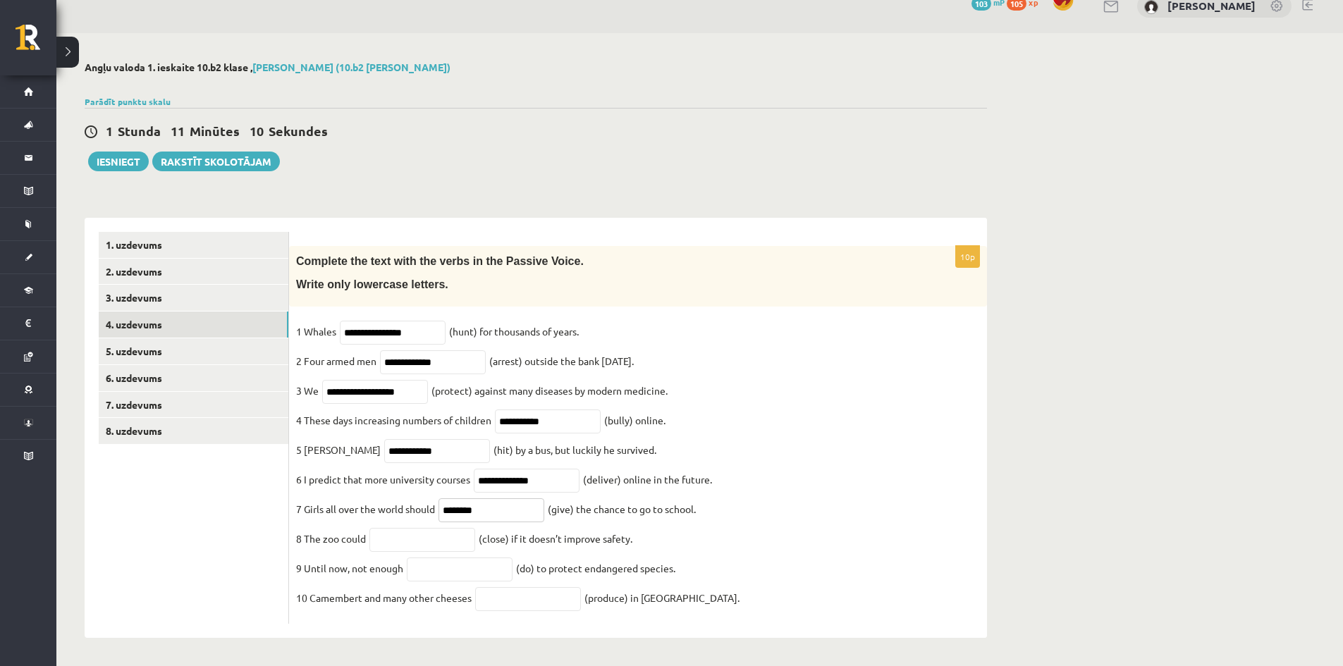
type input "********"
click at [445, 546] on input "text" at bounding box center [422, 540] width 106 height 24
click at [402, 537] on input "text" at bounding box center [422, 540] width 106 height 24
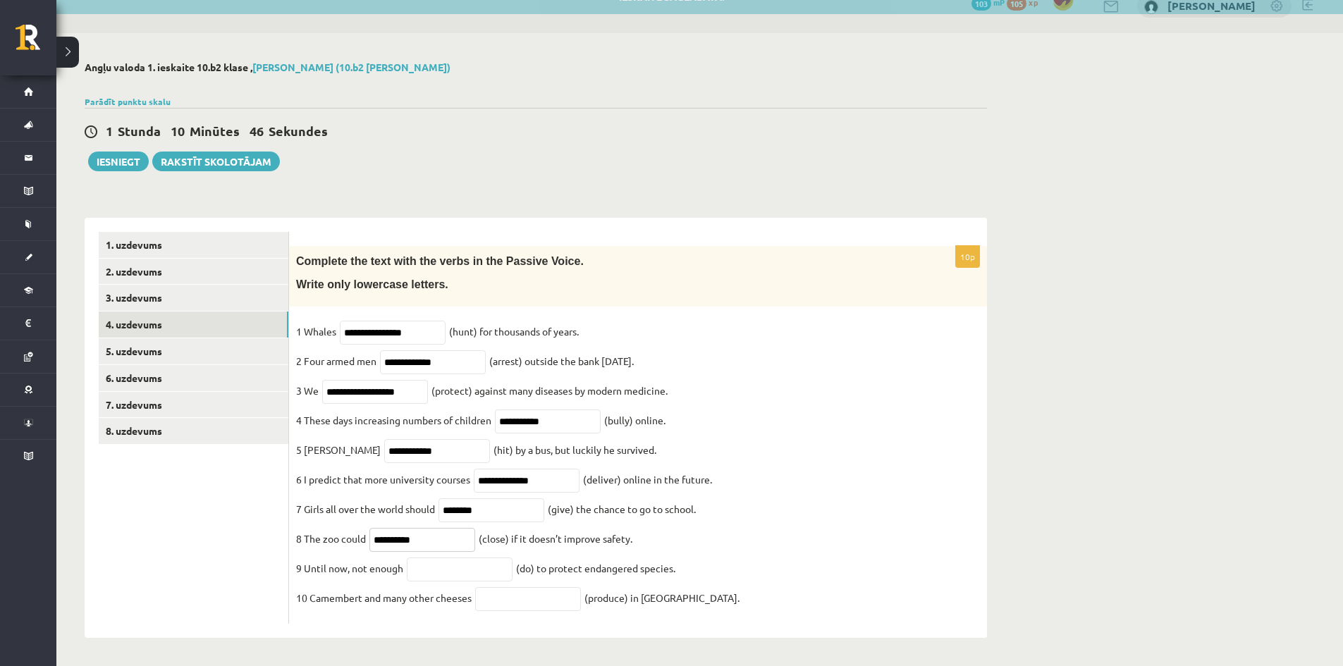
type input "**********"
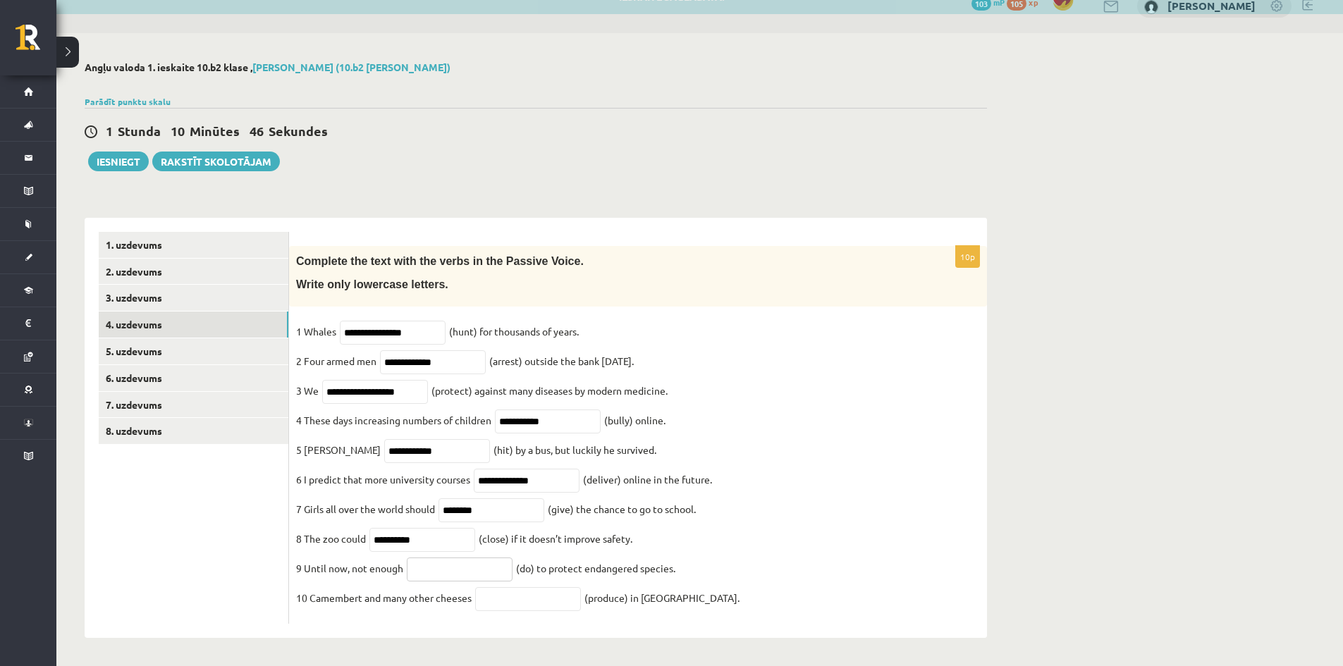
click at [438, 570] on input "text" at bounding box center [460, 569] width 106 height 24
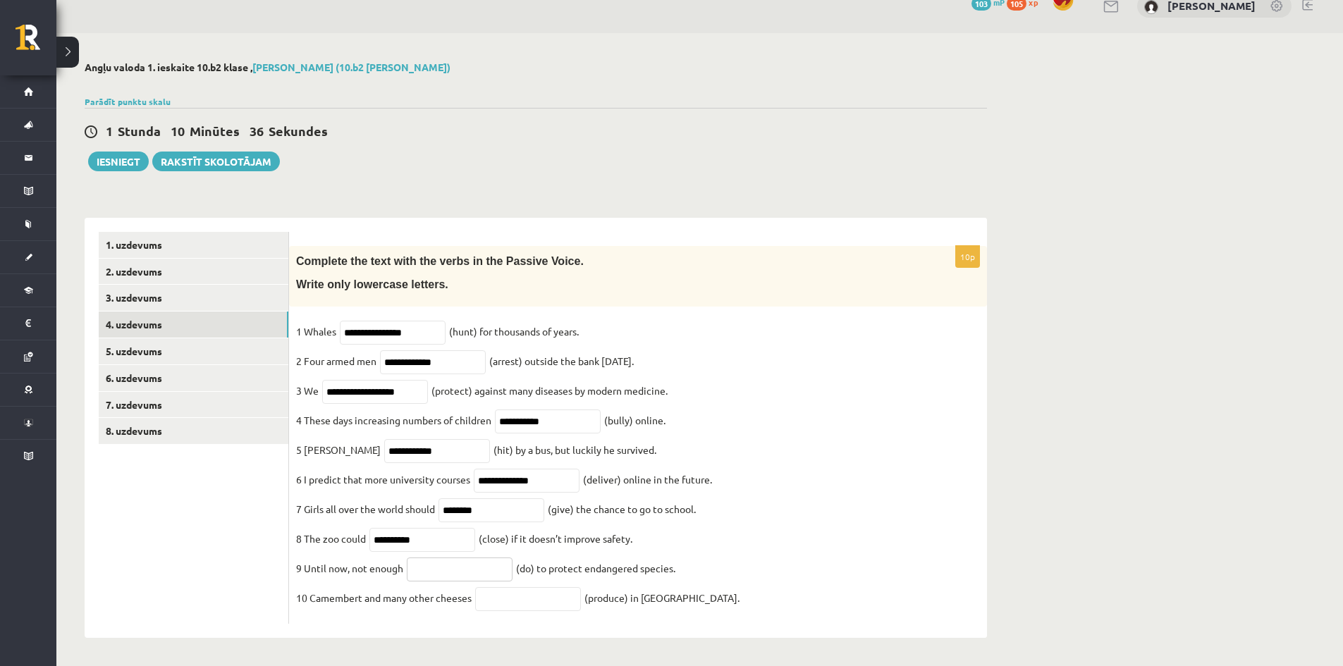
click at [431, 572] on input "text" at bounding box center [460, 569] width 106 height 24
click at [483, 597] on input "text" at bounding box center [528, 599] width 106 height 24
type input "*"
type input "**********"
click at [774, 452] on fieldset "**********" at bounding box center [638, 469] width 684 height 296
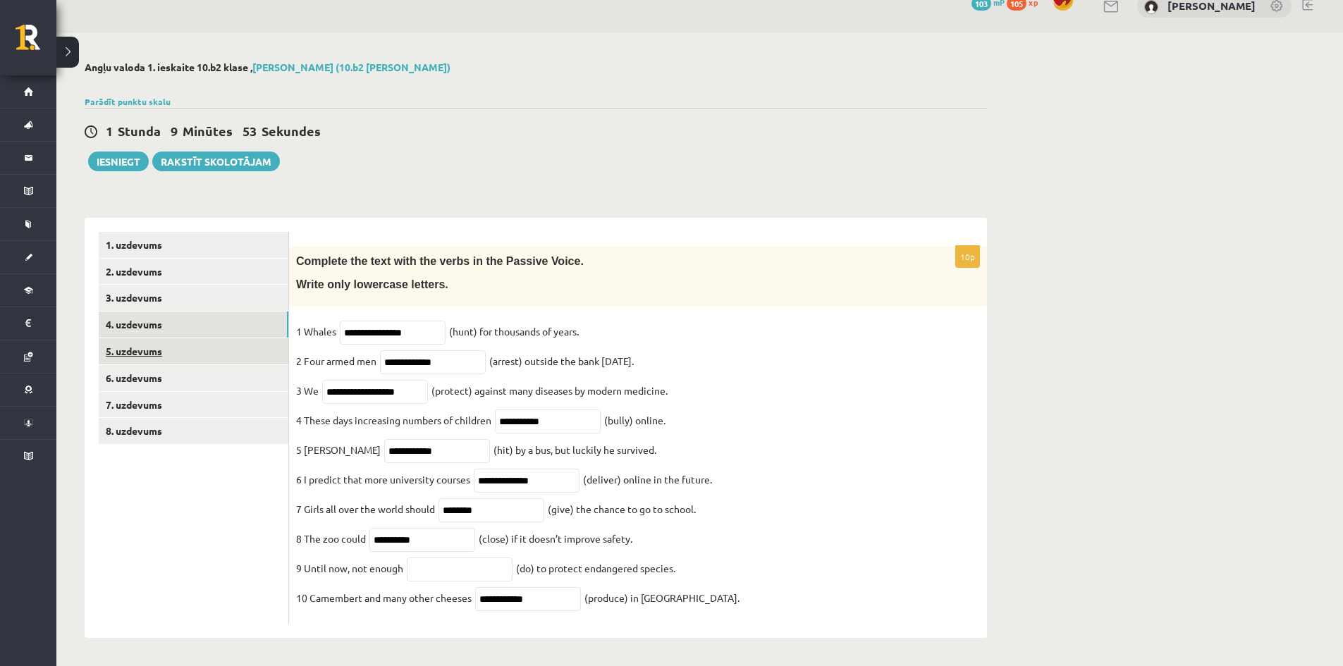
click at [167, 338] on link "5. uzdevums" at bounding box center [194, 351] width 190 height 26
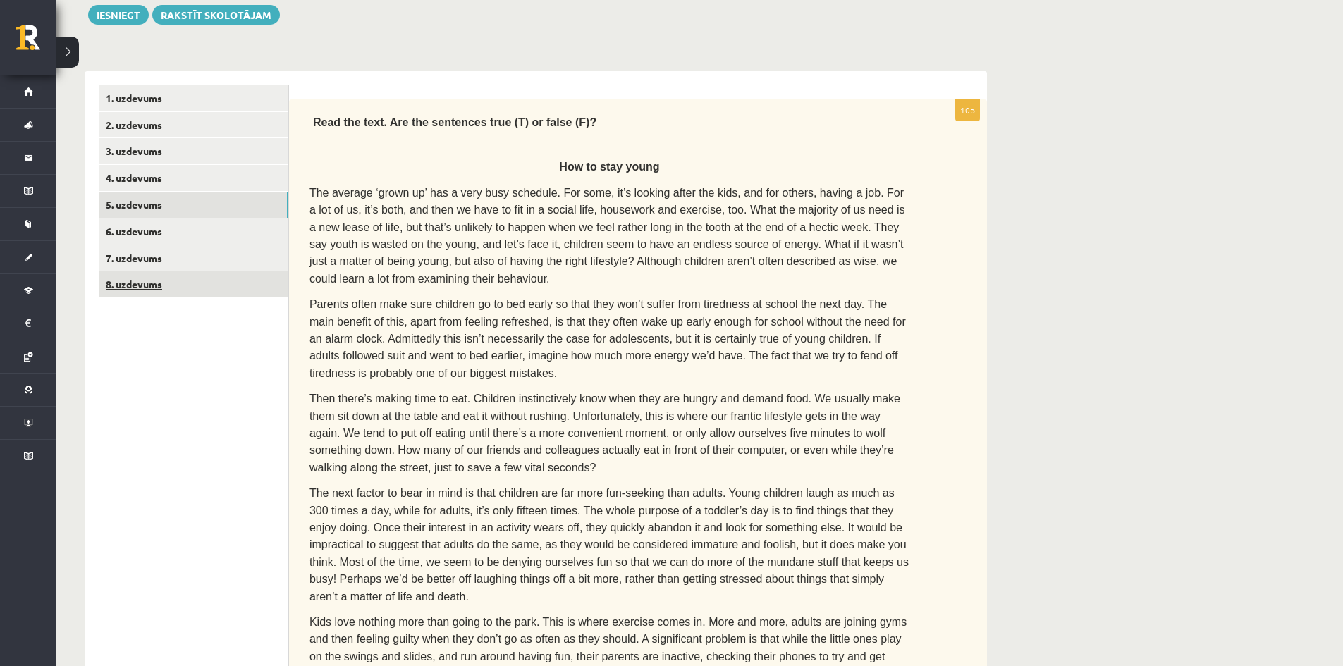
scroll to position [100, 0]
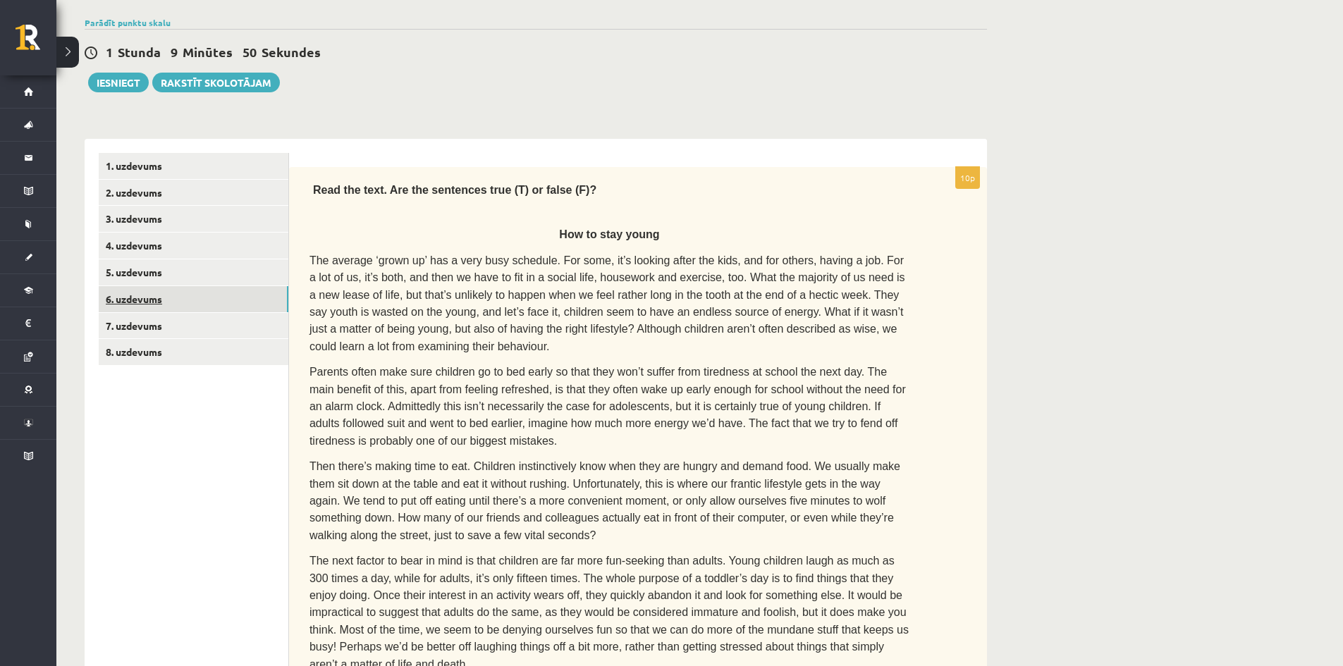
click at [130, 297] on link "6. uzdevums" at bounding box center [194, 299] width 190 height 26
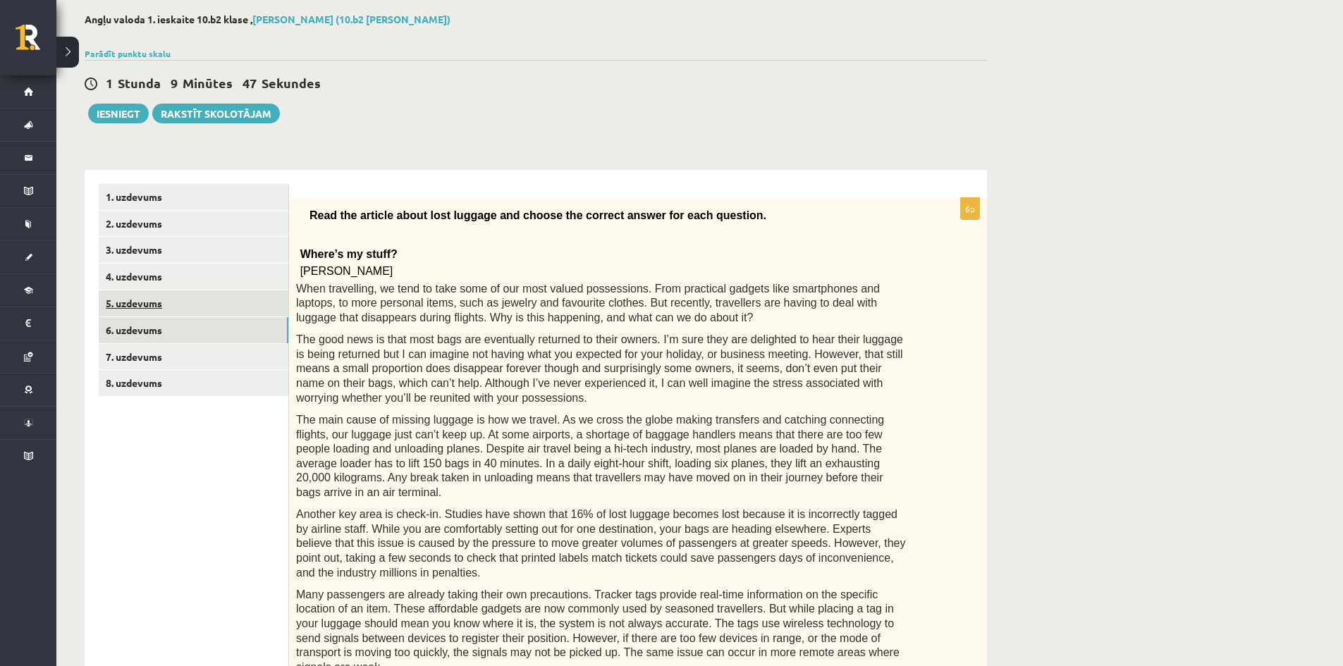
scroll to position [44, 0]
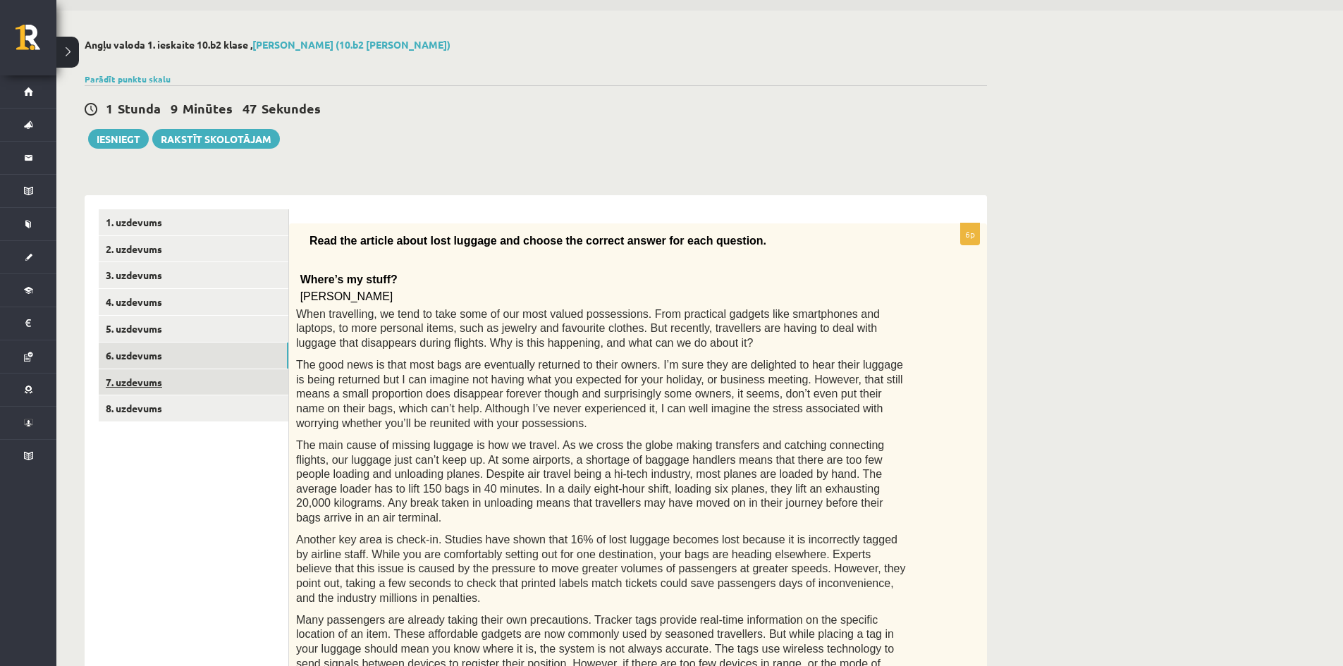
click at [141, 386] on link "7. uzdevums" at bounding box center [194, 382] width 190 height 26
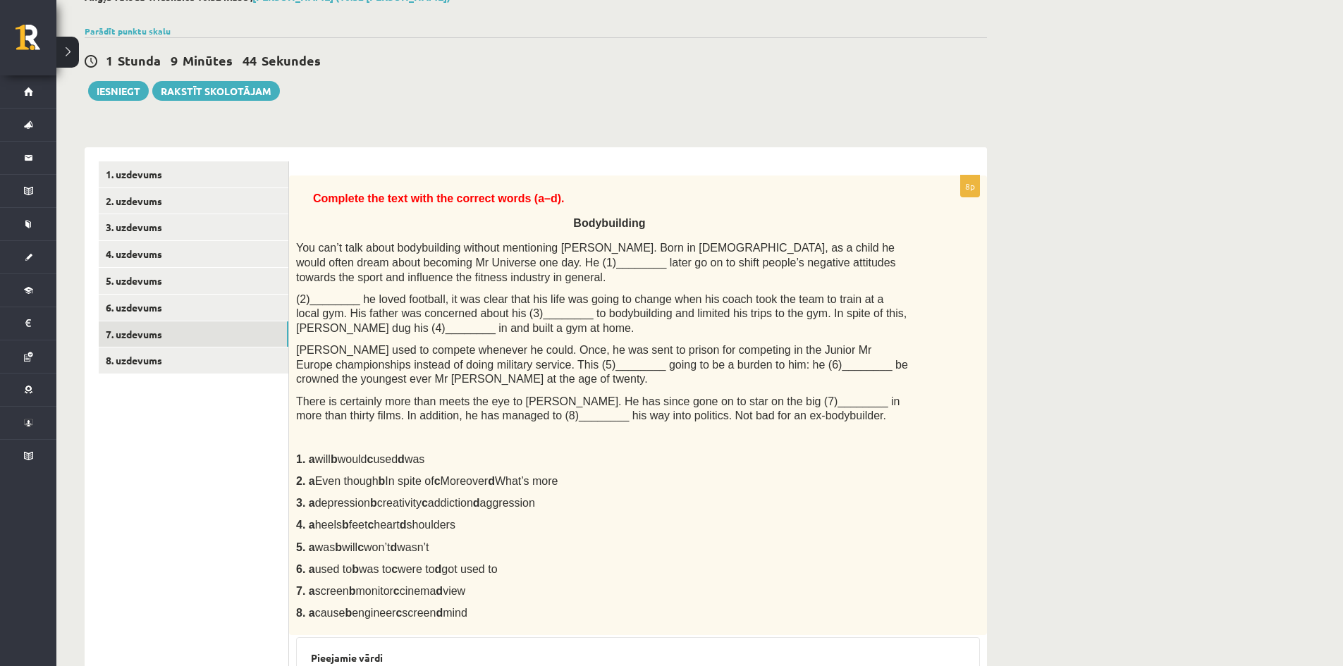
scroll to position [162, 0]
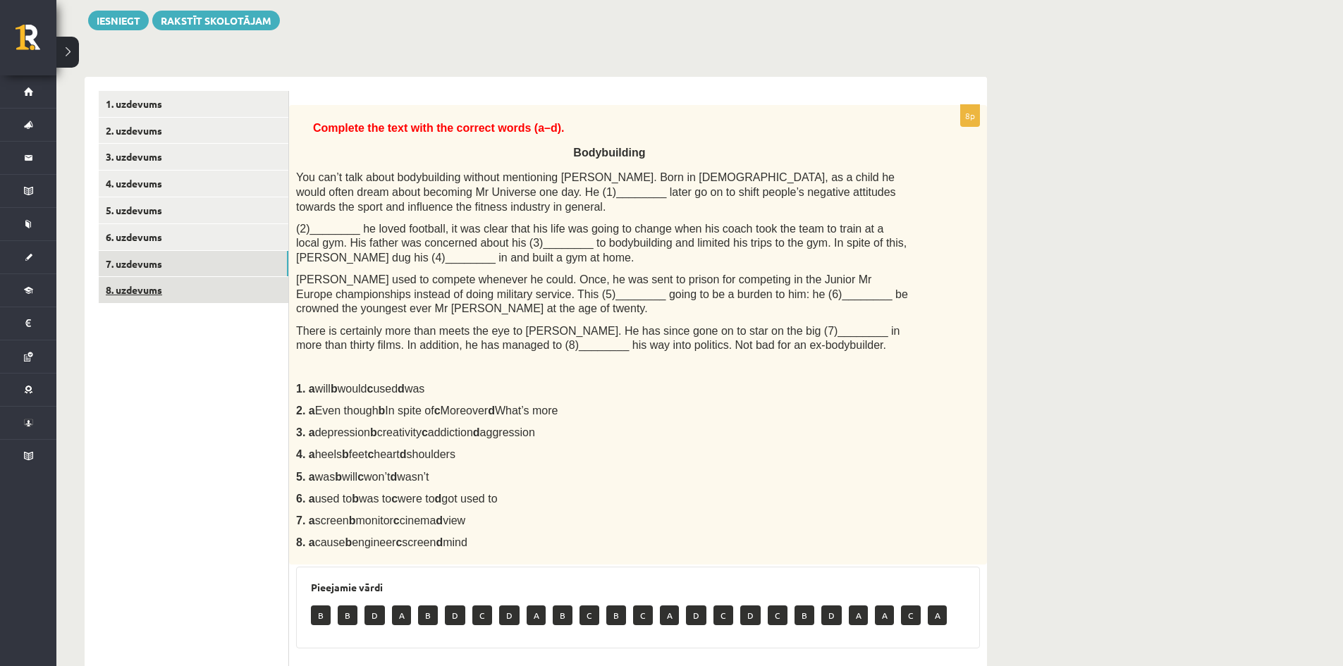
click at [111, 285] on link "8. uzdevums" at bounding box center [194, 290] width 190 height 26
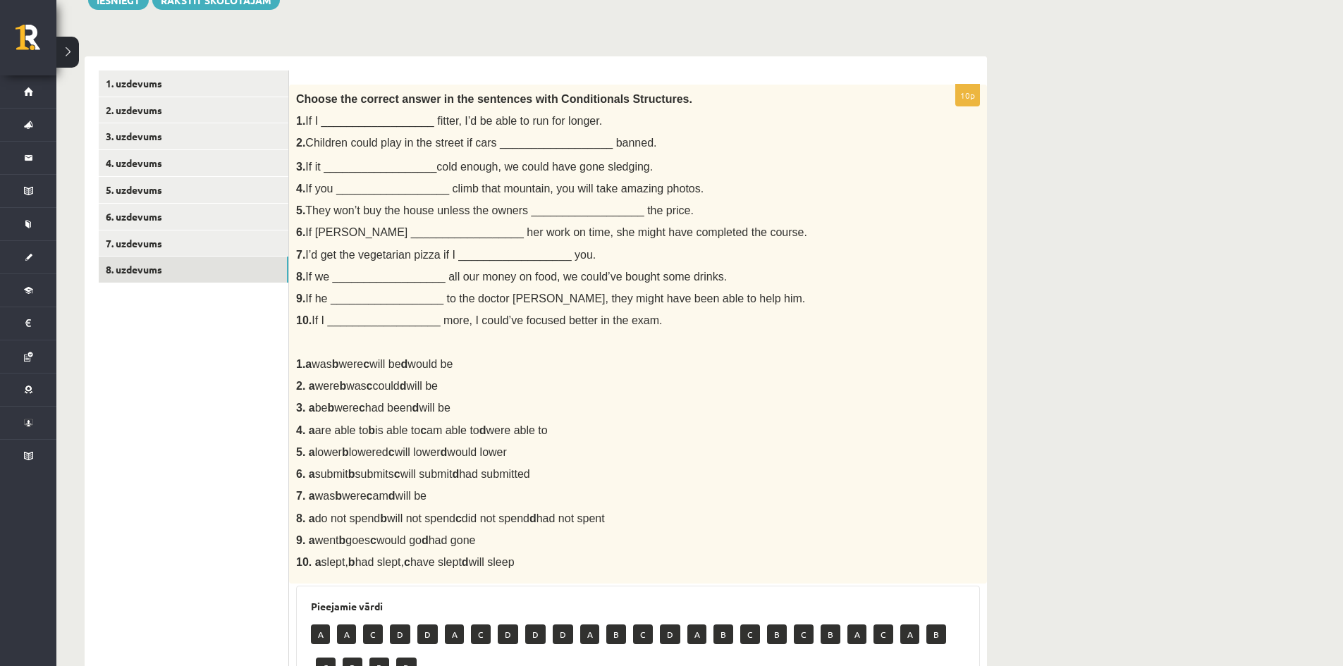
scroll to position [154, 0]
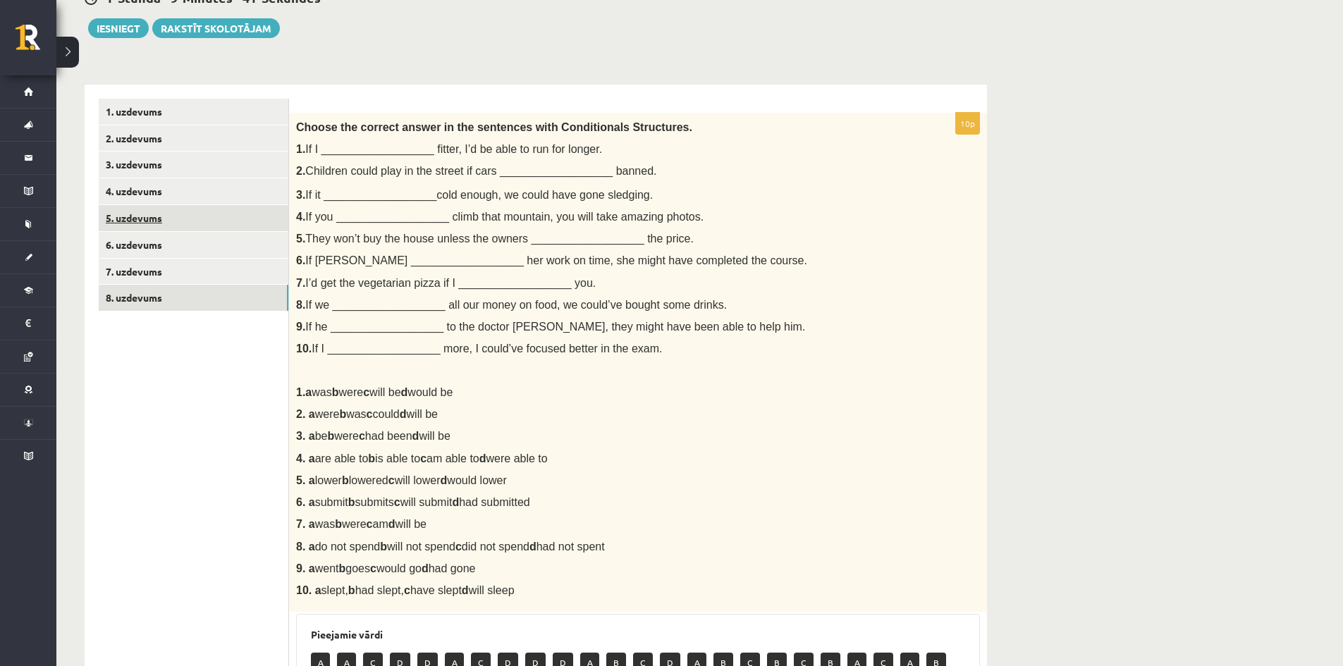
click at [129, 214] on link "5. uzdevums" at bounding box center [194, 218] width 190 height 26
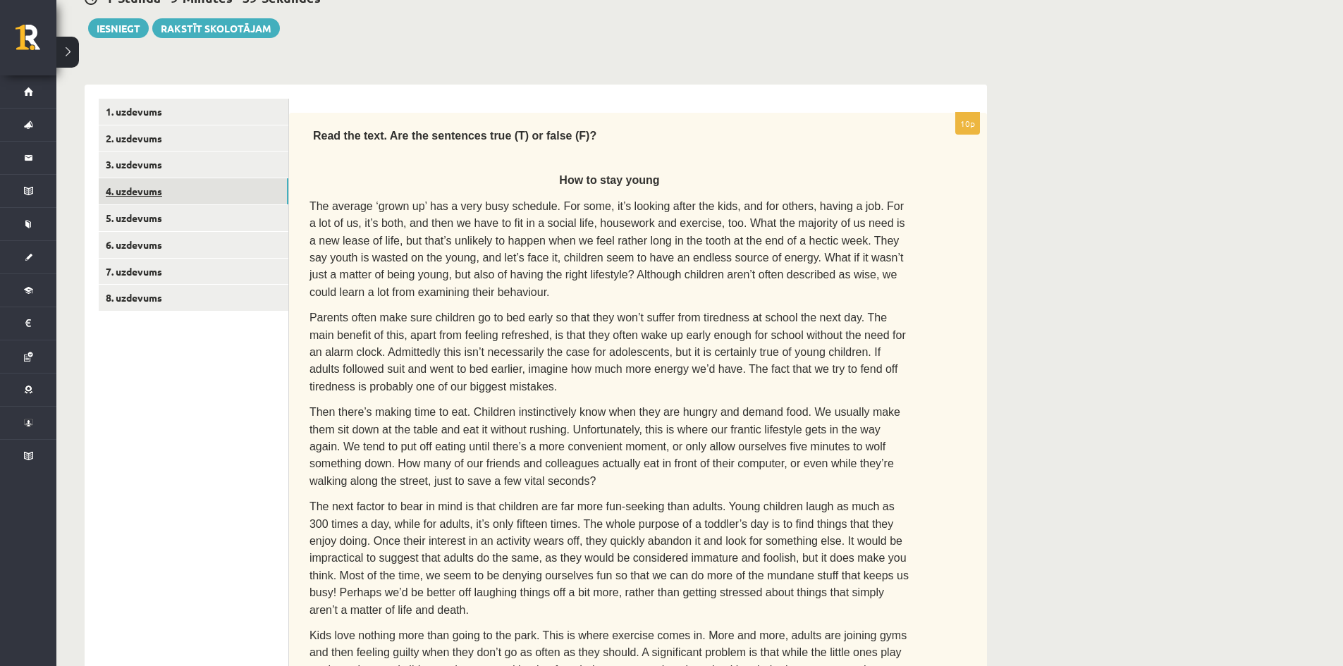
click at [149, 189] on link "4. uzdevums" at bounding box center [194, 191] width 190 height 26
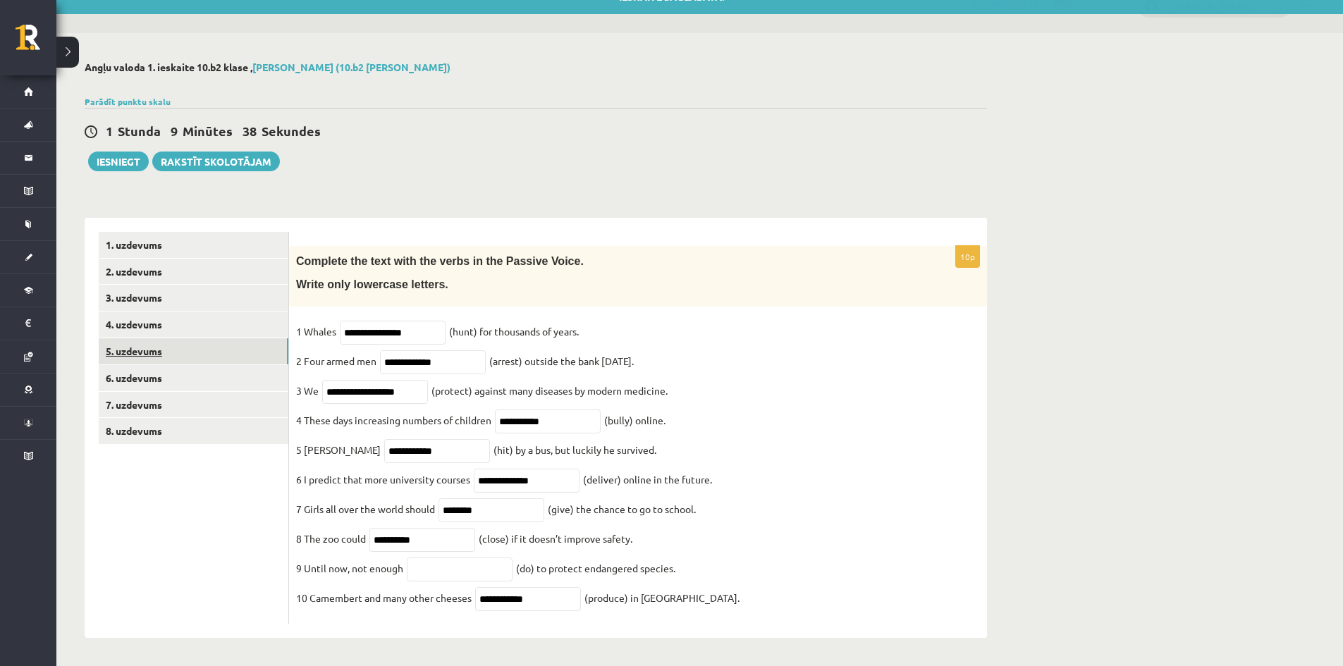
click at [152, 338] on link "5. uzdevums" at bounding box center [194, 351] width 190 height 26
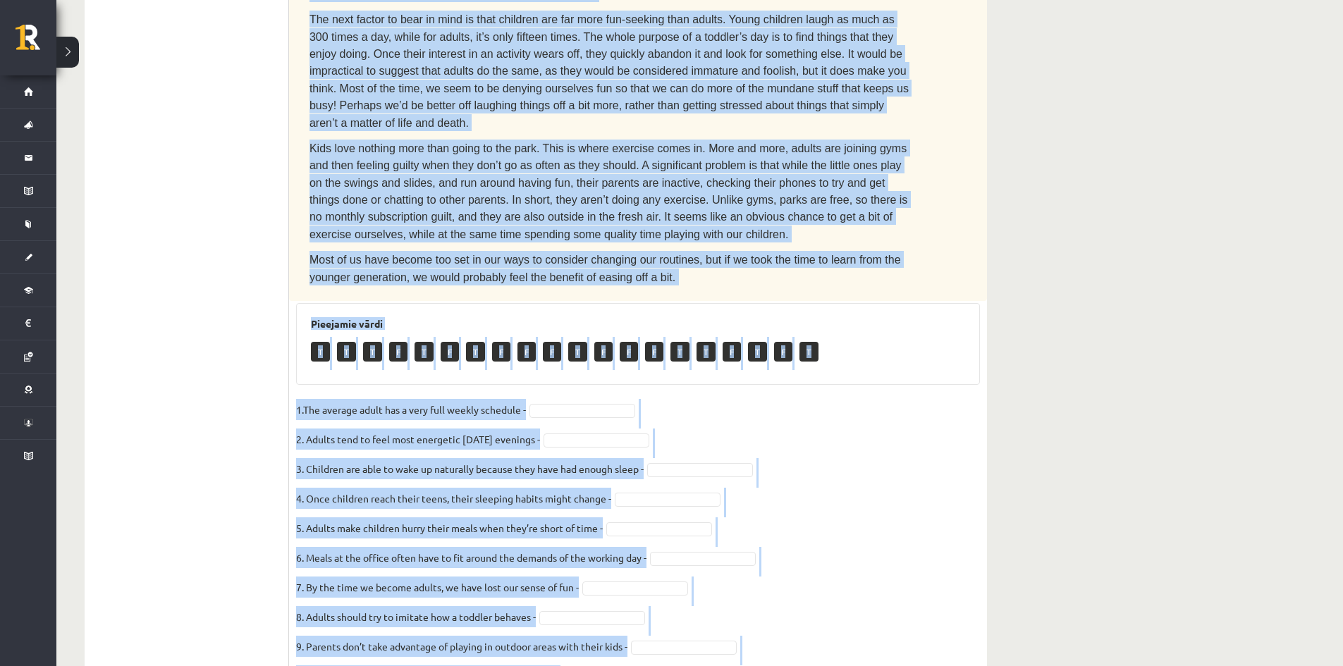
scroll to position [664, 0]
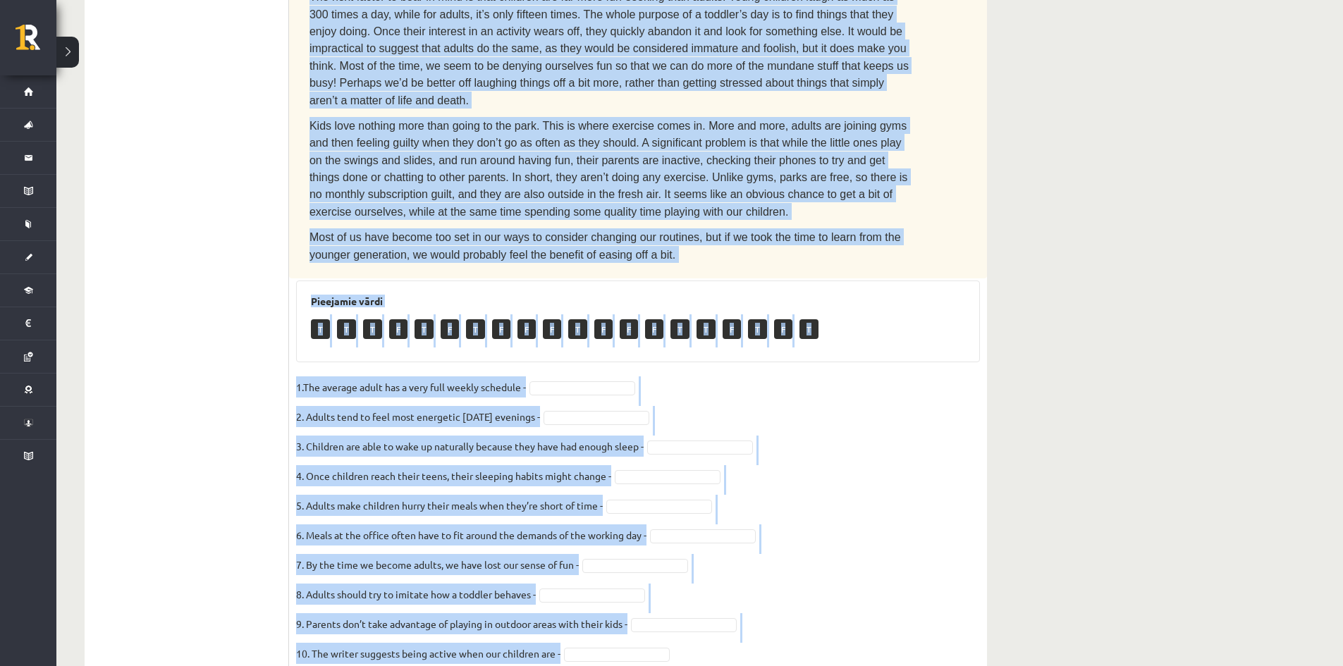
drag, startPoint x: 311, startPoint y: 252, endPoint x: 684, endPoint y: 627, distance: 528.8
click at [684, 627] on div "10p Read the text. Are the sentences true (T) or false (F)? How to stay young T…" at bounding box center [638, 134] width 698 height 1119
copy div "Read the text. Are the sentences true (T) or false (F)? How to stay young The a…"
click at [900, 538] on fieldset "1.The average adult has a very full weekly schedule - 2. Adults tend to feel mo…" at bounding box center [638, 524] width 684 height 296
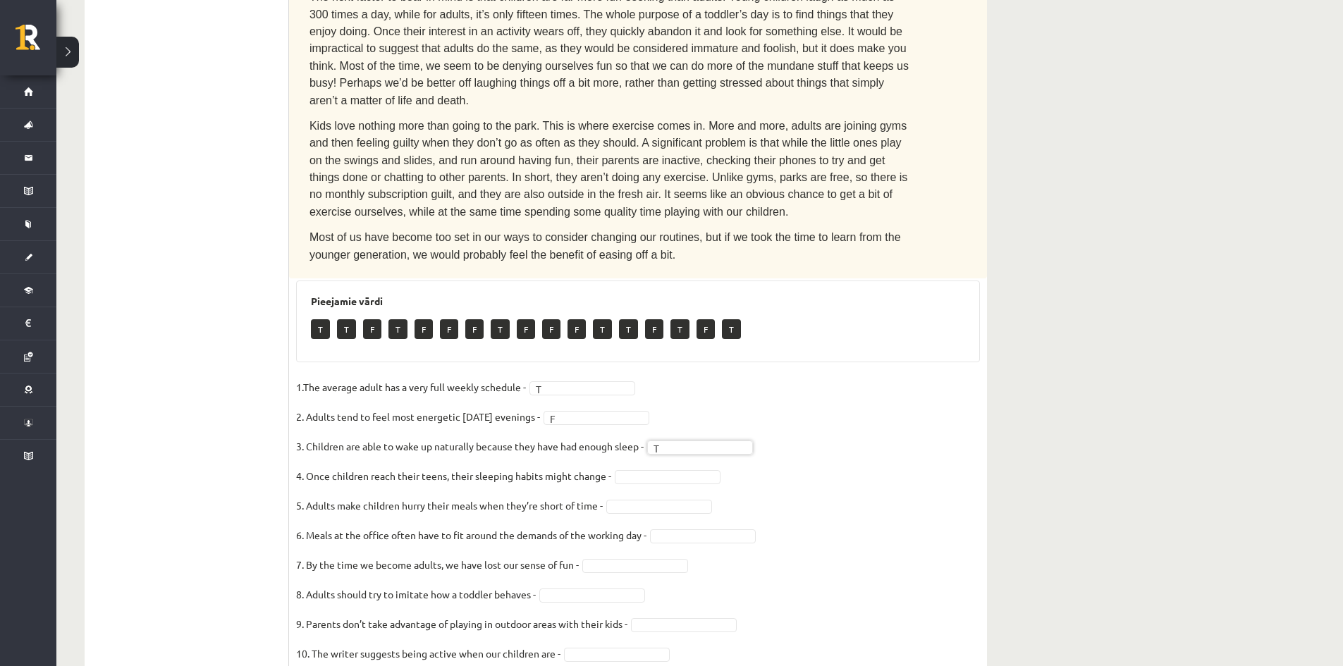
click at [672, 429] on fieldset "1.The average adult has a very full weekly schedule - T * 2. Adults tend to fee…" at bounding box center [638, 524] width 684 height 296
click at [619, 587] on fieldset "1.The average adult has a very full weekly schedule - T * 2. Adults tend to fee…" at bounding box center [638, 524] width 684 height 296
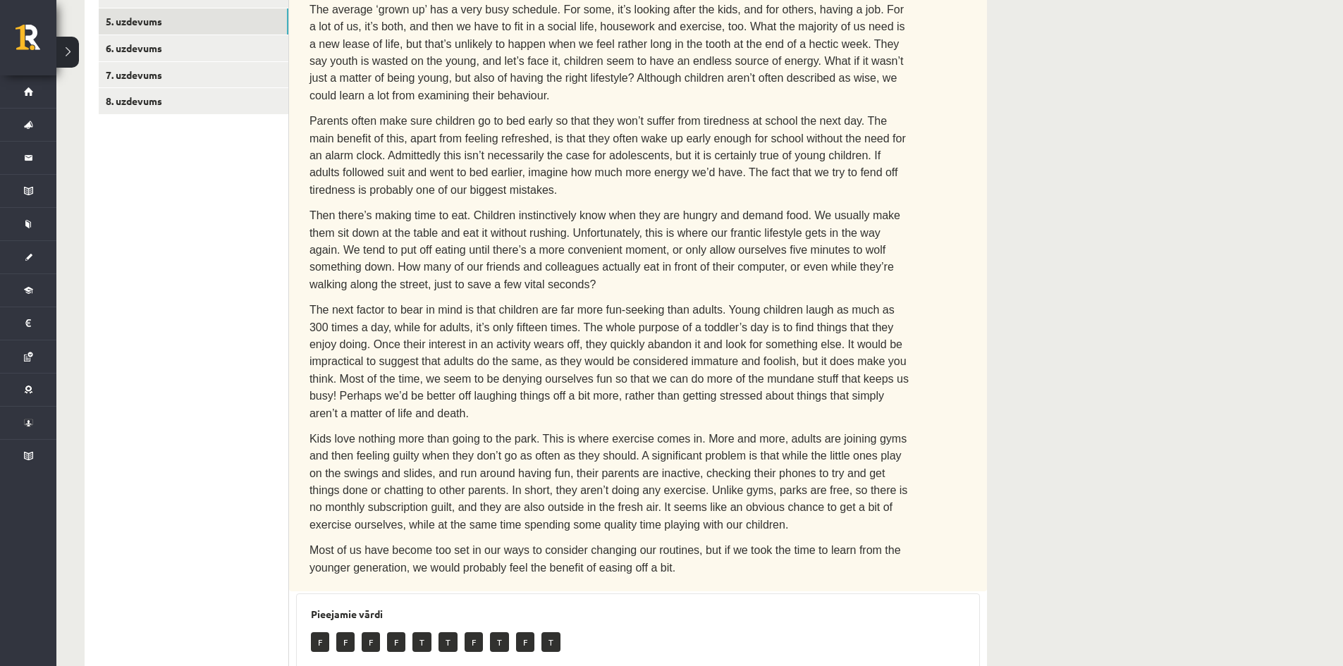
scroll to position [100, 0]
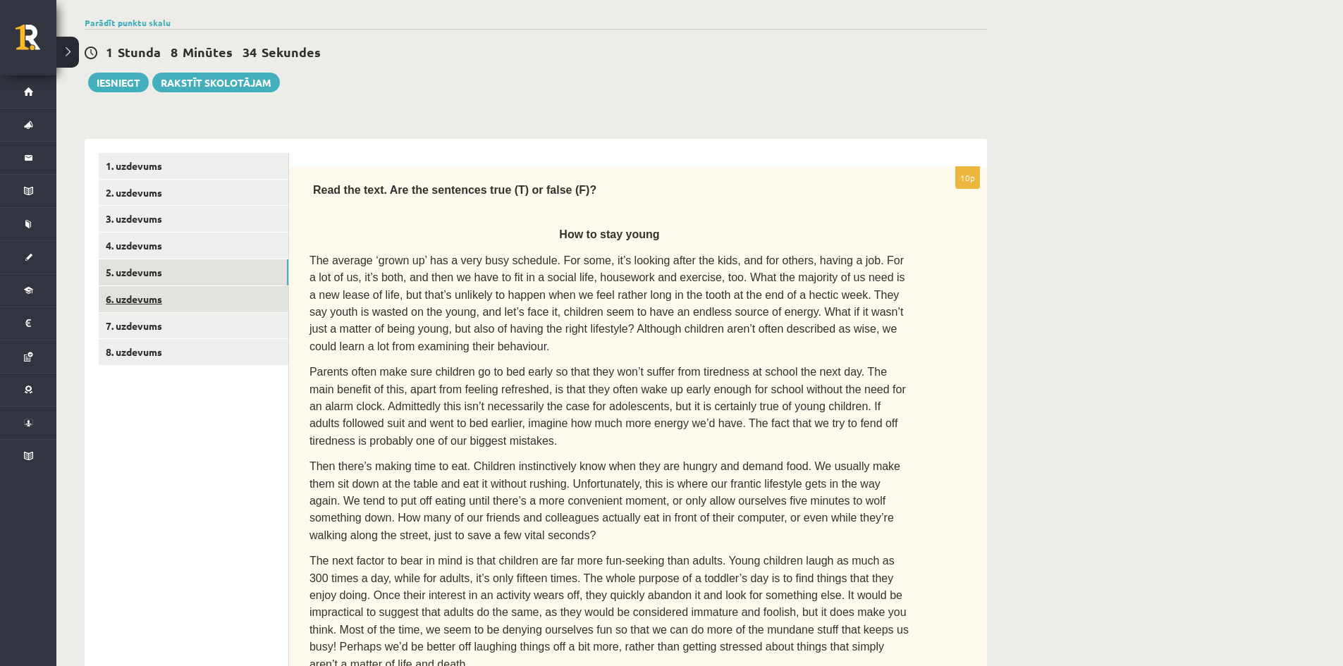
click at [142, 295] on link "6. uzdevums" at bounding box center [194, 299] width 190 height 26
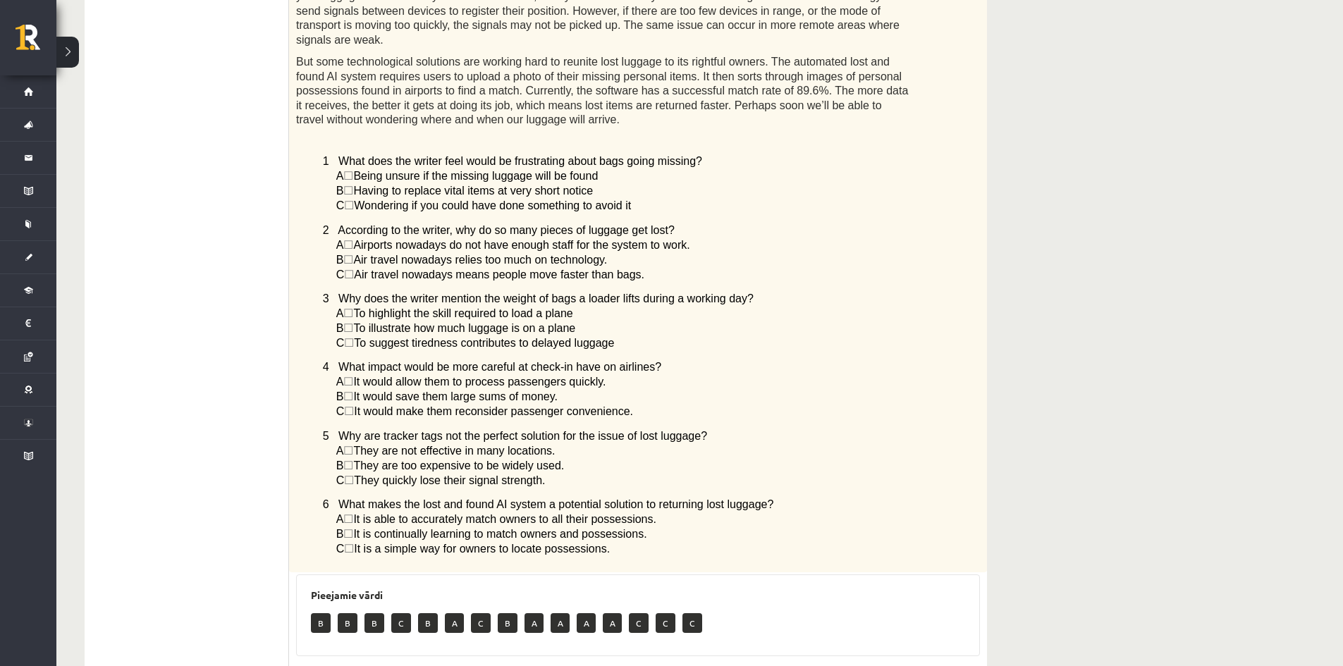
scroll to position [889, 0]
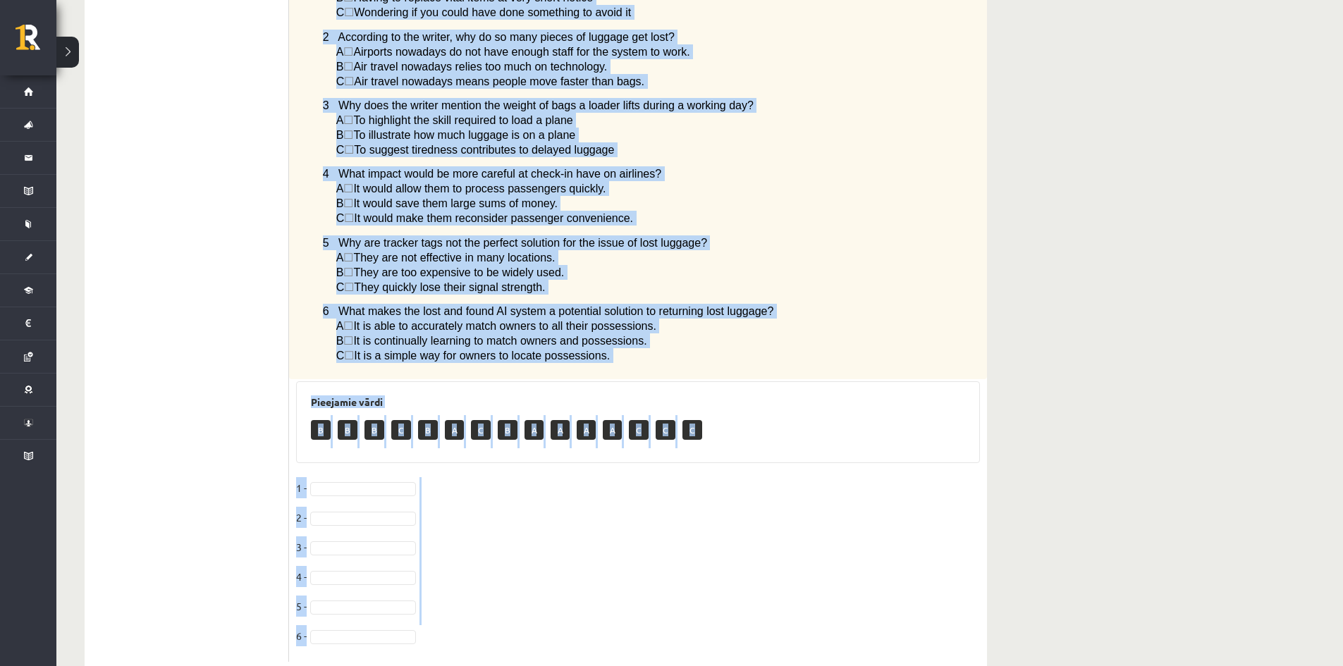
drag, startPoint x: 309, startPoint y: 240, endPoint x: 694, endPoint y: 618, distance: 539.3
click at [694, 618] on div "6p Read the article about lost luggage and choose the correct answer for each q…" at bounding box center [638, 20] width 698 height 1284
copy div "Read the article about lost luggage and choose the correct answer for each ques…"
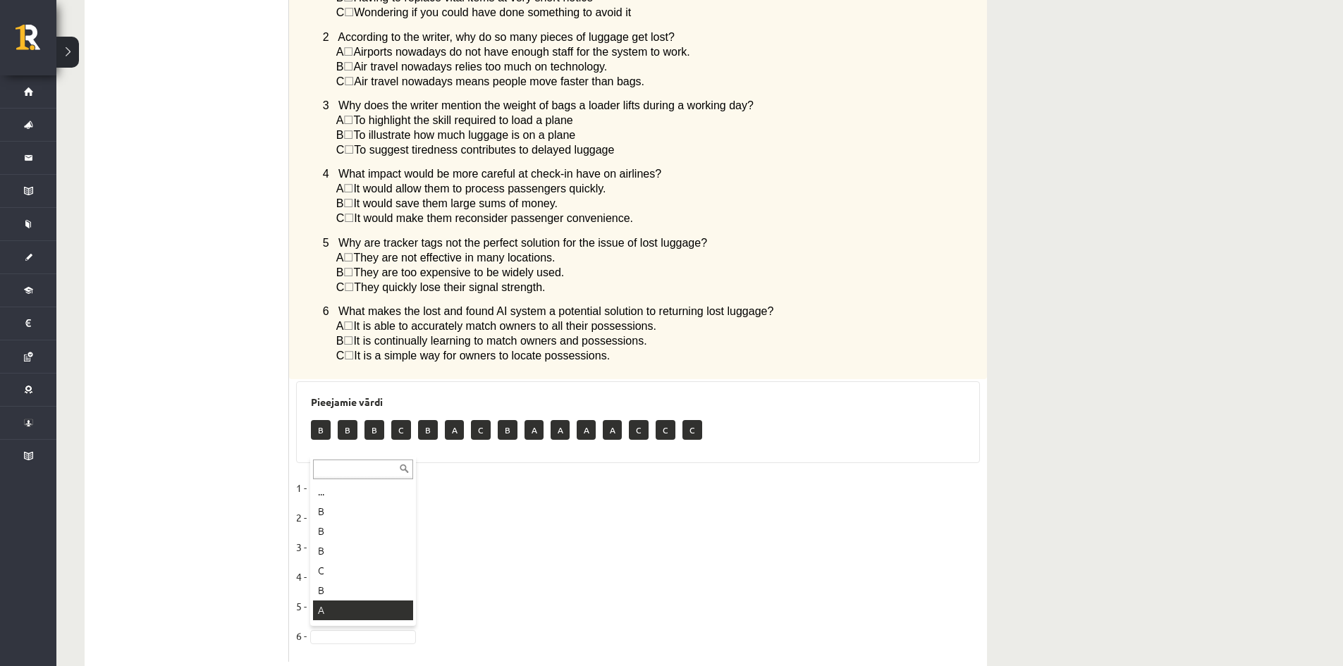
drag, startPoint x: 339, startPoint y: 608, endPoint x: 309, endPoint y: 517, distance: 96.5
drag, startPoint x: 333, startPoint y: 483, endPoint x: 359, endPoint y: 522, distance: 46.7
click at [309, 541] on span at bounding box center [363, 547] width 113 height 13
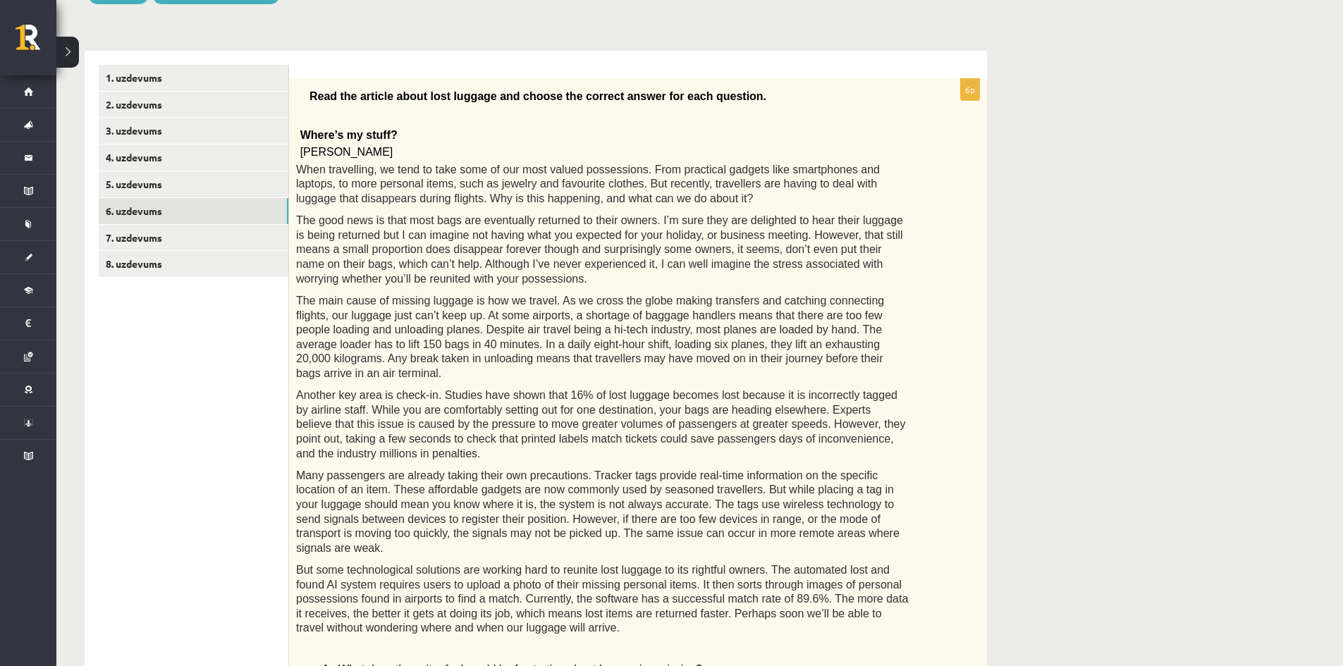
scroll to position [185, 0]
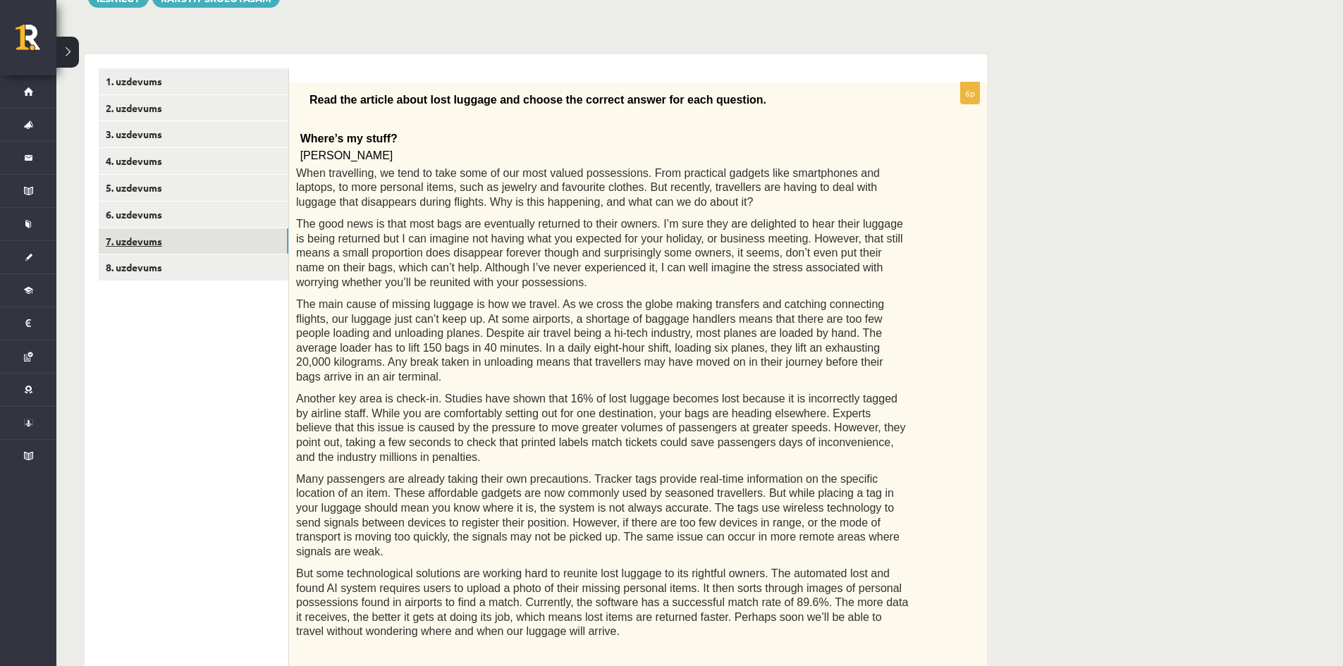
click at [149, 230] on link "7. uzdevums" at bounding box center [194, 241] width 190 height 26
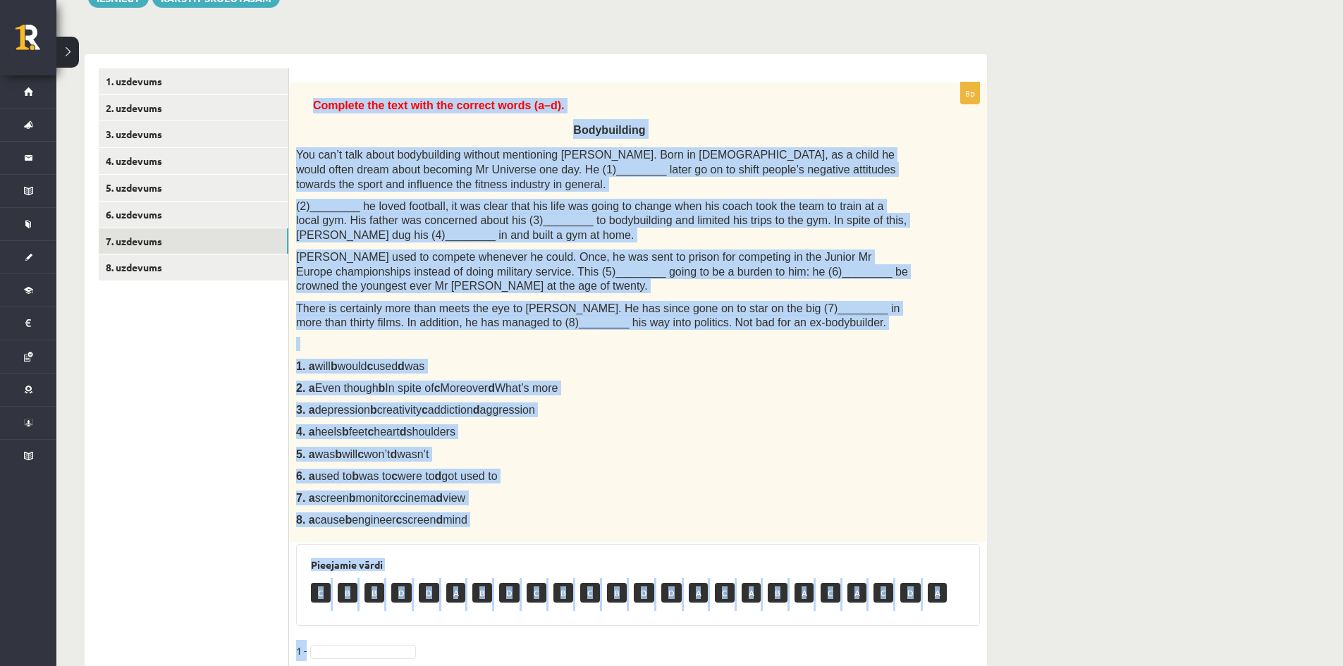
drag, startPoint x: 315, startPoint y: 104, endPoint x: 861, endPoint y: 635, distance: 761.6
click at [861, 635] on div "8p Complete the text with the correct words (a–d). Bodybuilding You can’t talk …" at bounding box center [638, 482] width 698 height 801
copy div "Complete the text with the correct words (a–d). Bodybuilding You can’t talk abo…"
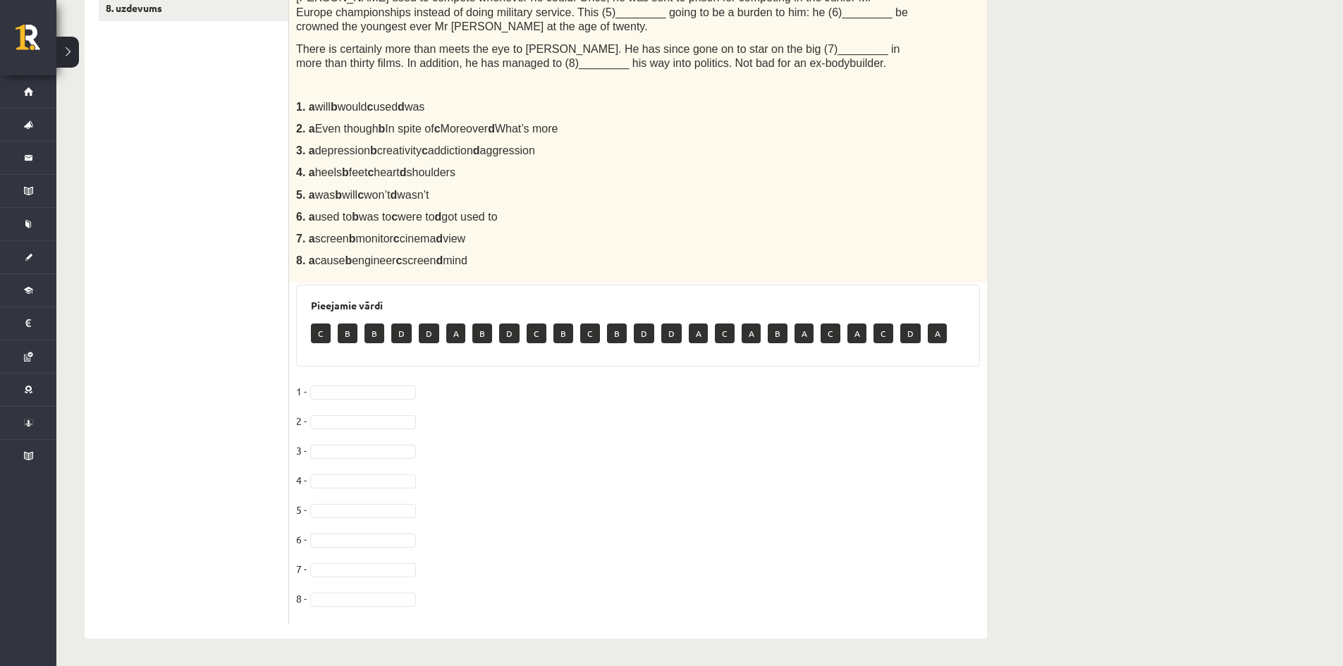
click at [487, 410] on fieldset "1 - 2 - 3 - 4 - 5 - 6 - 7 - 8 -" at bounding box center [638, 499] width 684 height 237
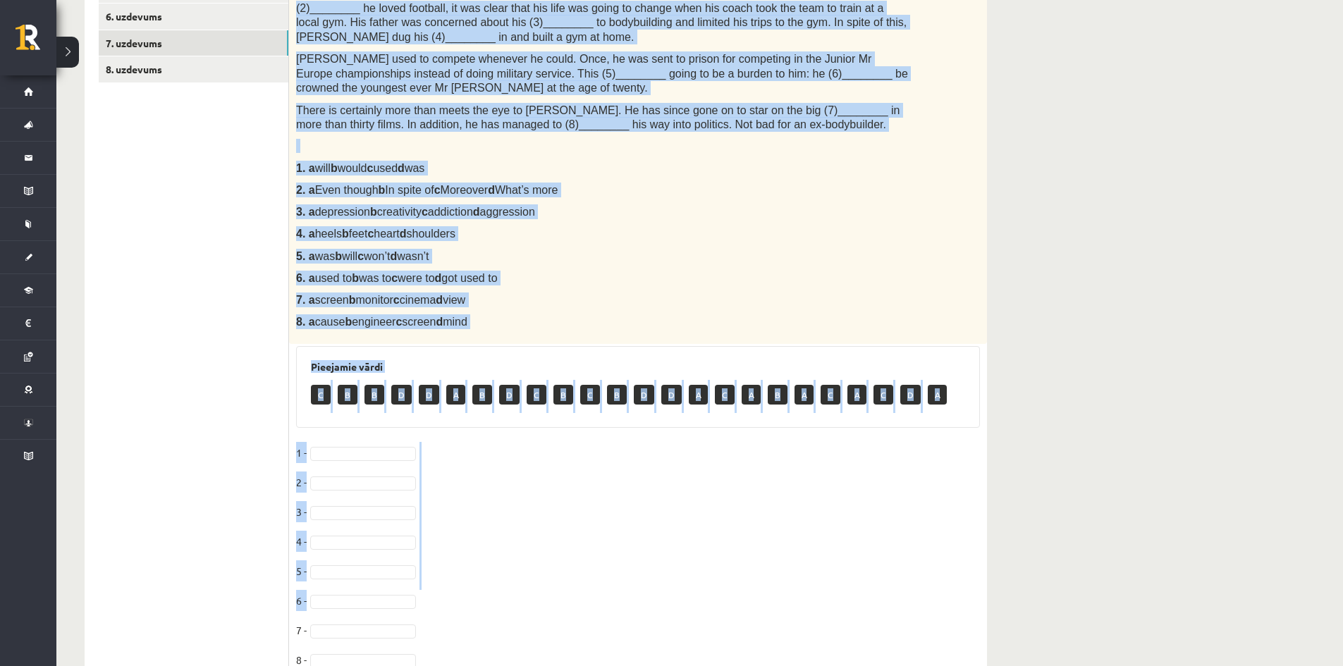
scroll to position [444, 0]
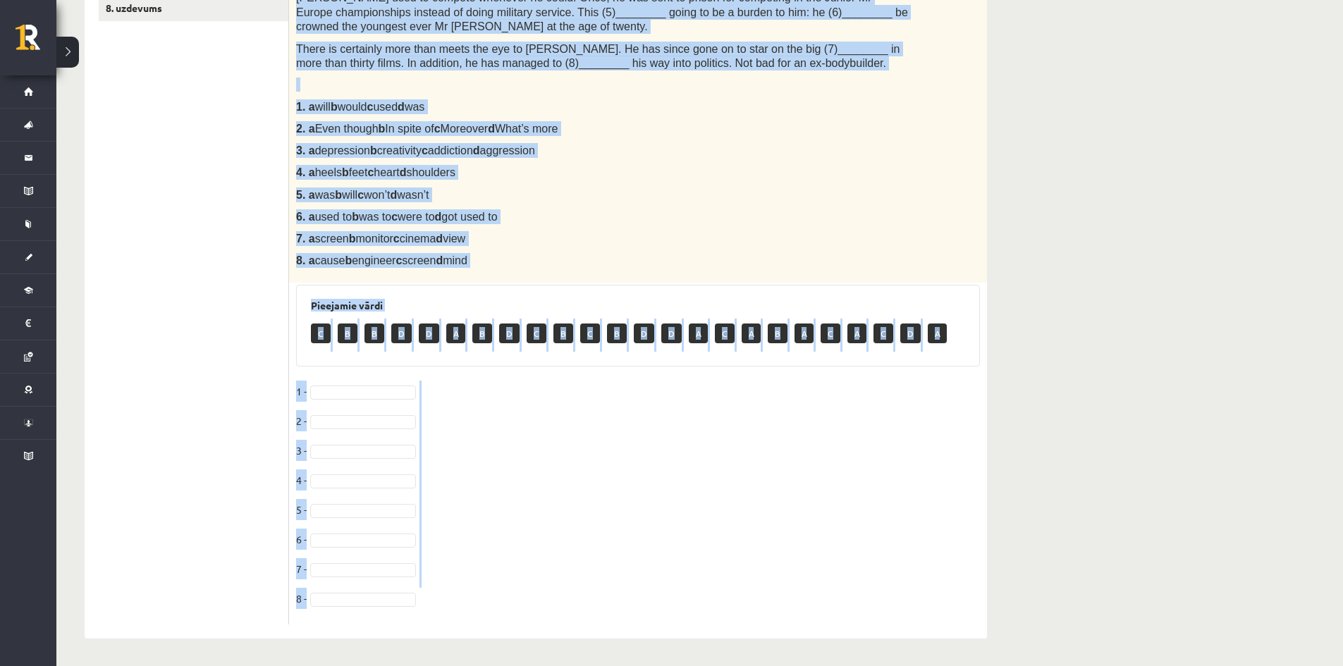
drag, startPoint x: 313, startPoint y: 125, endPoint x: 718, endPoint y: 596, distance: 621.2
click at [718, 596] on div "8p Complete the text with the correct words (a–d). Bodybuilding You can’t talk …" at bounding box center [638, 223] width 698 height 801
copy div "Complete the text with the correct words (a–d). Bodybuilding You can’t talk abo…"
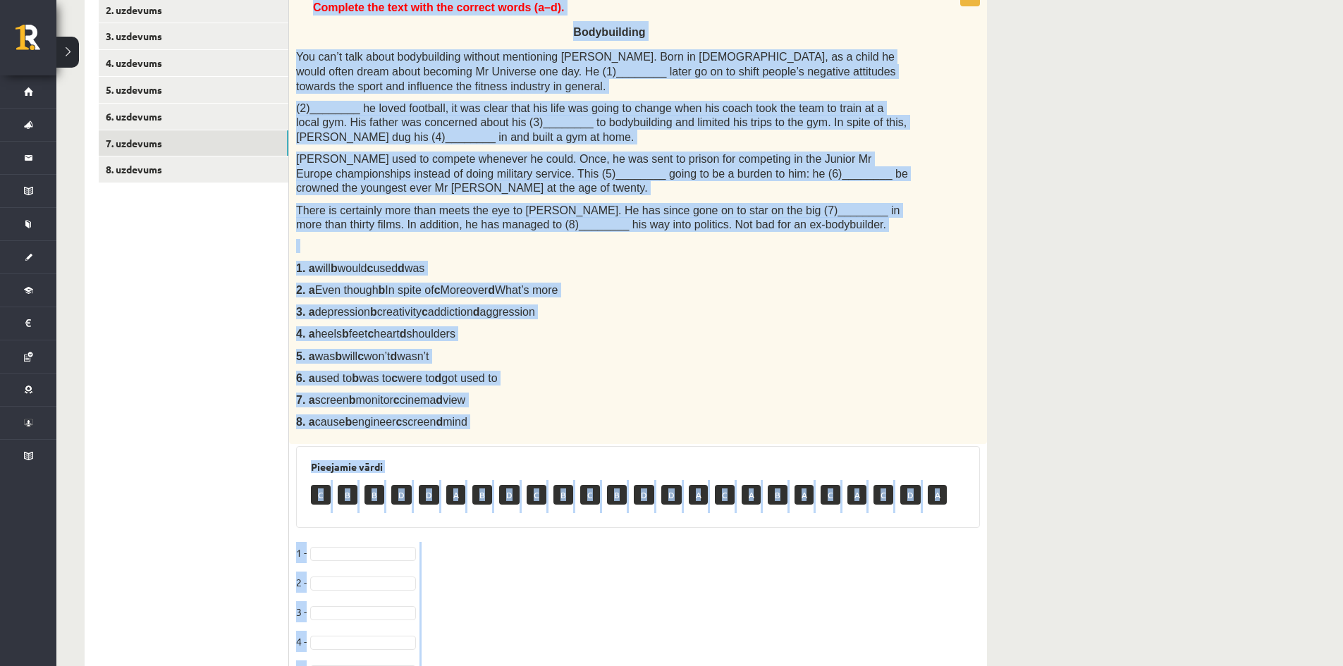
scroll to position [92, 0]
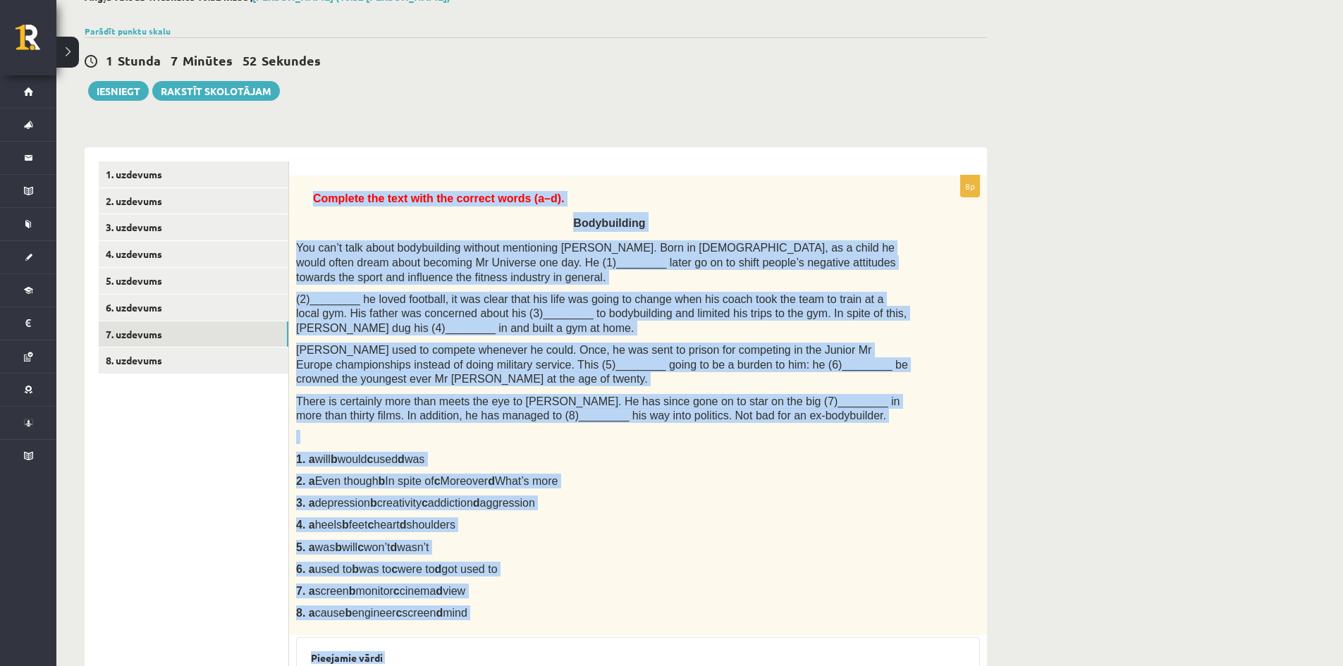
click at [713, 598] on div "Complete the text with the correct words (a–d). Bodybuilding You can’t talk abo…" at bounding box center [638, 405] width 698 height 460
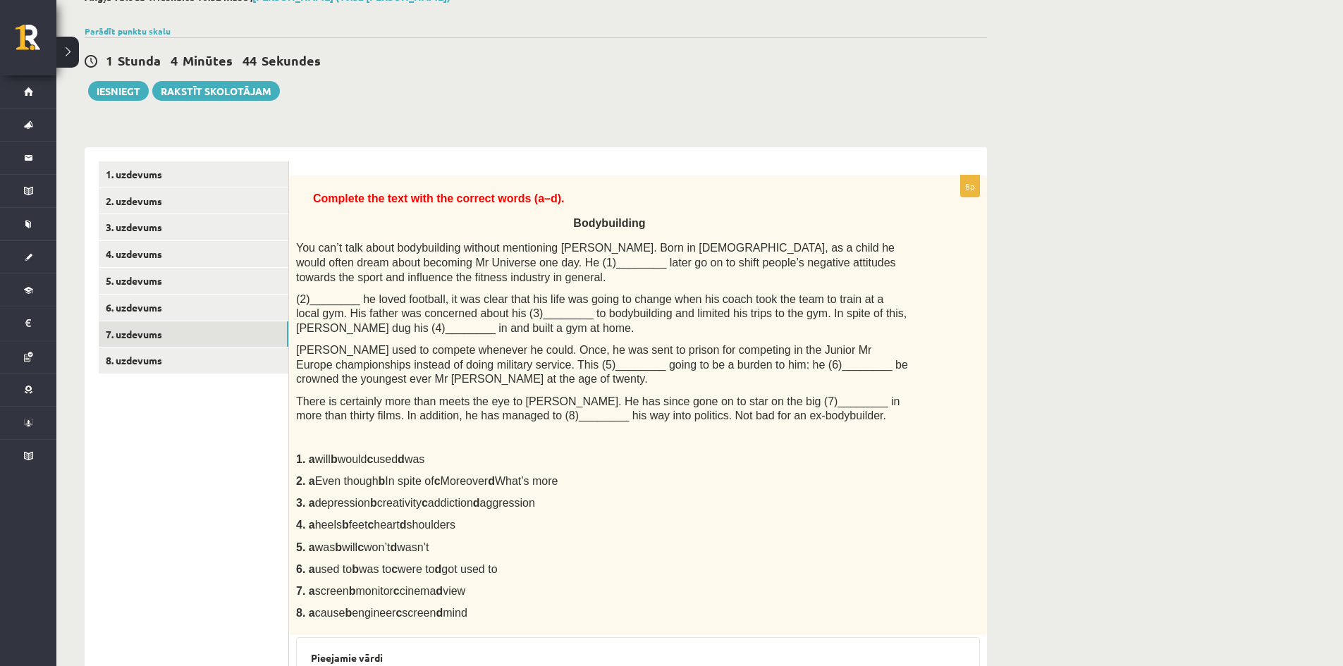
click at [219, 516] on ul "1. uzdevums 2. uzdevums 3. uzdevums 4. uzdevums 5. uzdevums 6. uzdevums 7. uzde…" at bounding box center [194, 568] width 190 height 815
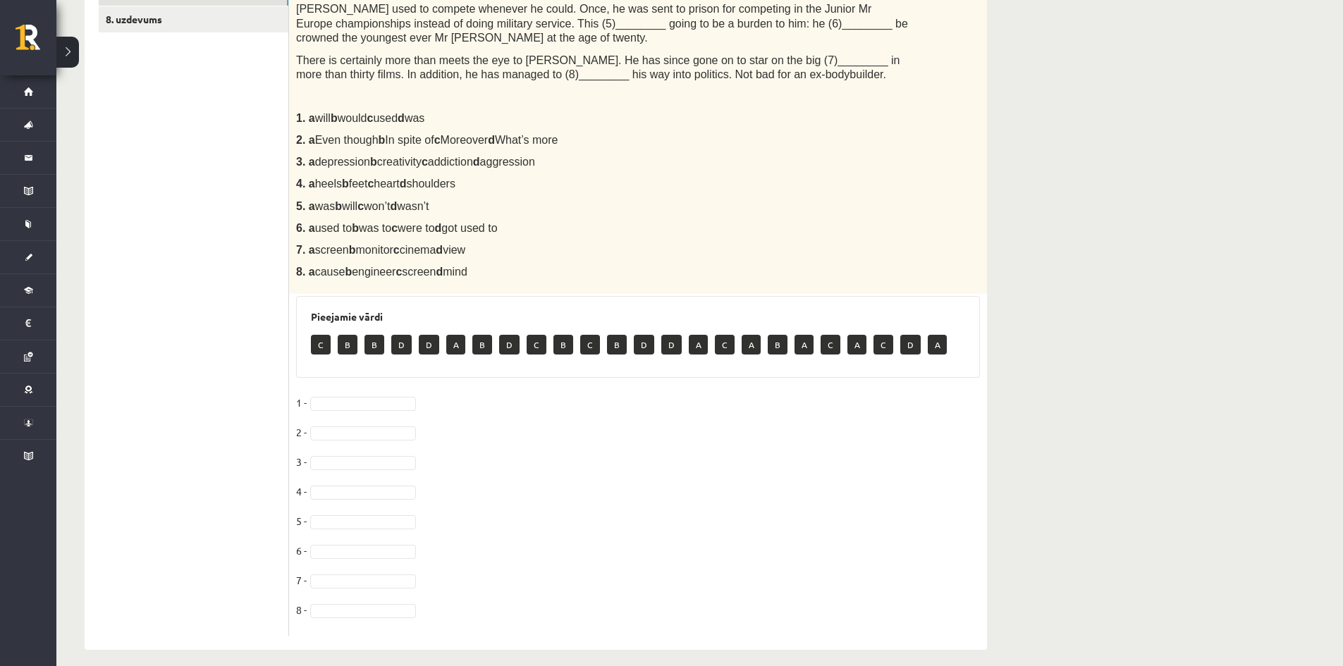
scroll to position [444, 0]
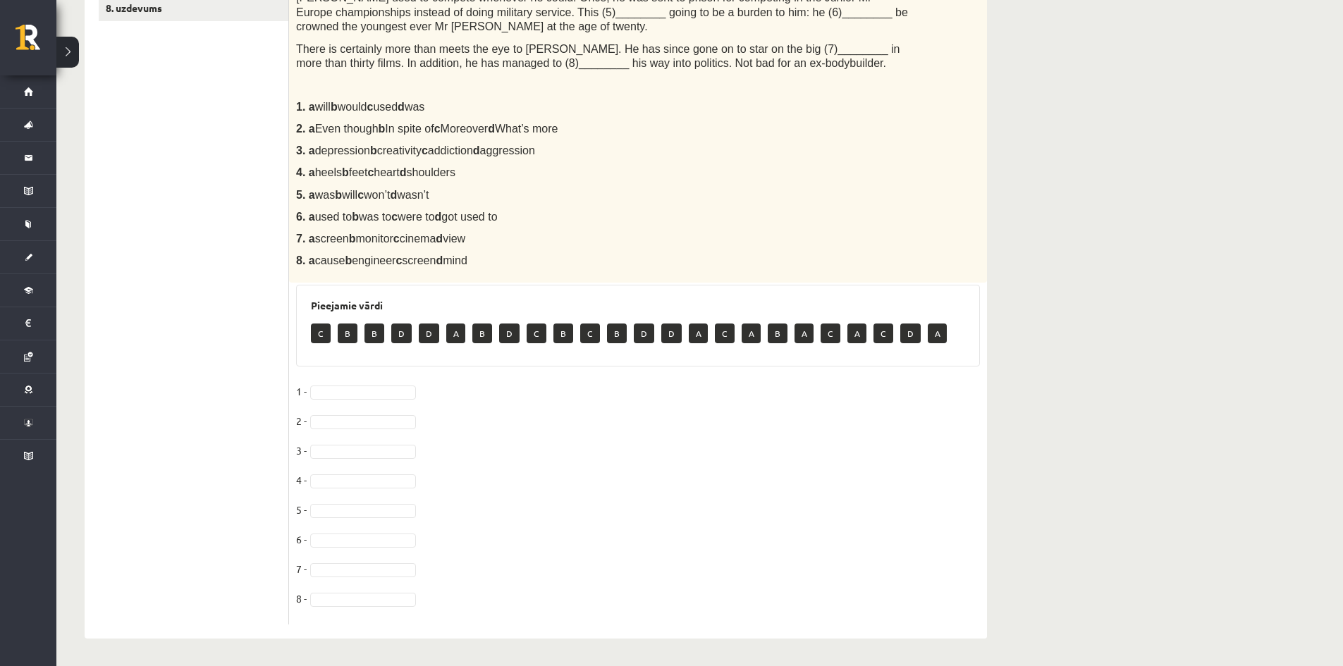
click at [349, 324] on p "B" at bounding box center [348, 333] width 20 height 20
click at [349, 327] on p "B" at bounding box center [348, 333] width 20 height 20
drag, startPoint x: 340, startPoint y: 391, endPoint x: 343, endPoint y: 404, distance: 12.9
drag, startPoint x: 328, startPoint y: 470, endPoint x: 375, endPoint y: 495, distance: 52.7
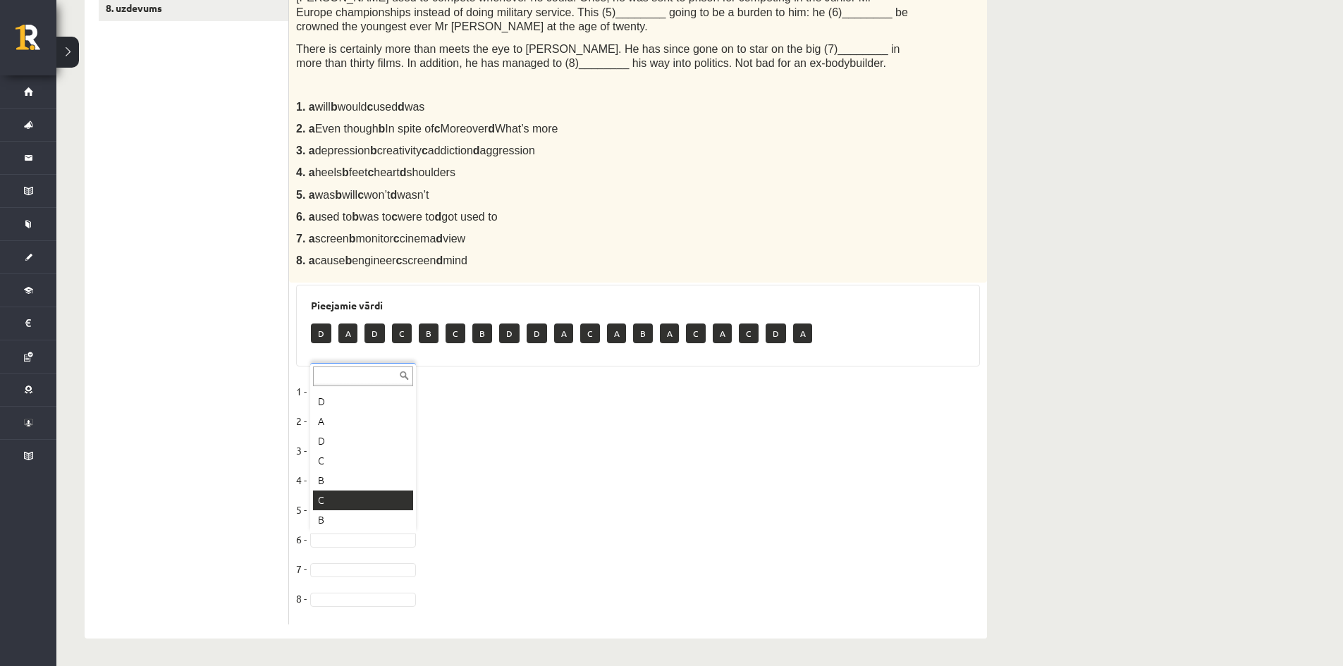
drag, startPoint x: 256, startPoint y: 500, endPoint x: 319, endPoint y: 555, distance: 83.9
drag, startPoint x: 238, startPoint y: 499, endPoint x: 245, endPoint y: 486, distance: 14.5
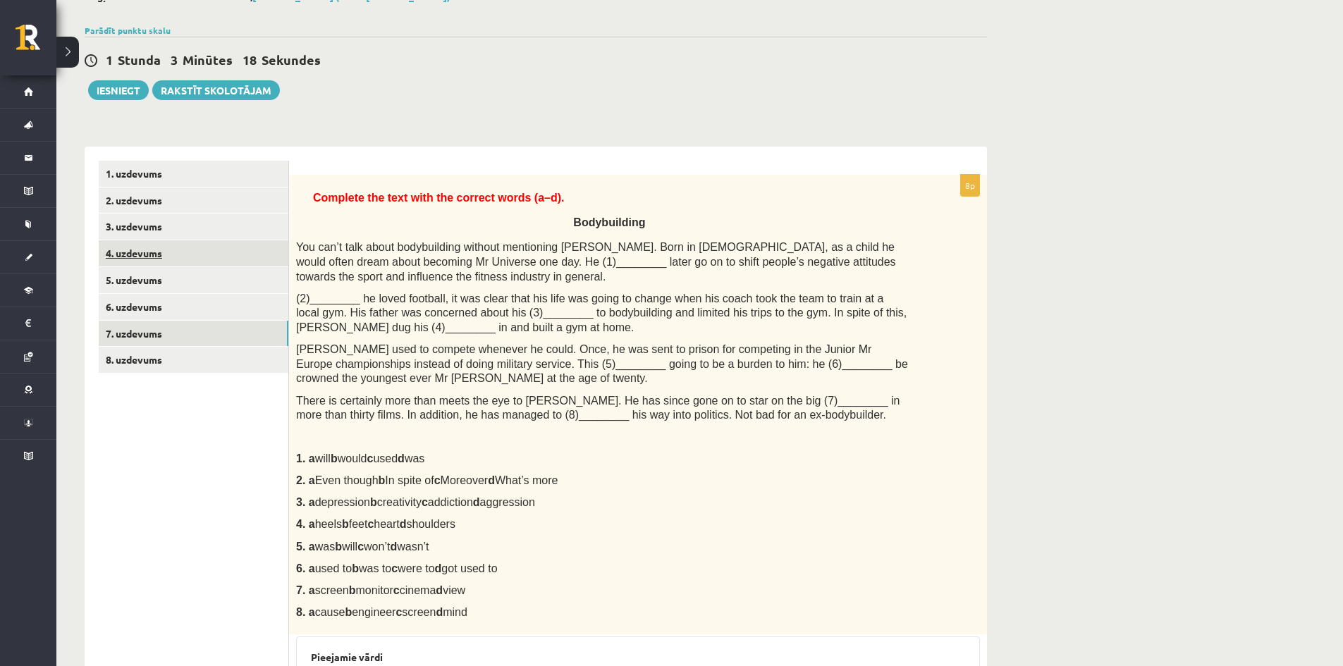
scroll to position [92, 0]
click at [141, 358] on link "8. uzdevums" at bounding box center [194, 360] width 190 height 26
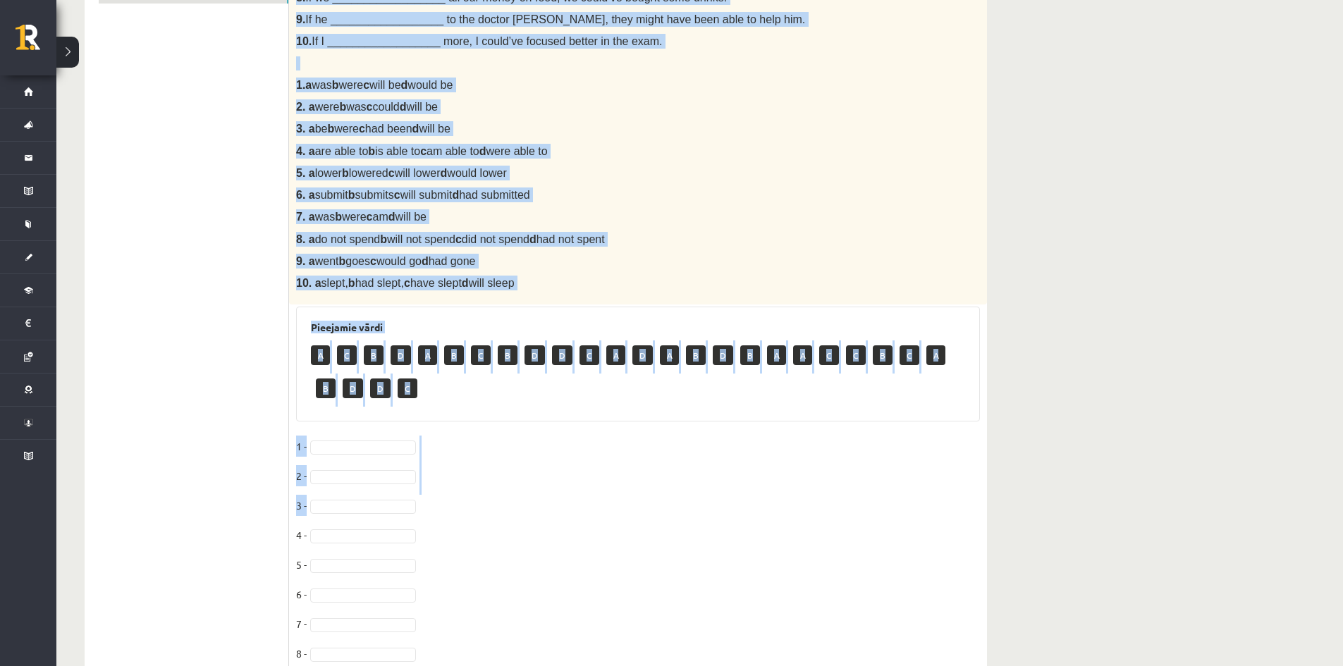
scroll to position [577, 0]
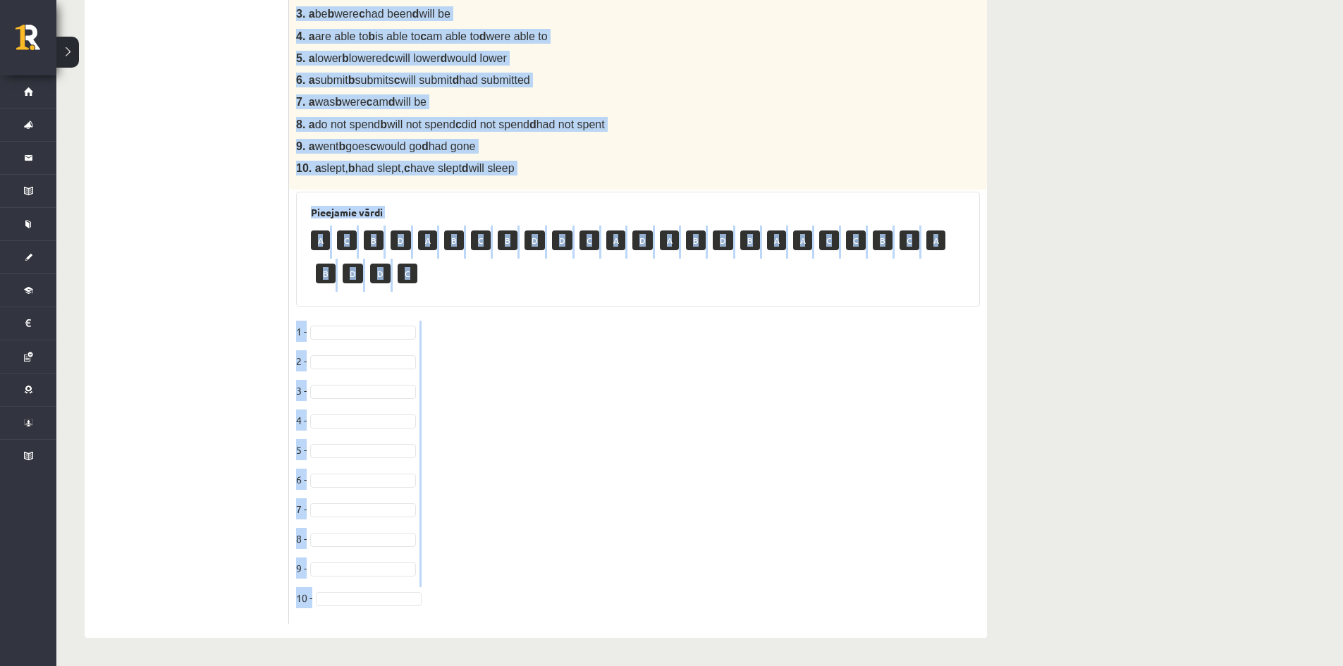
drag, startPoint x: 299, startPoint y: 189, endPoint x: 524, endPoint y: 594, distance: 463.8
click at [524, 594] on div "10p Choose the correct answer in the sentences with Conditionals Structures. 1.…" at bounding box center [638, 157] width 698 height 933
copy div "Choose the correct answer in the sentences with Conditionals Structures. 1. If …"
click at [612, 474] on fieldset "1 - 2 - 3 - 4 - 5 - 6 - 7 - 8 - 9 - 10 -" at bounding box center [638, 469] width 684 height 296
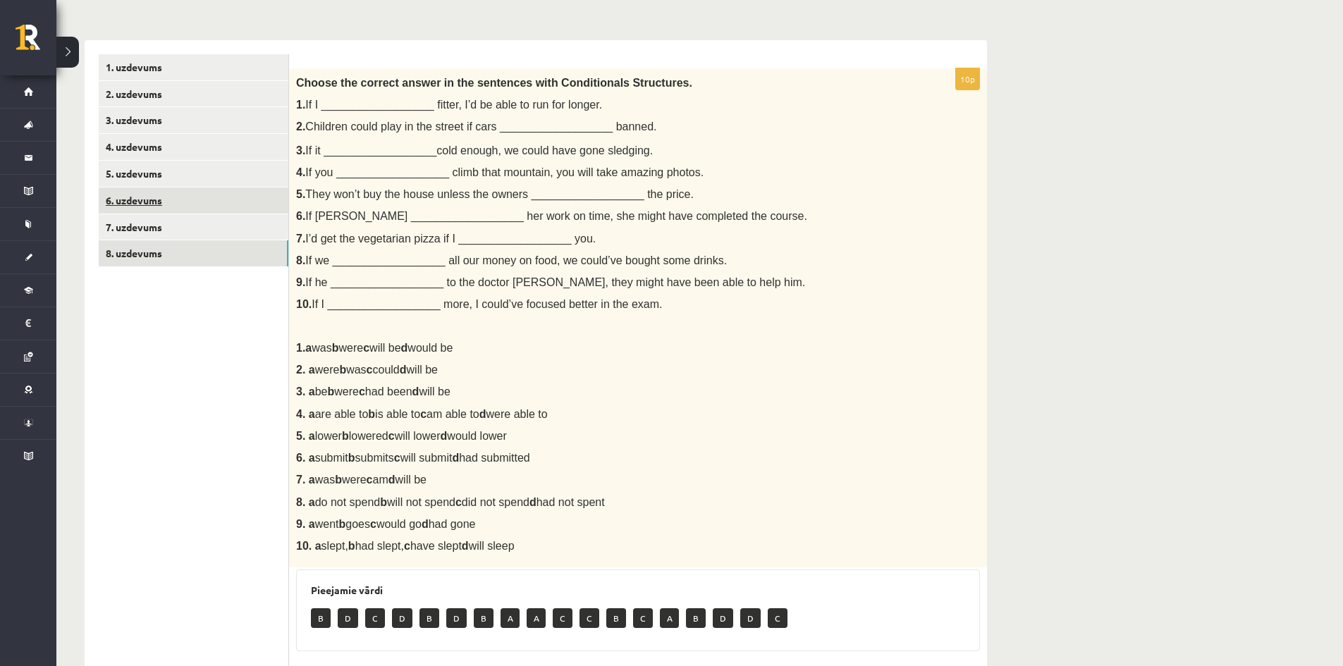
scroll to position [51, 0]
